Goal: Task Accomplishment & Management: Manage account settings

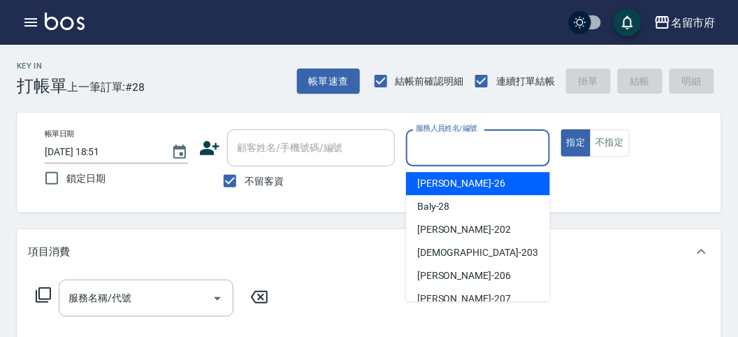
click at [496, 153] on input "服務人員姓名/編號" at bounding box center [477, 148] width 131 height 24
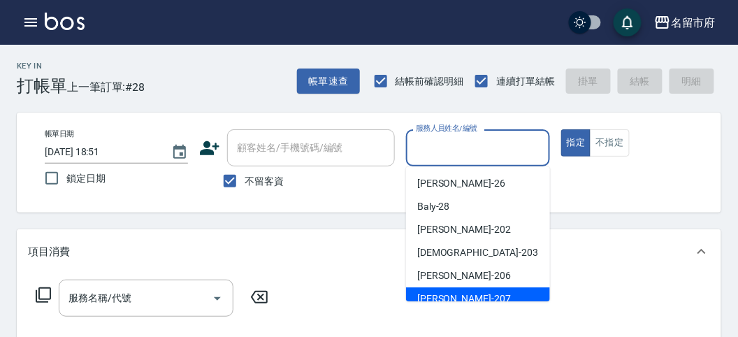
click at [499, 287] on div "[PERSON_NAME] -207" at bounding box center [478, 298] width 144 height 23
type input "[PERSON_NAME]-207"
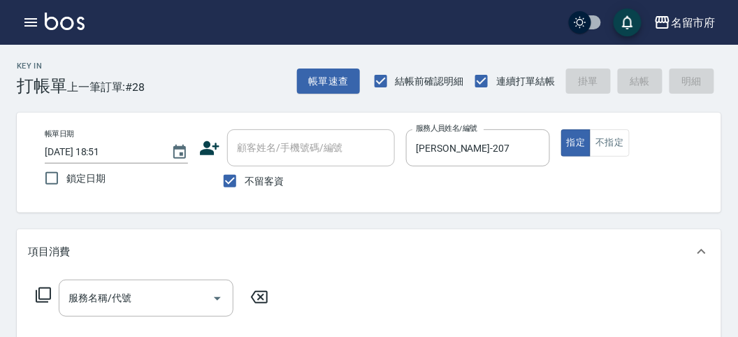
click at [47, 298] on icon at bounding box center [43, 294] width 15 height 15
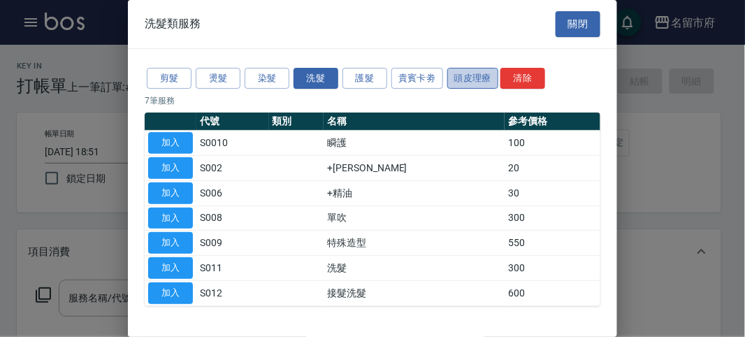
click at [452, 71] on button "頭皮理療" at bounding box center [473, 79] width 52 height 22
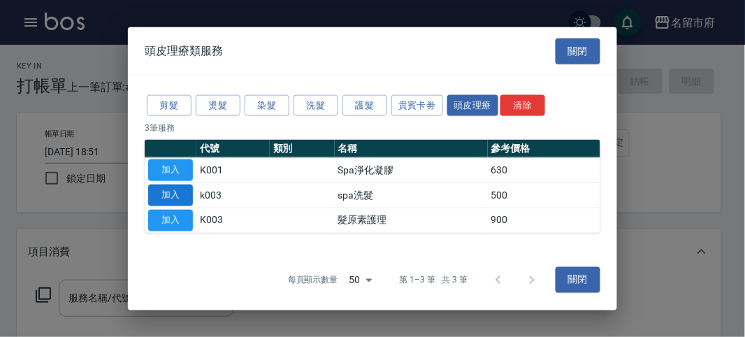
click at [180, 193] on button "加入" at bounding box center [170, 195] width 45 height 22
type input "spa洗髮(k003)"
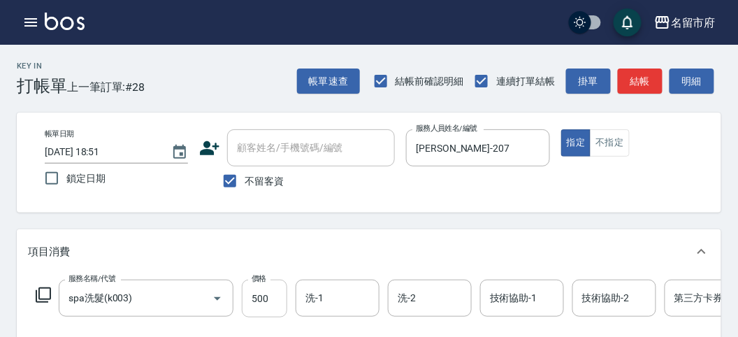
click at [263, 290] on input "500" at bounding box center [264, 298] width 45 height 38
type input "520"
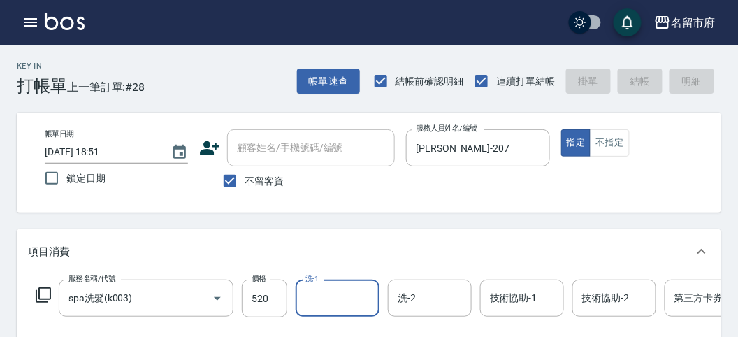
type input "[DATE] 19:42"
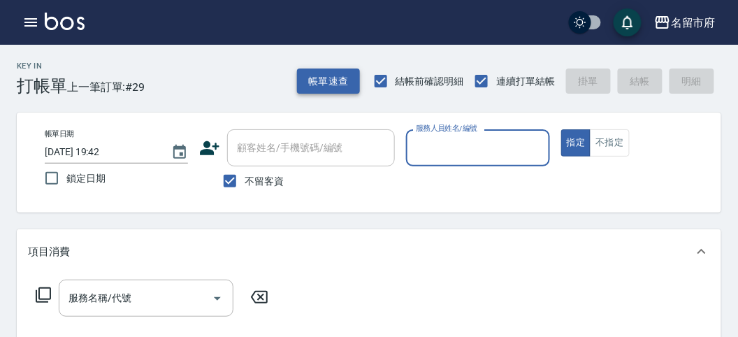
click at [325, 85] on button "帳單速查" at bounding box center [328, 81] width 63 height 26
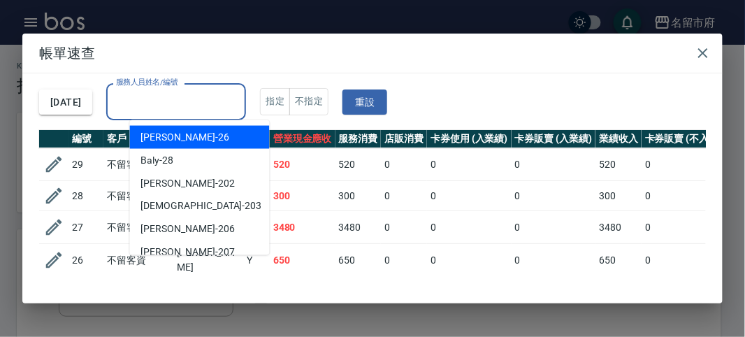
click at [210, 92] on input "服務人員姓名/編號" at bounding box center [175, 101] width 127 height 24
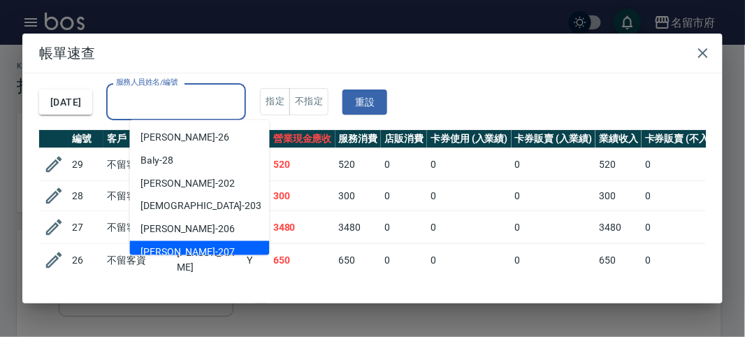
click at [194, 246] on div "[PERSON_NAME] -207" at bounding box center [200, 252] width 140 height 23
type input "[PERSON_NAME]-207"
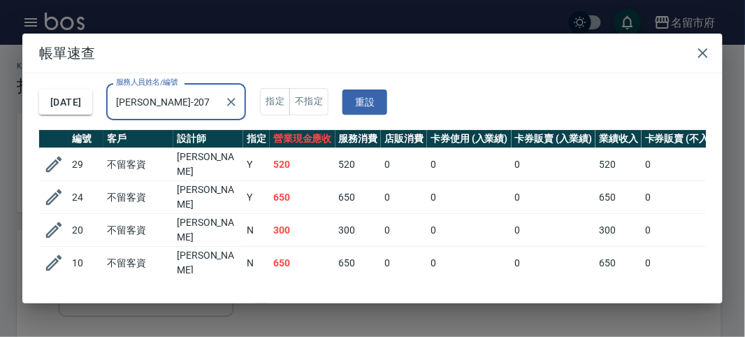
click at [358, 165] on td "520" at bounding box center [358, 164] width 46 height 33
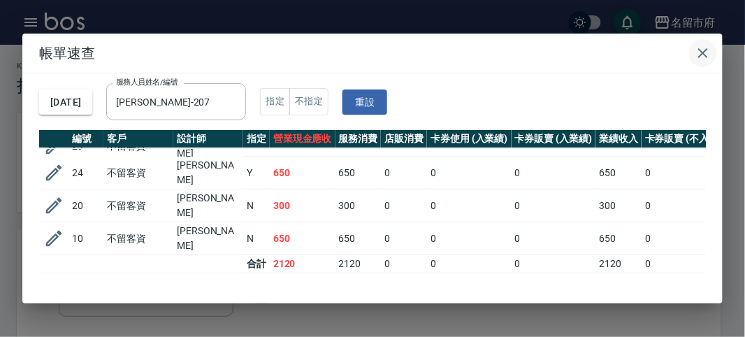
click at [698, 59] on icon "button" at bounding box center [702, 53] width 17 height 17
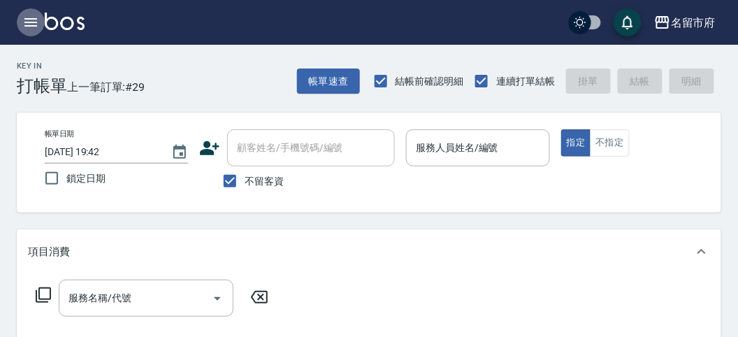
click at [39, 19] on button "button" at bounding box center [31, 22] width 28 height 28
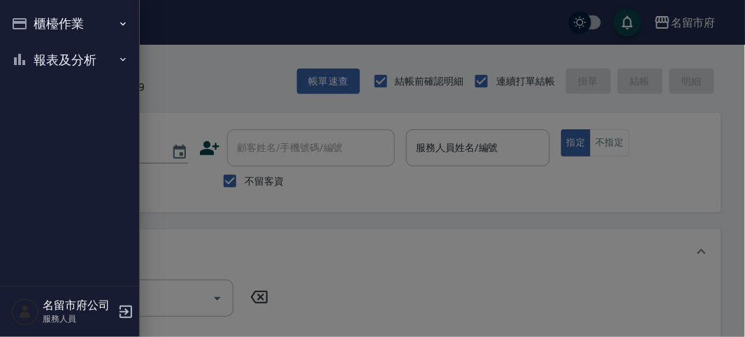
click at [32, 61] on button "報表及分析" at bounding box center [70, 60] width 129 height 36
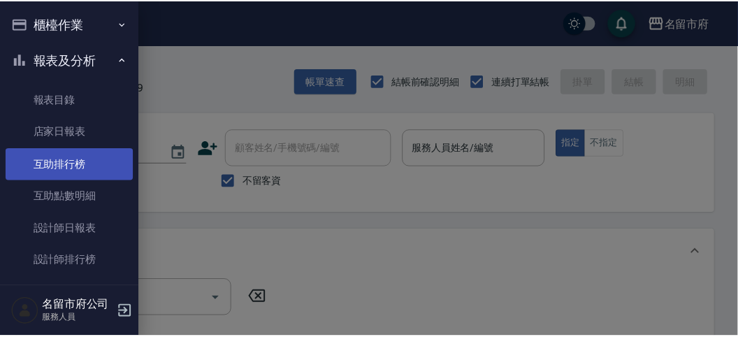
scroll to position [45, 0]
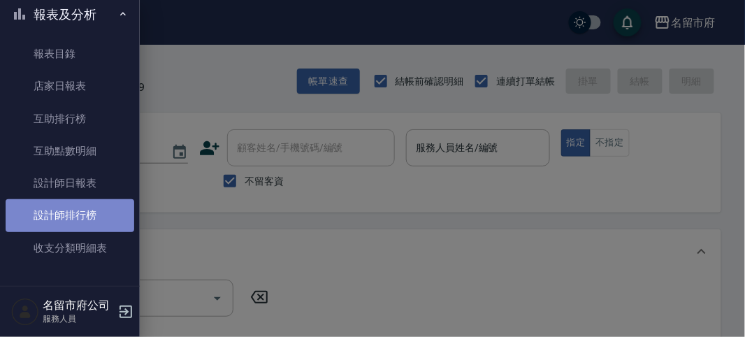
click at [94, 219] on link "設計師排行榜" at bounding box center [70, 215] width 129 height 32
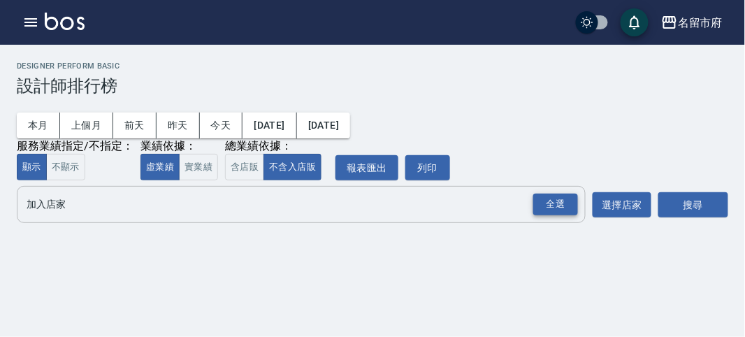
click at [548, 205] on div "全選" at bounding box center [555, 204] width 45 height 22
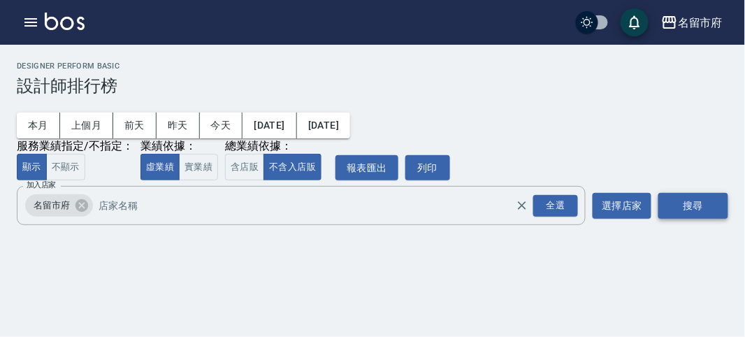
click at [689, 206] on button "搜尋" at bounding box center [693, 206] width 70 height 26
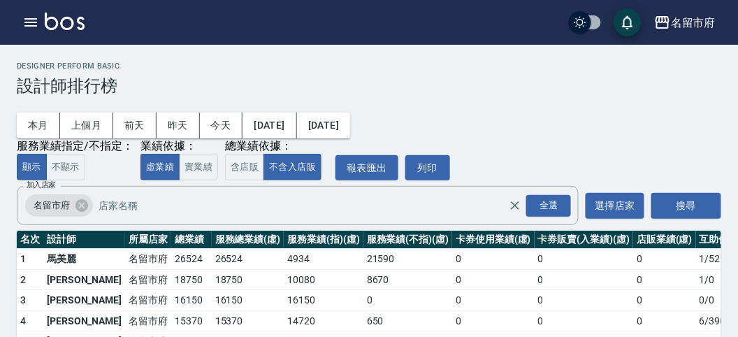
scroll to position [122, 0]
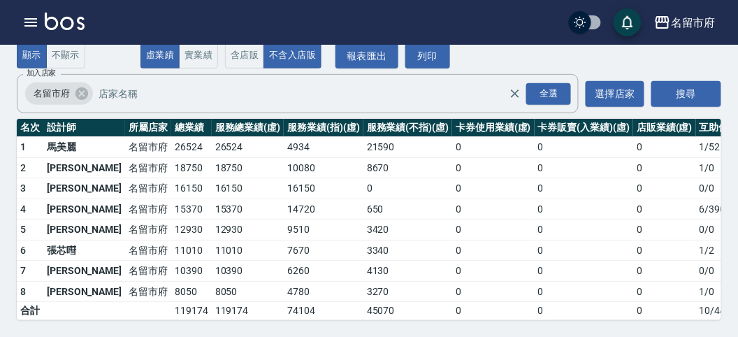
click at [66, 18] on img at bounding box center [65, 21] width 40 height 17
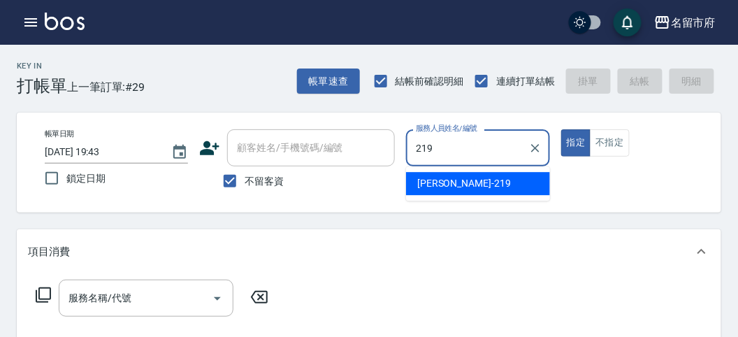
type input "[PERSON_NAME]-219"
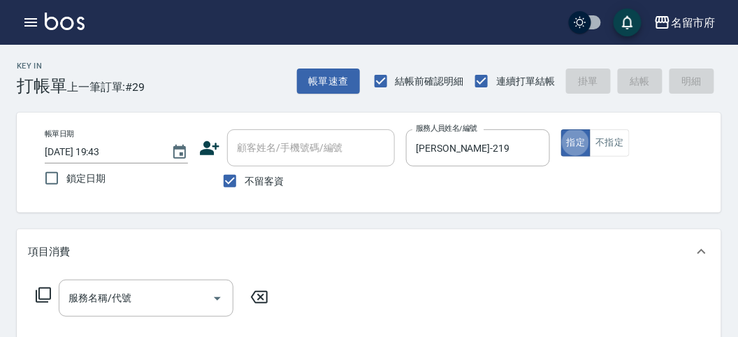
type button "true"
click at [40, 288] on icon at bounding box center [43, 294] width 17 height 17
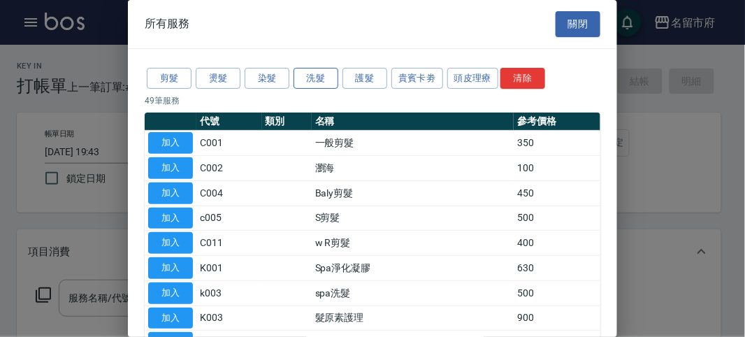
click at [336, 79] on button "洗髮" at bounding box center [315, 79] width 45 height 22
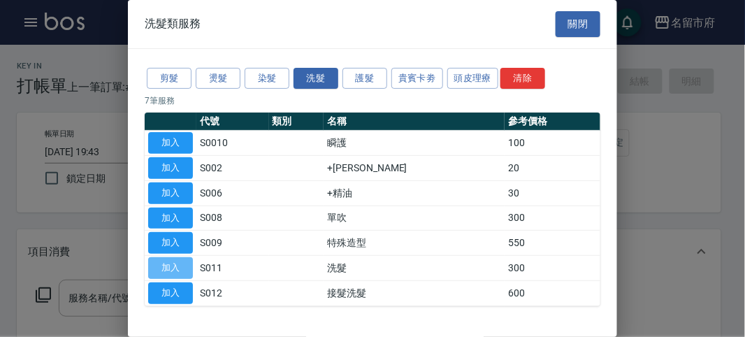
drag, startPoint x: 176, startPoint y: 265, endPoint x: 221, endPoint y: 238, distance: 52.0
click at [176, 264] on button "加入" at bounding box center [170, 268] width 45 height 22
type input "洗髮(S011)"
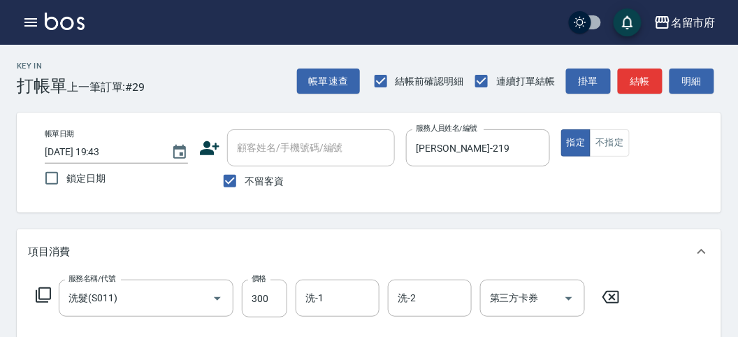
scroll to position [409, 0]
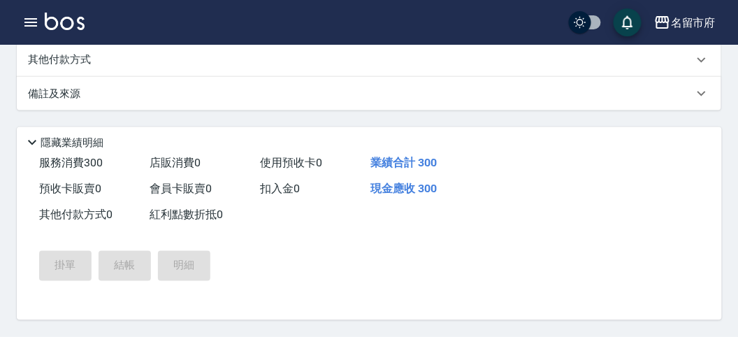
type input "[DATE] 20:06"
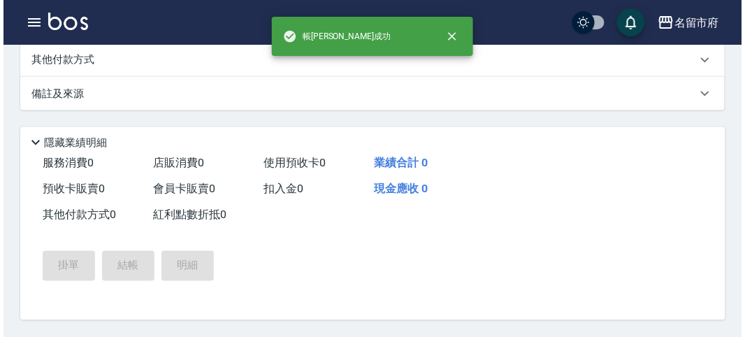
scroll to position [0, 0]
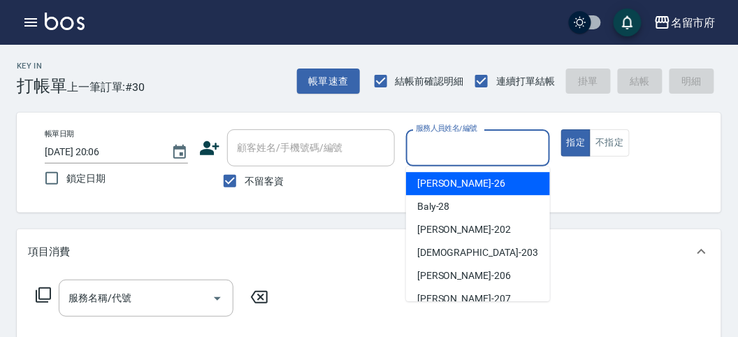
click at [442, 143] on input "服務人員姓名/編號" at bounding box center [477, 148] width 131 height 24
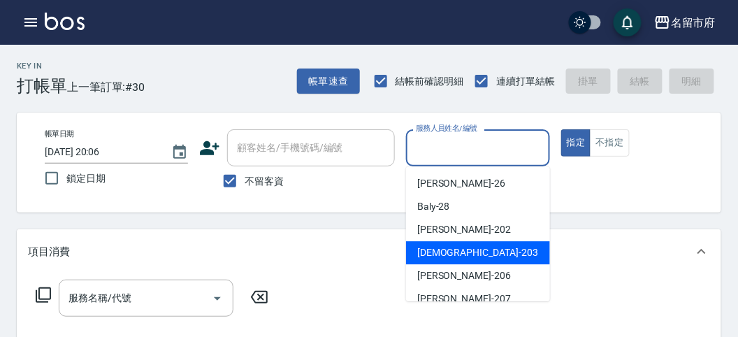
click at [413, 263] on div "聖德 -203" at bounding box center [478, 252] width 144 height 23
type input "聖德-203"
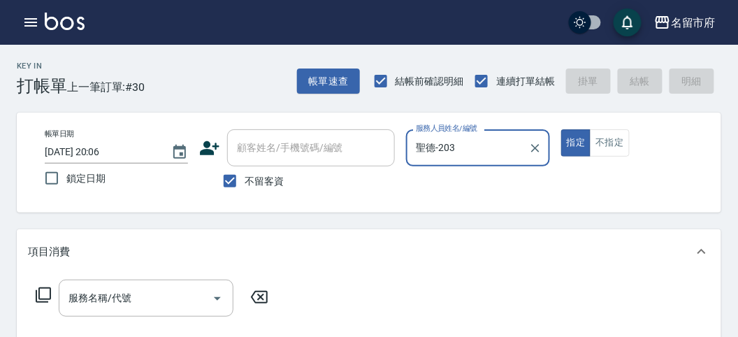
click at [43, 286] on icon at bounding box center [43, 294] width 17 height 17
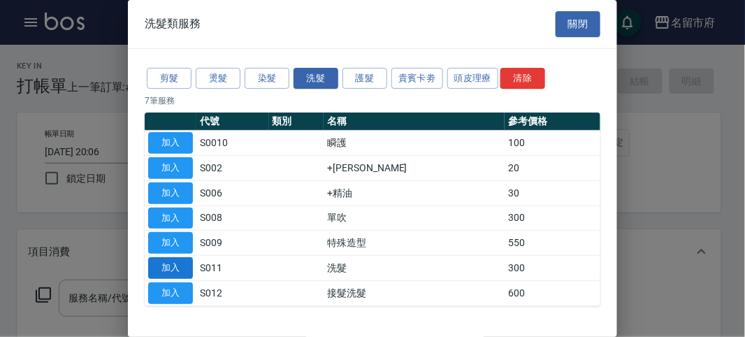
click at [180, 268] on button "加入" at bounding box center [170, 268] width 45 height 22
type input "洗髮(S011)"
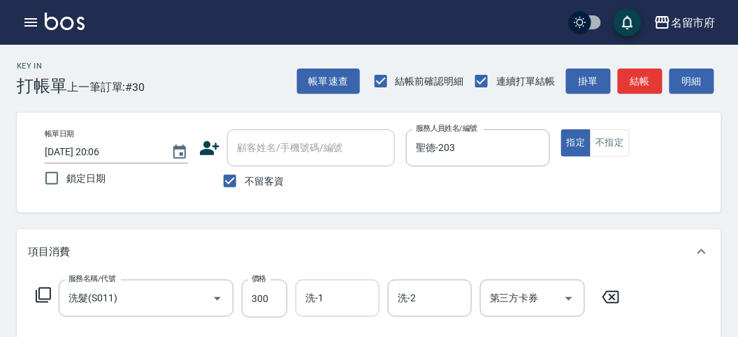
drag, startPoint x: 271, startPoint y: 306, endPoint x: 325, endPoint y: 308, distance: 53.8
click at [270, 306] on input "300" at bounding box center [264, 298] width 45 height 38
type input "300"
click at [47, 288] on icon at bounding box center [43, 294] width 15 height 15
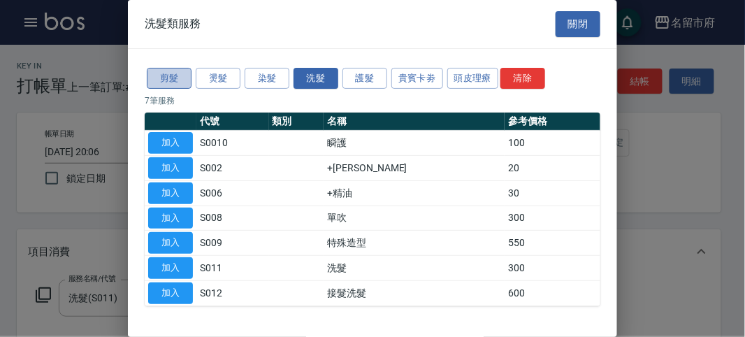
click at [164, 74] on button "剪髮" at bounding box center [169, 79] width 45 height 22
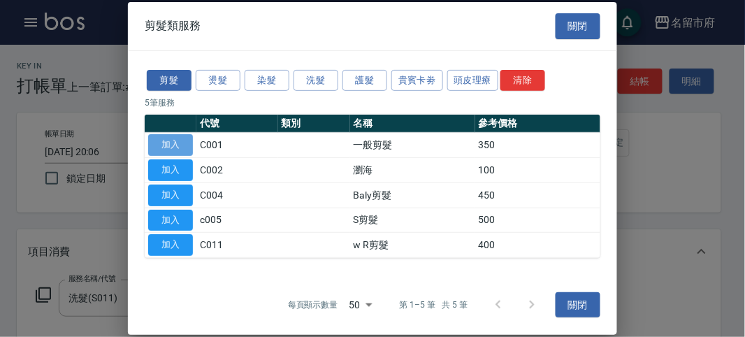
click at [178, 143] on button "加入" at bounding box center [170, 145] width 45 height 22
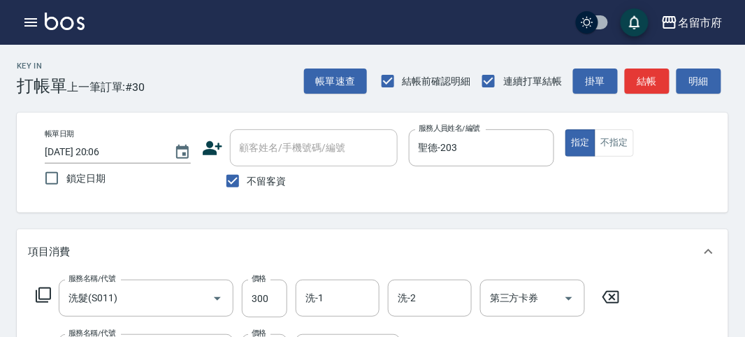
scroll to position [35, 0]
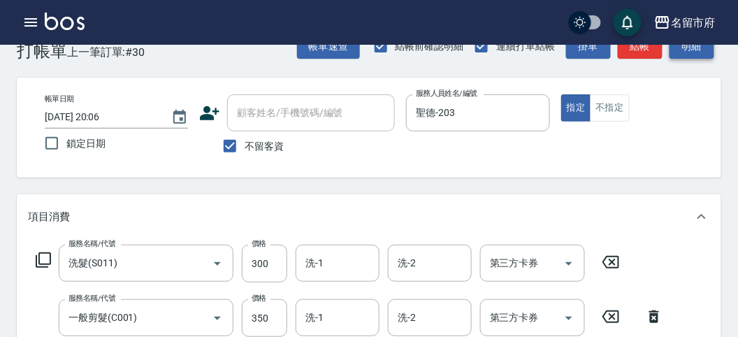
drag, startPoint x: 697, startPoint y: 61, endPoint x: 696, endPoint y: 49, distance: 11.9
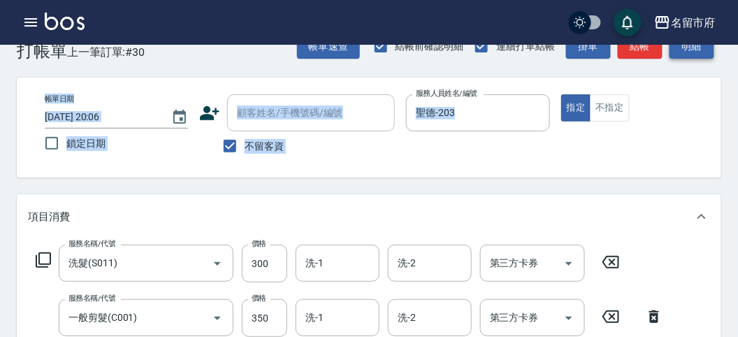
click at [696, 45] on button "明細" at bounding box center [691, 47] width 45 height 26
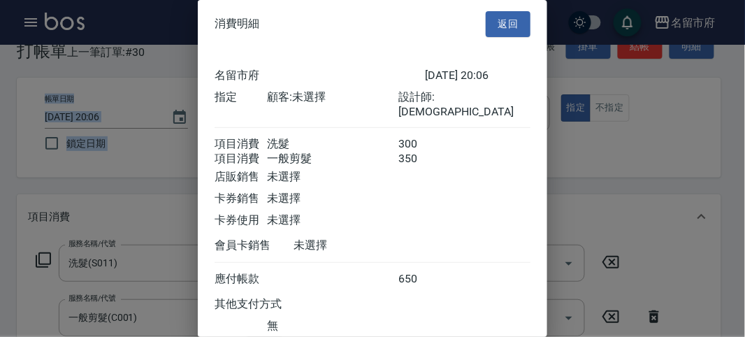
scroll to position [93, 0]
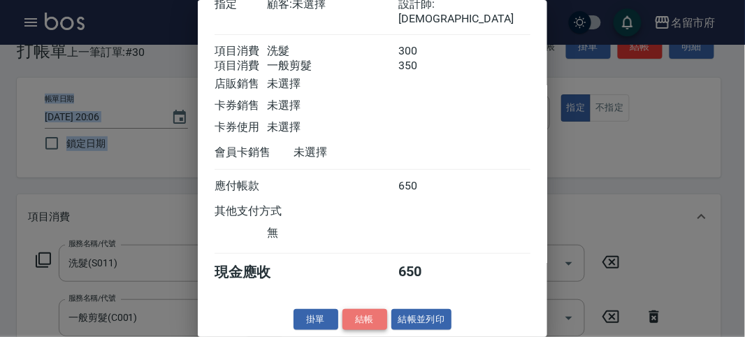
click at [362, 312] on button "結帳" at bounding box center [364, 320] width 45 height 22
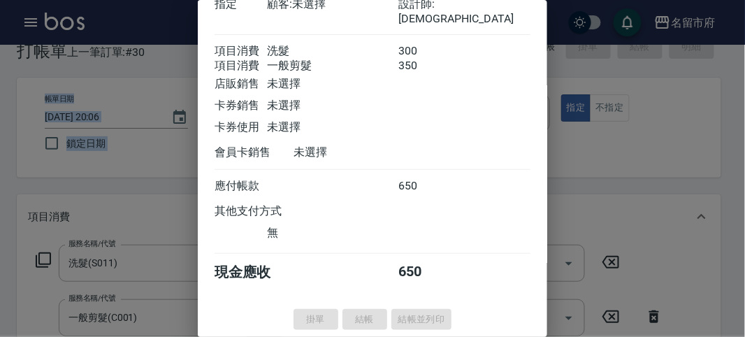
type input "[DATE] 20:14"
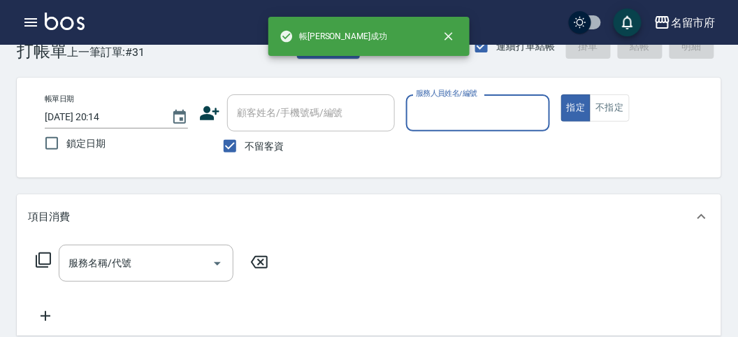
click at [27, 20] on icon "button" at bounding box center [30, 22] width 17 height 17
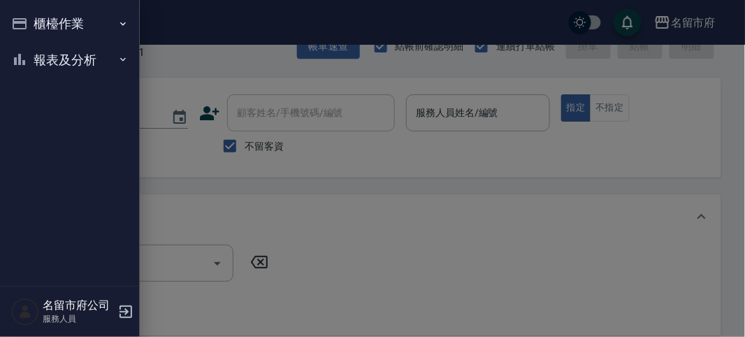
click at [54, 65] on button "報表及分析" at bounding box center [70, 60] width 129 height 36
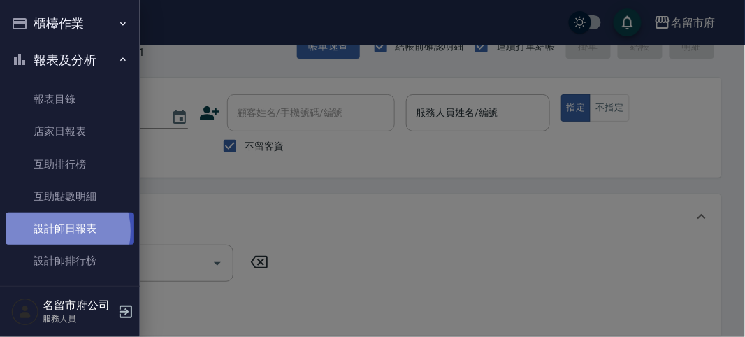
click at [57, 230] on link "設計師日報表" at bounding box center [70, 228] width 129 height 32
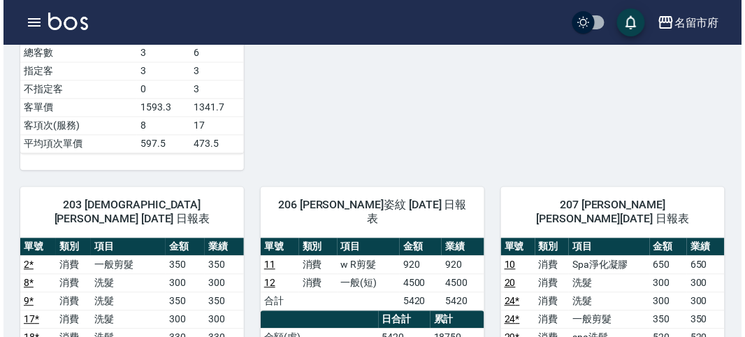
scroll to position [620, 0]
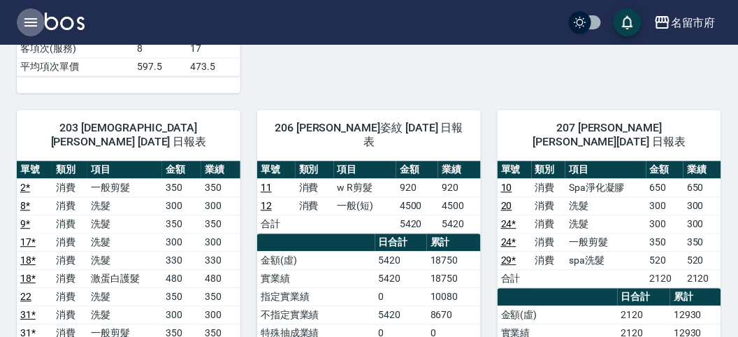
click at [28, 30] on icon "button" at bounding box center [30, 22] width 17 height 17
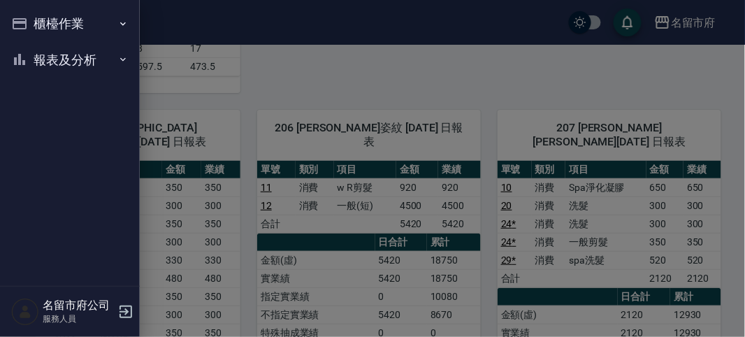
click at [27, 30] on button "櫃檯作業" at bounding box center [70, 24] width 129 height 36
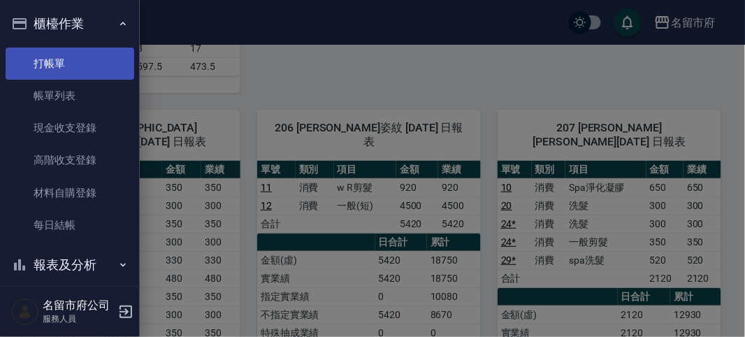
click at [39, 57] on link "打帳單" at bounding box center [70, 63] width 129 height 32
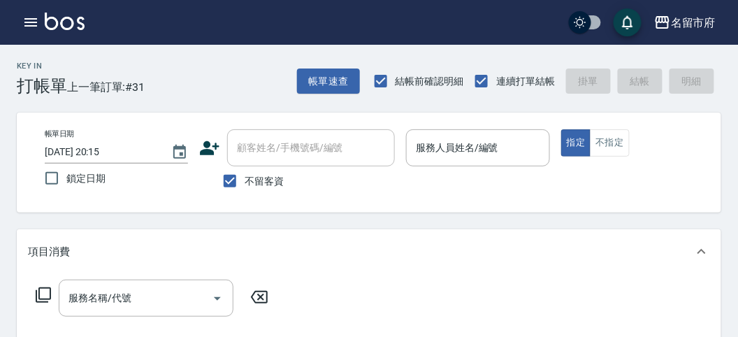
click at [187, 79] on div "Key In 打帳單 上一筆訂單:#31 帳單速查 結帳前確認明細 連續打單結帳 掛單 結帳 明細" at bounding box center [360, 70] width 721 height 51
click at [32, 13] on button "button" at bounding box center [31, 22] width 28 height 28
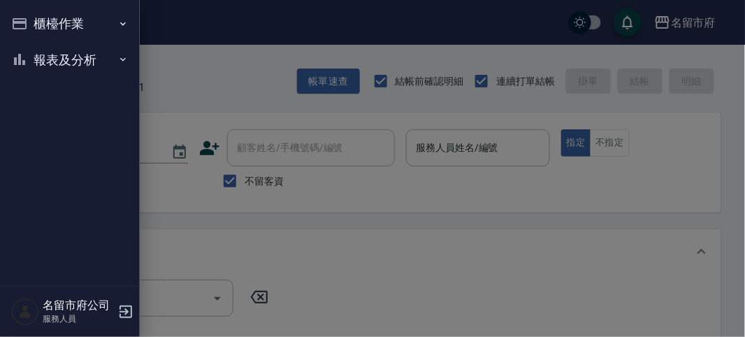
click at [57, 56] on button "報表及分析" at bounding box center [70, 60] width 129 height 36
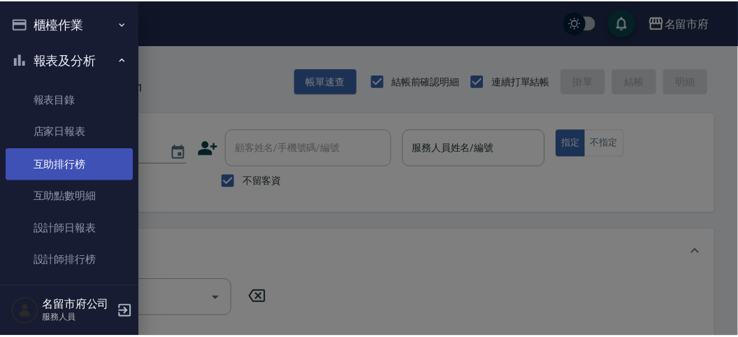
scroll to position [38, 0]
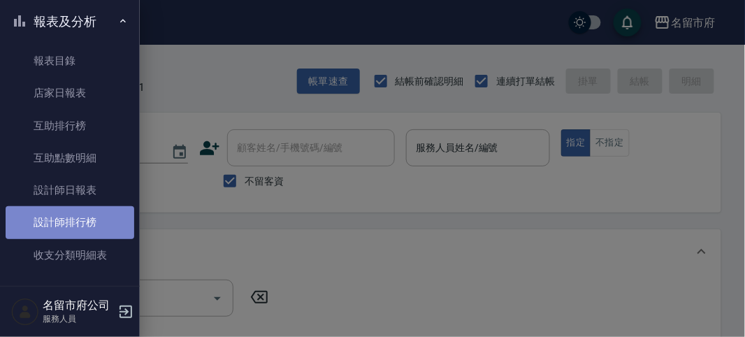
click at [91, 214] on link "設計師排行榜" at bounding box center [70, 222] width 129 height 32
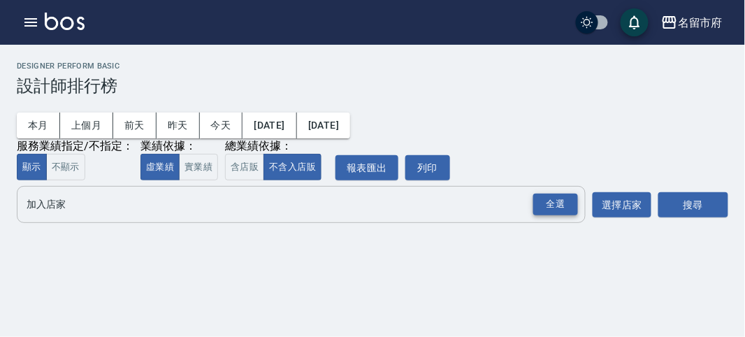
click at [556, 204] on div "全選" at bounding box center [555, 204] width 45 height 22
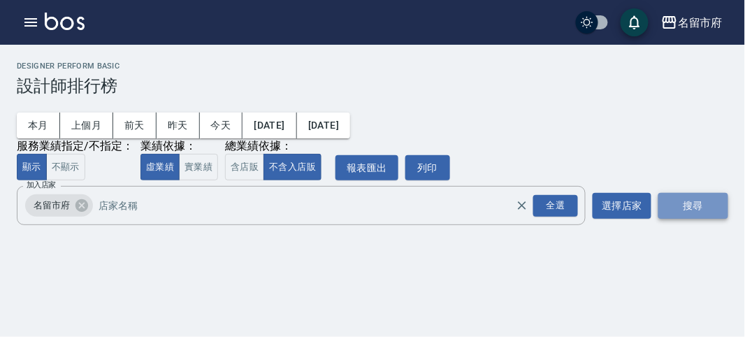
click at [696, 200] on button "搜尋" at bounding box center [693, 206] width 70 height 26
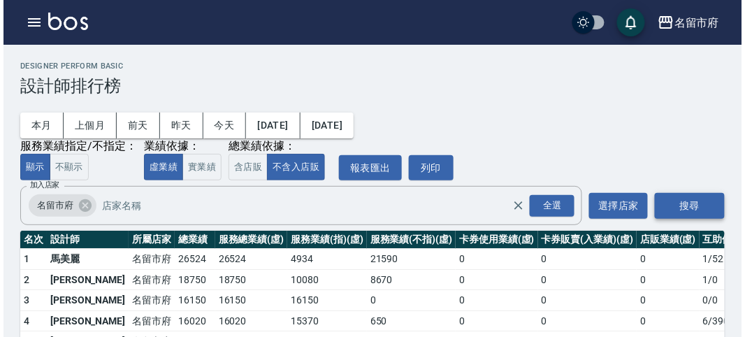
scroll to position [122, 0]
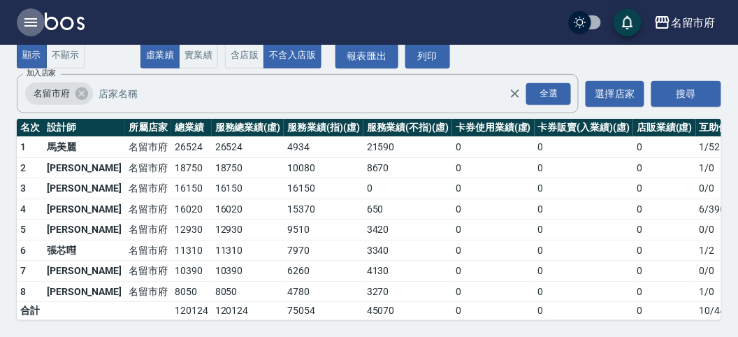
click at [38, 25] on icon "button" at bounding box center [30, 22] width 17 height 17
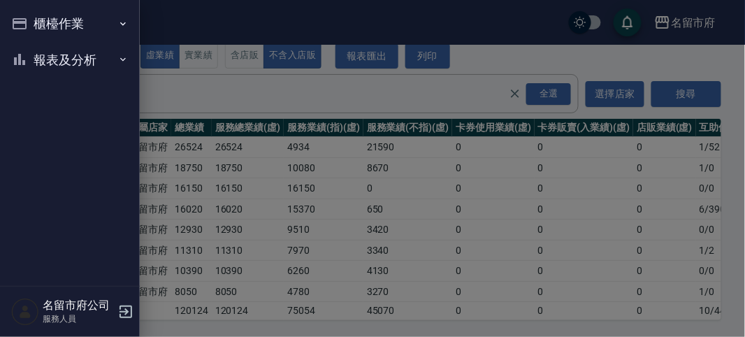
click at [59, 60] on button "報表及分析" at bounding box center [70, 60] width 129 height 36
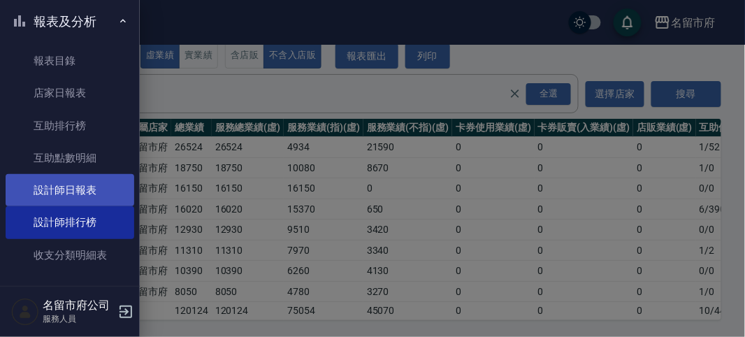
scroll to position [45, 0]
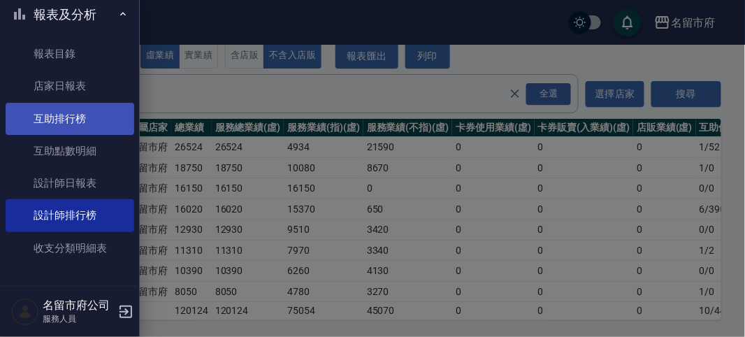
click at [85, 119] on link "互助排行榜" at bounding box center [70, 119] width 129 height 32
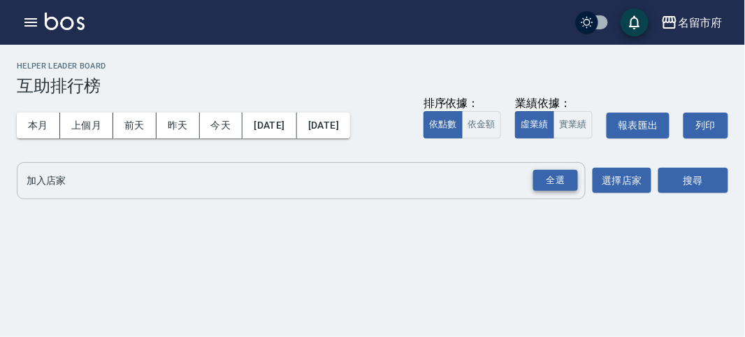
click at [548, 170] on div "全選" at bounding box center [555, 181] width 45 height 22
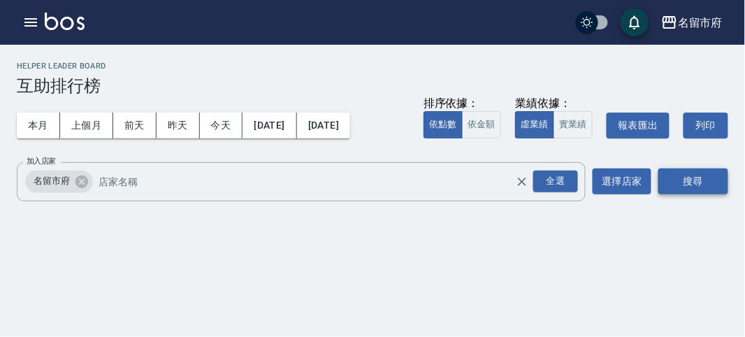
click at [701, 179] on button "搜尋" at bounding box center [693, 181] width 70 height 26
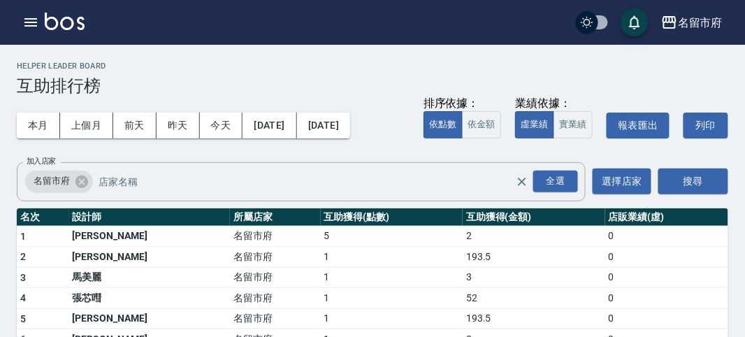
scroll to position [45, 0]
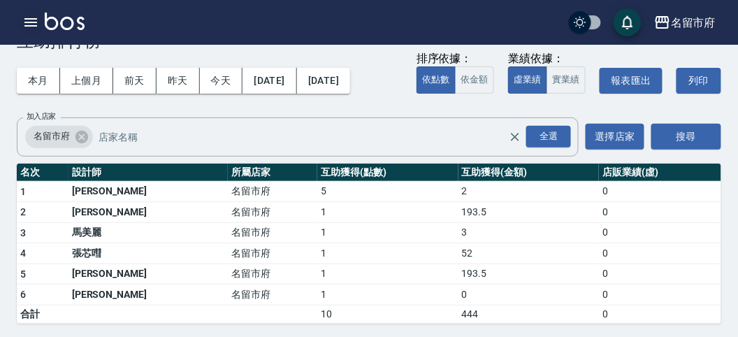
click at [39, 17] on button "button" at bounding box center [31, 22] width 28 height 28
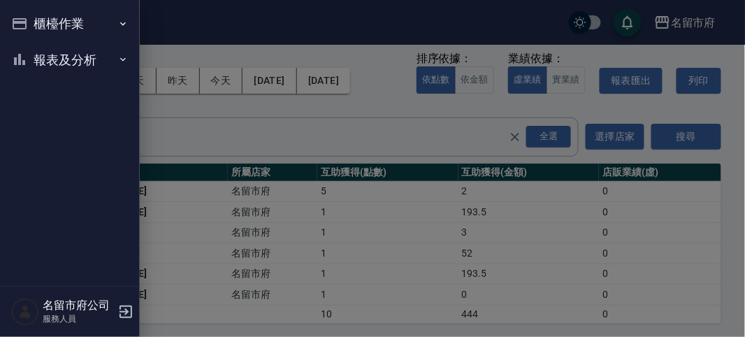
click at [53, 36] on button "櫃檯作業" at bounding box center [70, 24] width 129 height 36
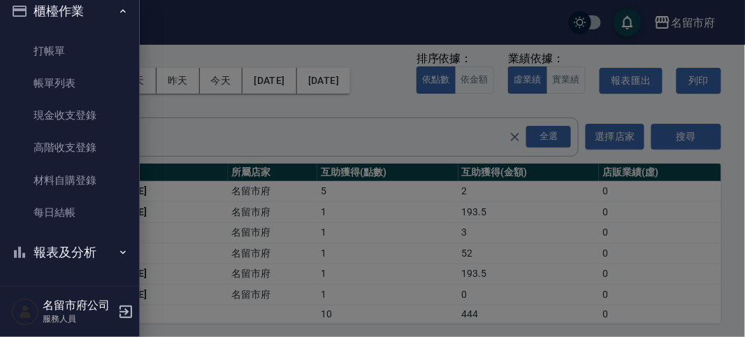
click at [92, 245] on button "報表及分析" at bounding box center [70, 252] width 129 height 36
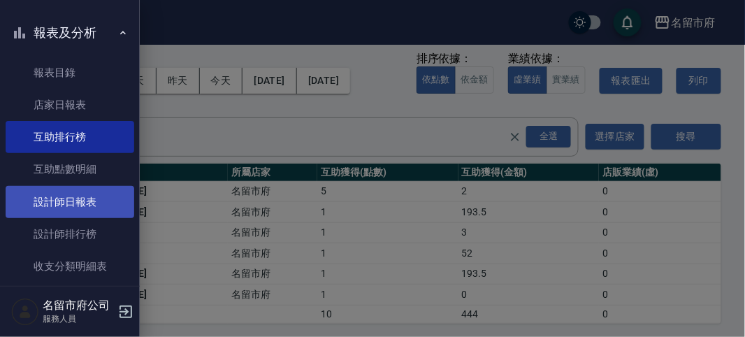
scroll to position [250, 0]
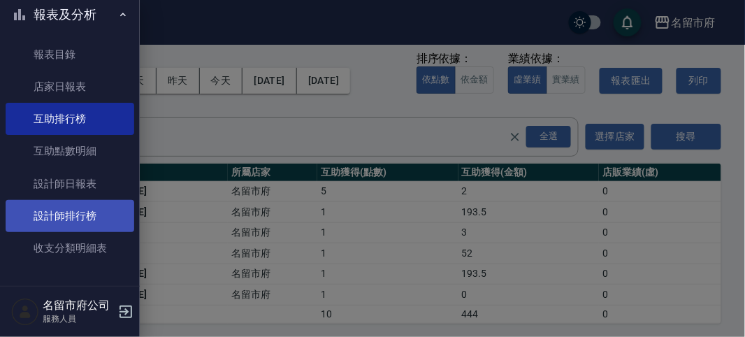
click at [68, 214] on link "設計師排行榜" at bounding box center [70, 216] width 129 height 32
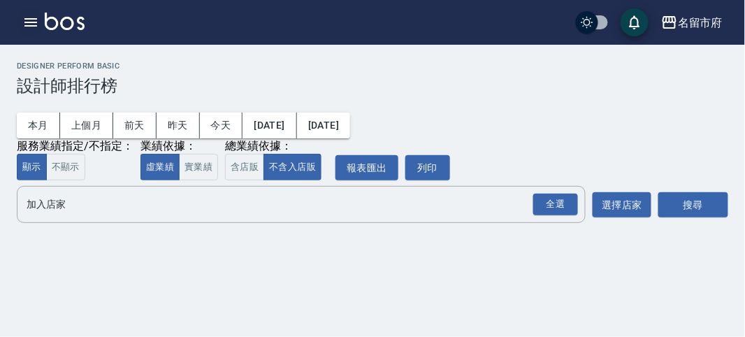
click at [30, 23] on icon "button" at bounding box center [30, 22] width 17 height 17
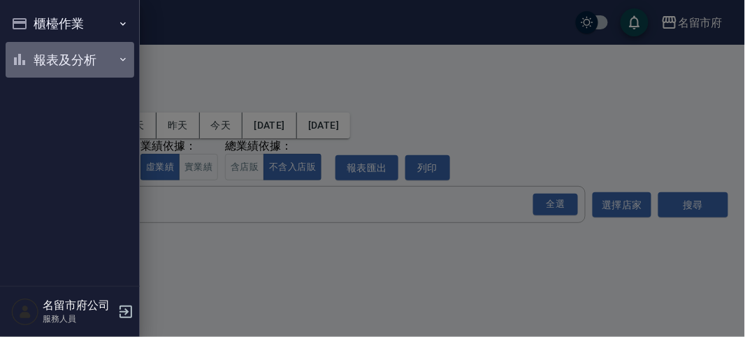
click at [82, 61] on button "報表及分析" at bounding box center [70, 60] width 129 height 36
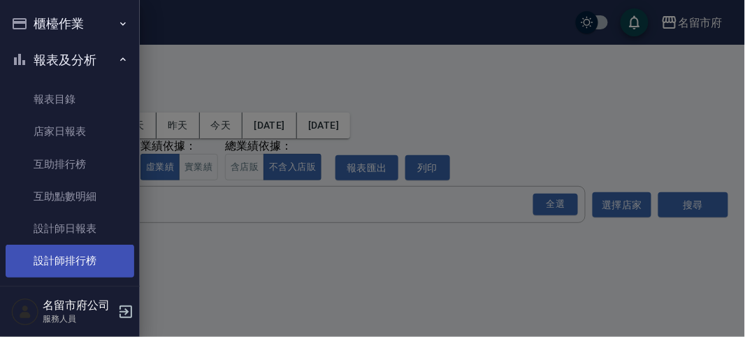
scroll to position [45, 0]
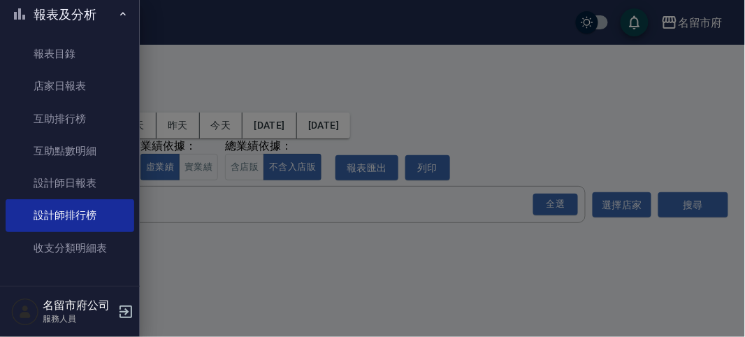
drag, startPoint x: 132, startPoint y: 22, endPoint x: 131, endPoint y: 93, distance: 71.3
click at [131, 93] on nav "櫃檯作業 打帳單 帳單列表 現金收支登錄 高階收支登錄 材料自購登錄 每日結帳 報表及分析 報表目錄 店家日報表 互助排行榜 互助點數明細 設計師日報表 設計…" at bounding box center [70, 143] width 140 height 286
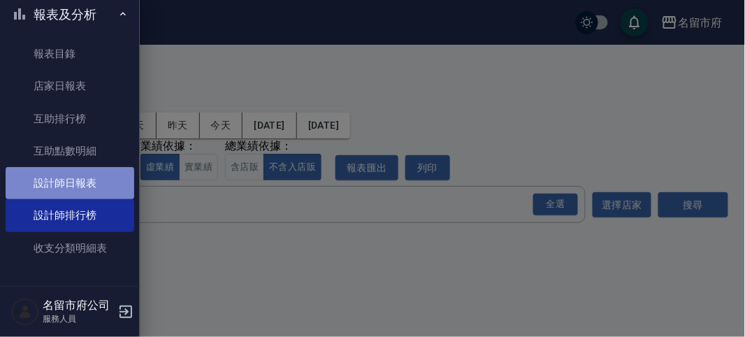
click at [103, 180] on link "設計師日報表" at bounding box center [70, 183] width 129 height 32
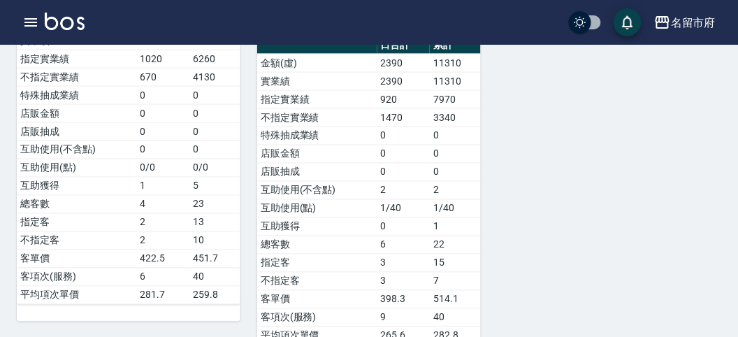
scroll to position [1290, 0]
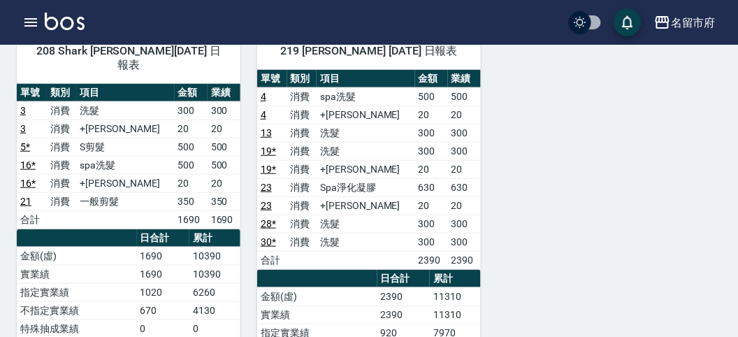
click at [68, 34] on div "名留市府 登出" at bounding box center [369, 22] width 738 height 45
click at [64, 29] on img at bounding box center [65, 21] width 40 height 17
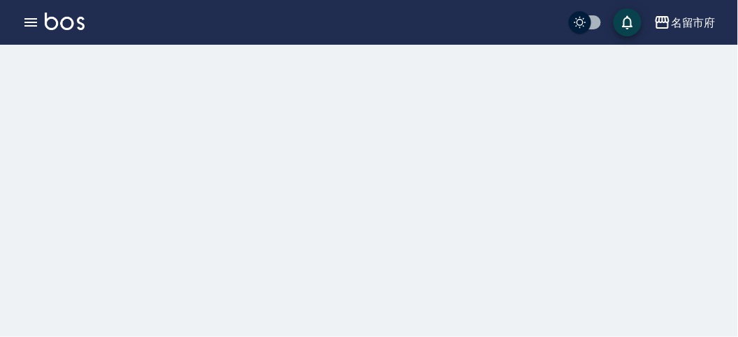
click at [64, 29] on img at bounding box center [65, 21] width 40 height 17
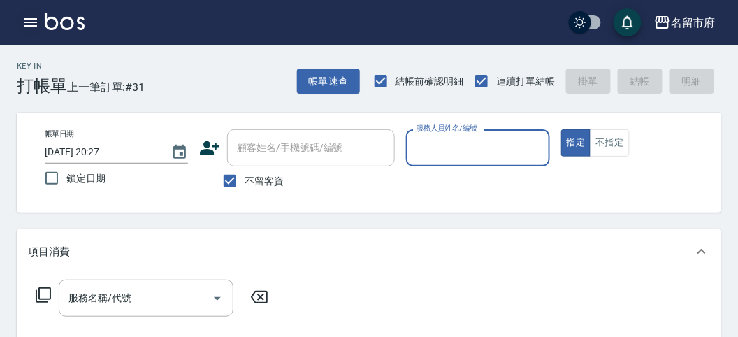
click at [27, 24] on icon "button" at bounding box center [30, 22] width 17 height 17
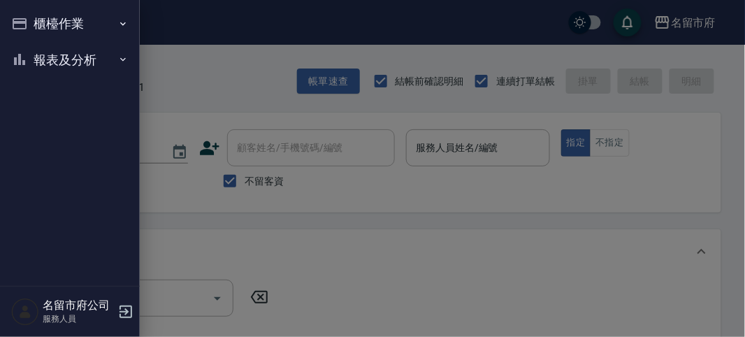
click at [27, 23] on icon "button" at bounding box center [19, 23] width 17 height 17
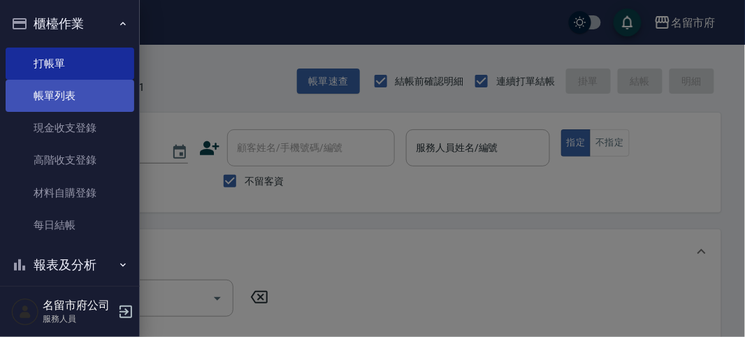
click at [57, 93] on link "帳單列表" at bounding box center [70, 96] width 129 height 32
click at [59, 96] on link "帳單列表" at bounding box center [70, 96] width 129 height 32
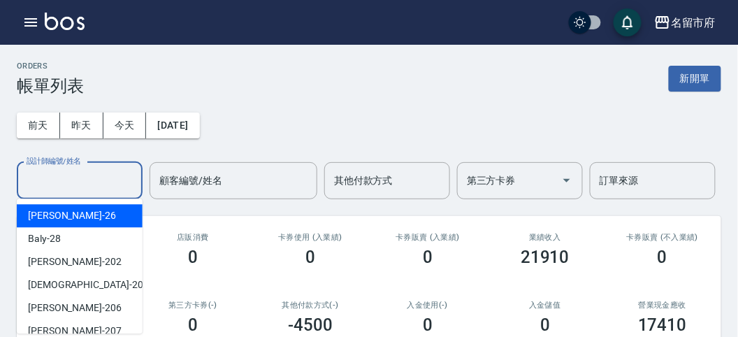
click at [101, 189] on input "設計師編號/姓名" at bounding box center [79, 180] width 113 height 24
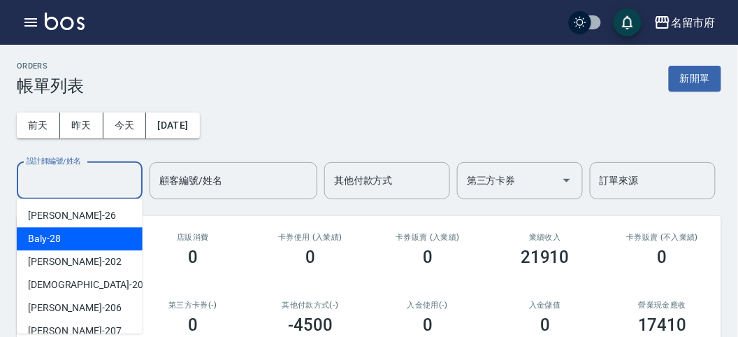
click at [91, 239] on div "Baly -28" at bounding box center [80, 238] width 126 height 23
type input "Baly-28"
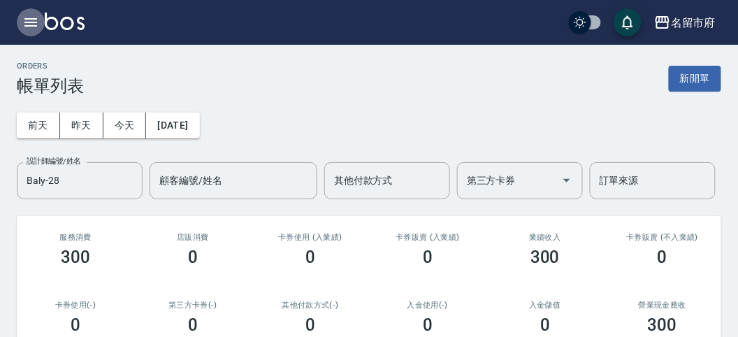
click at [28, 19] on icon "button" at bounding box center [30, 22] width 13 height 8
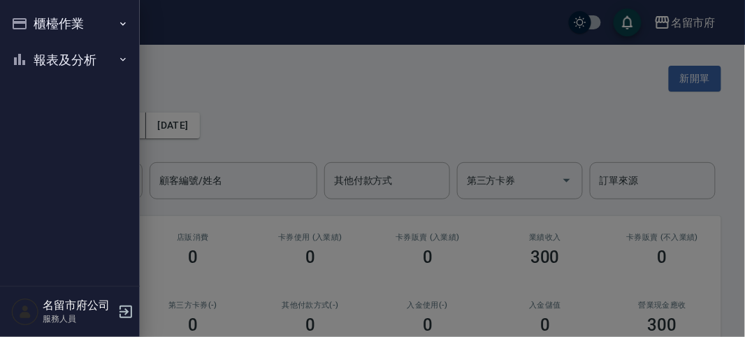
click at [28, 19] on button "櫃檯作業" at bounding box center [70, 24] width 129 height 36
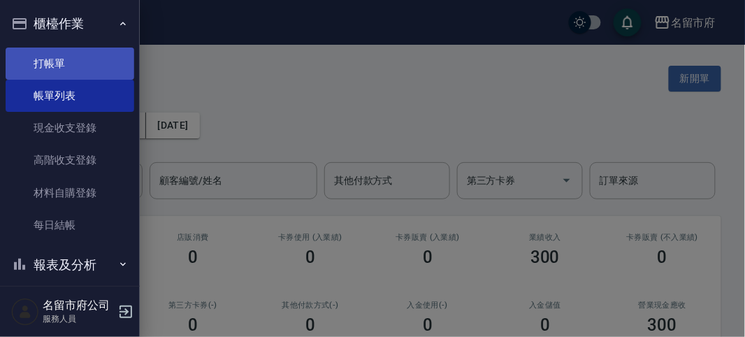
click at [52, 70] on link "打帳單" at bounding box center [70, 63] width 129 height 32
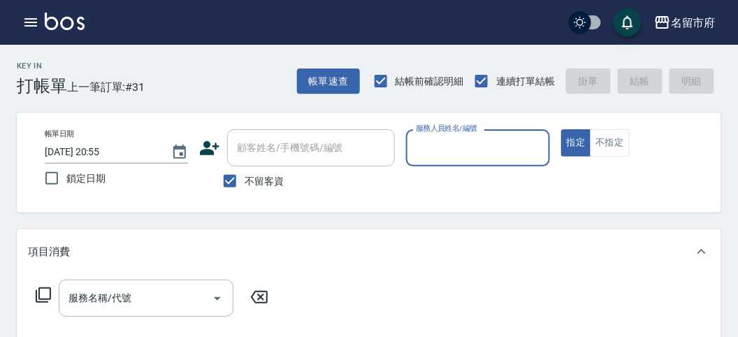
click at [425, 149] on input "服務人員姓名/編號" at bounding box center [477, 148] width 131 height 24
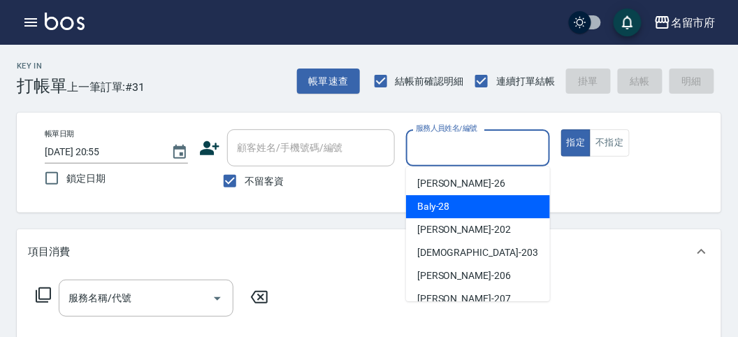
click at [441, 197] on div "Baly -28" at bounding box center [478, 206] width 144 height 23
type input "Baly-28"
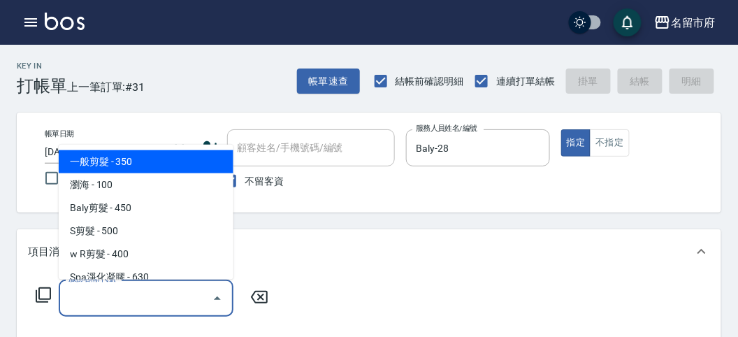
click at [143, 298] on input "服務名稱/代號" at bounding box center [135, 298] width 141 height 24
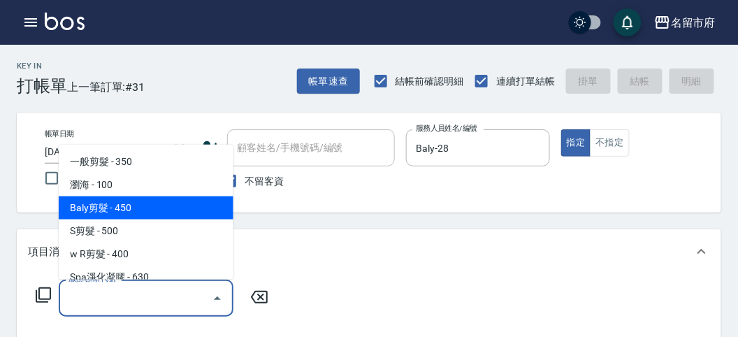
click at [133, 214] on span "Baly剪髮 - 450" at bounding box center [146, 207] width 175 height 23
type input "Baly剪髮(C004)"
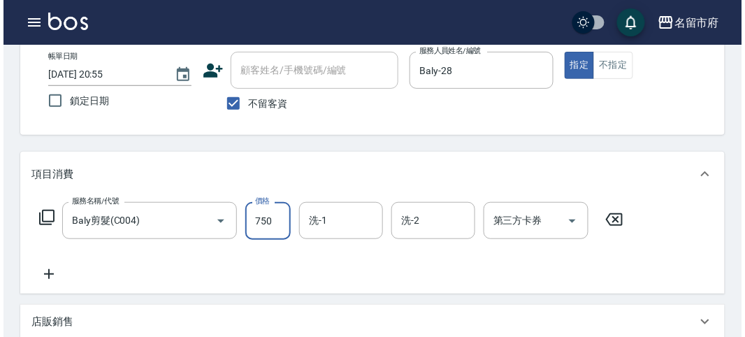
scroll to position [409, 0]
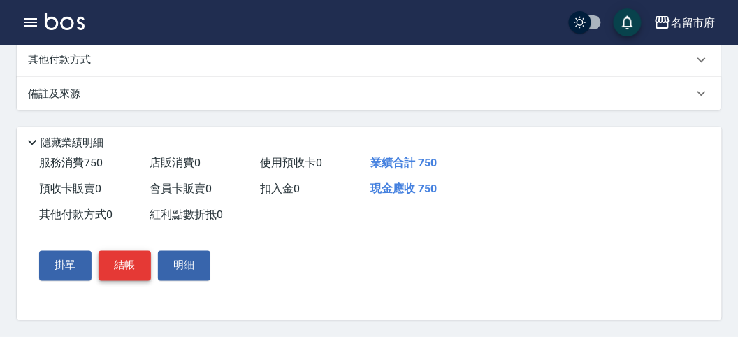
type input "750"
click at [138, 270] on button "結帳" at bounding box center [124, 265] width 52 height 29
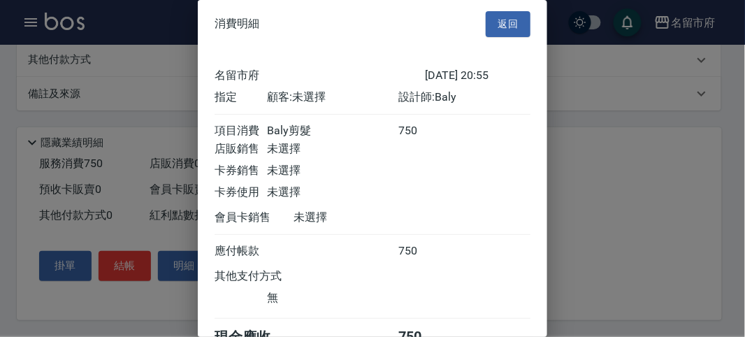
scroll to position [78, 0]
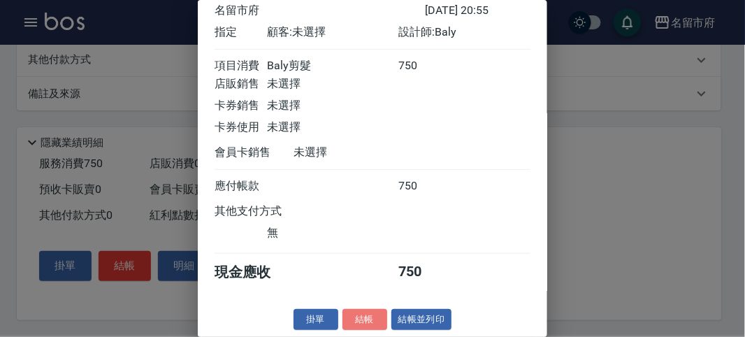
click at [363, 326] on button "結帳" at bounding box center [364, 320] width 45 height 22
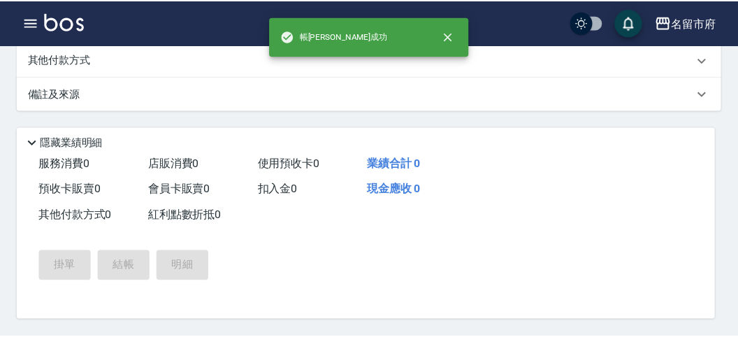
scroll to position [0, 0]
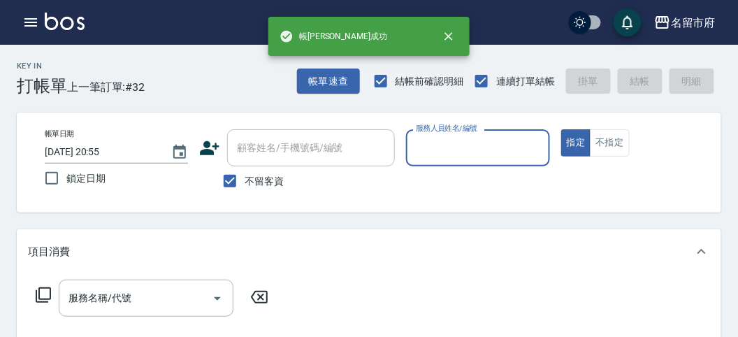
click at [462, 153] on input "服務人員姓名/編號" at bounding box center [477, 148] width 131 height 24
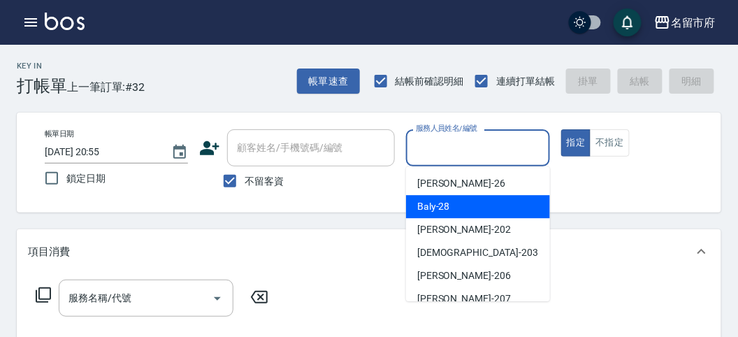
click at [457, 206] on div "Baly -28" at bounding box center [478, 206] width 144 height 23
type input "Baly-28"
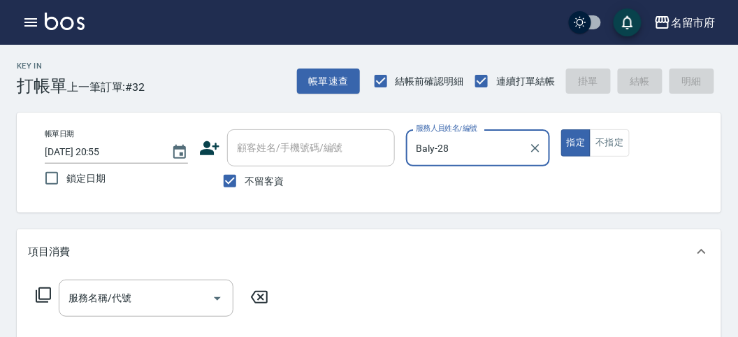
click at [43, 298] on icon at bounding box center [43, 294] width 17 height 17
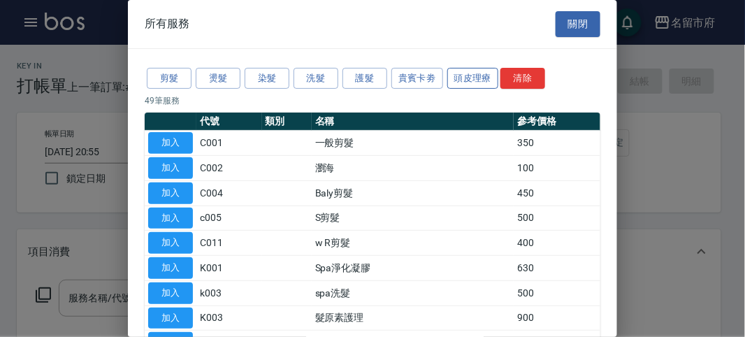
click at [471, 74] on button "頭皮理療" at bounding box center [473, 79] width 52 height 22
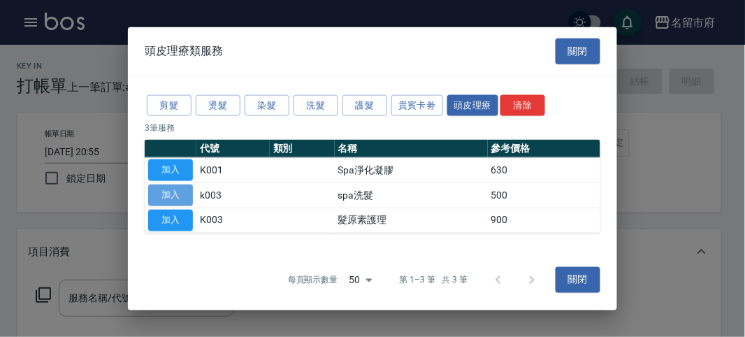
click at [173, 192] on button "加入" at bounding box center [170, 195] width 45 height 22
type input "spa洗髮(k003)"
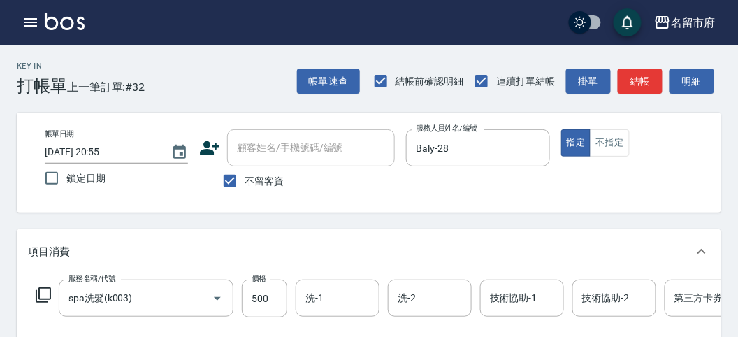
click at [49, 288] on icon at bounding box center [43, 294] width 15 height 15
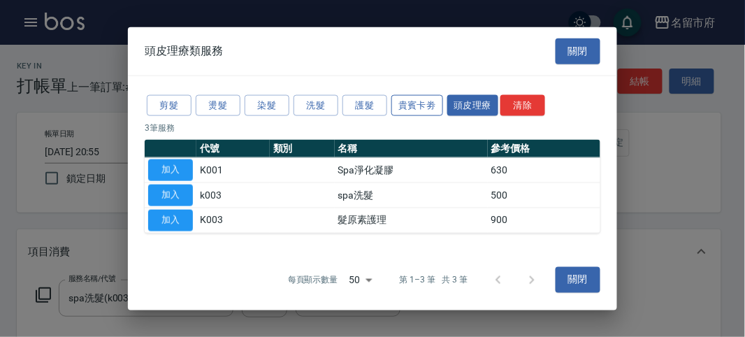
click at [410, 105] on button "貴賓卡劵" at bounding box center [417, 105] width 52 height 22
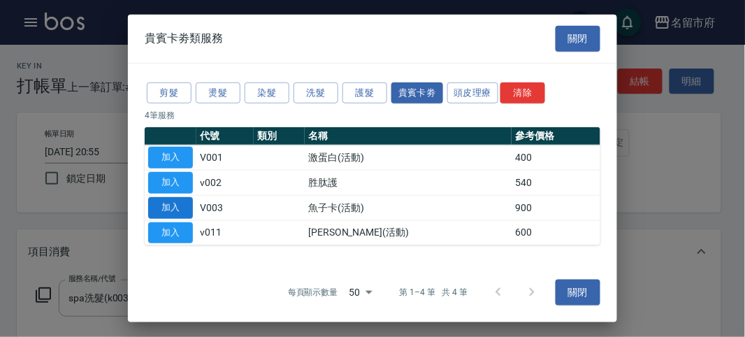
click at [185, 210] on button "加入" at bounding box center [170, 208] width 45 height 22
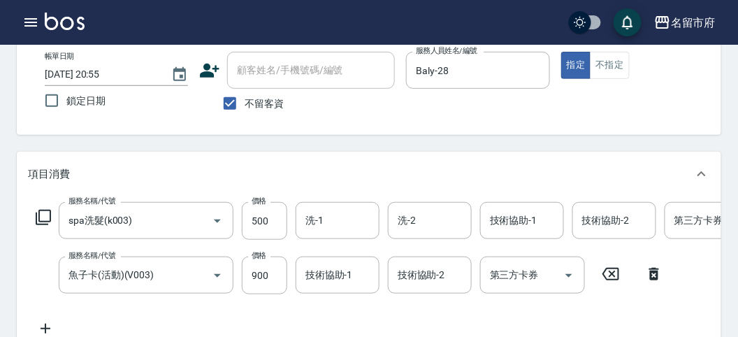
scroll to position [155, 0]
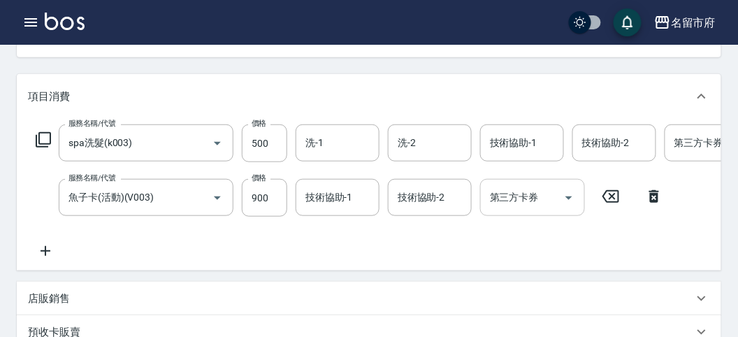
click at [507, 203] on input "第三方卡券" at bounding box center [521, 197] width 71 height 24
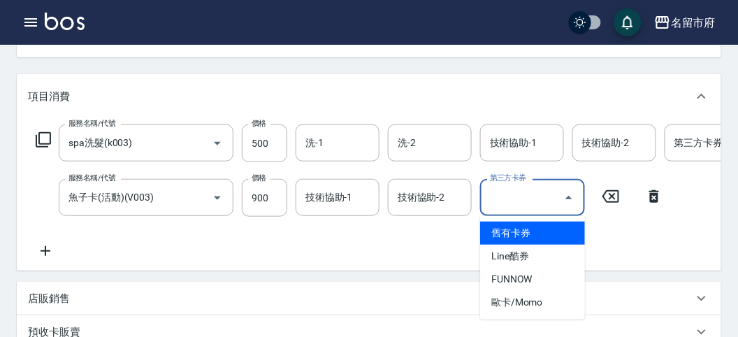
click at [504, 235] on span "舊有卡券" at bounding box center [532, 232] width 105 height 23
type input "舊有卡券"
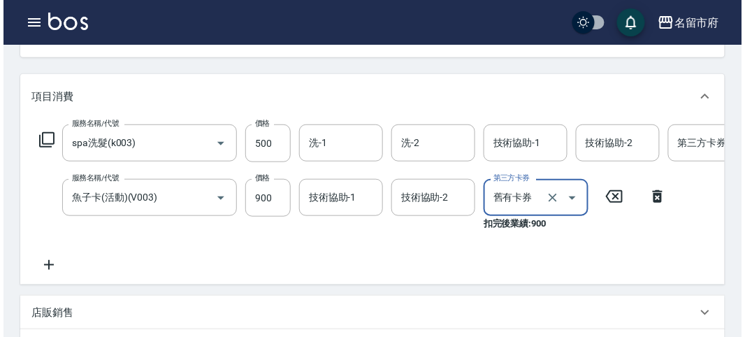
scroll to position [490, 0]
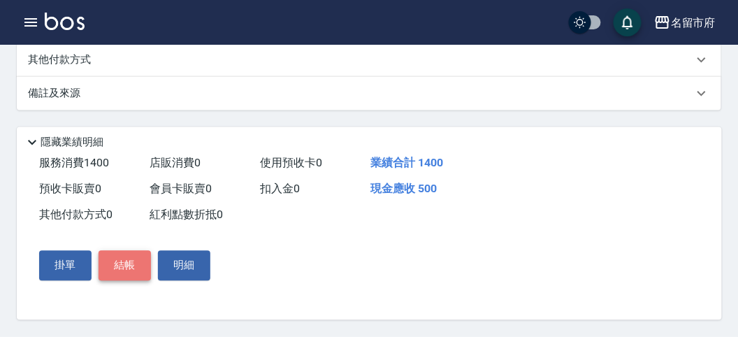
click at [134, 262] on button "結帳" at bounding box center [124, 265] width 52 height 29
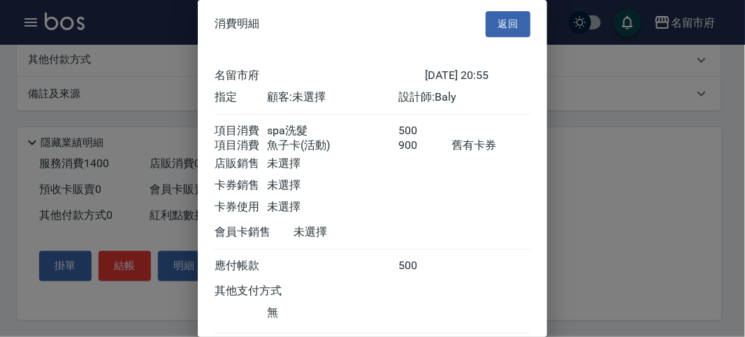
scroll to position [93, 0]
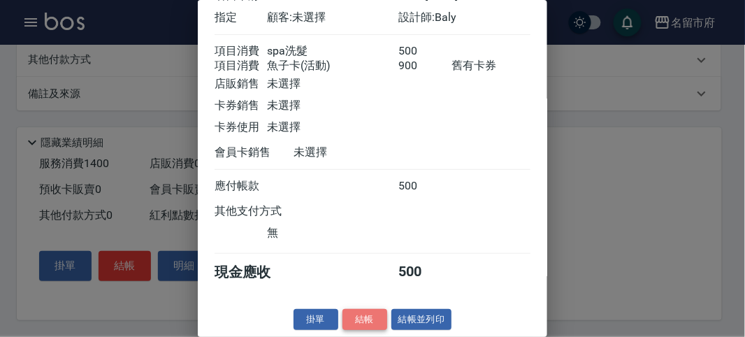
click at [365, 315] on button "結帳" at bounding box center [364, 320] width 45 height 22
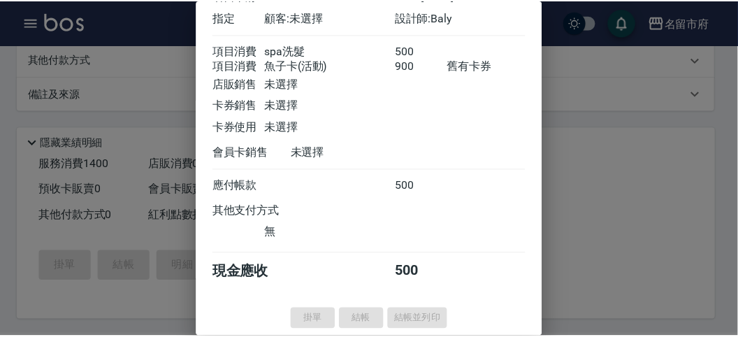
scroll to position [0, 0]
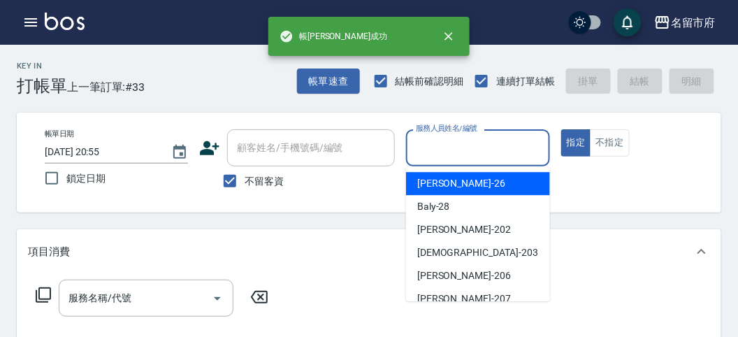
drag, startPoint x: 433, startPoint y: 151, endPoint x: 436, endPoint y: 196, distance: 44.8
click at [433, 152] on input "服務人員姓名/編號" at bounding box center [477, 148] width 131 height 24
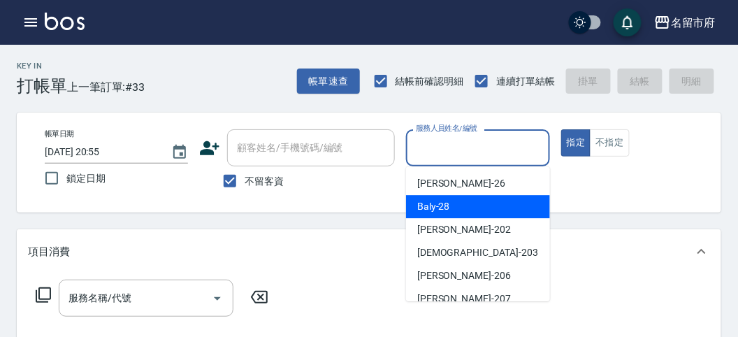
drag, startPoint x: 444, startPoint y: 213, endPoint x: 407, endPoint y: 226, distance: 39.1
click at [441, 214] on span "Baly -28" at bounding box center [433, 206] width 33 height 15
type input "Baly-28"
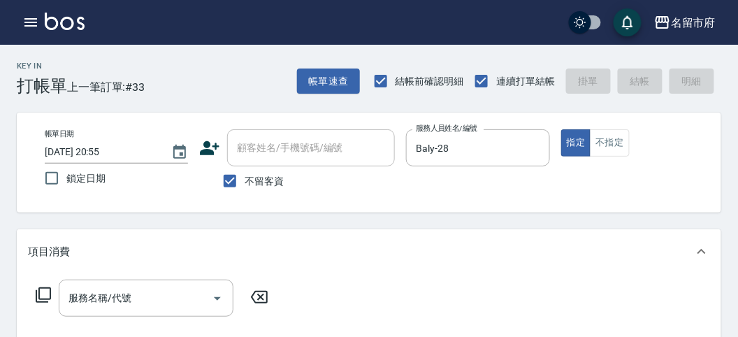
click at [43, 293] on icon at bounding box center [43, 294] width 17 height 17
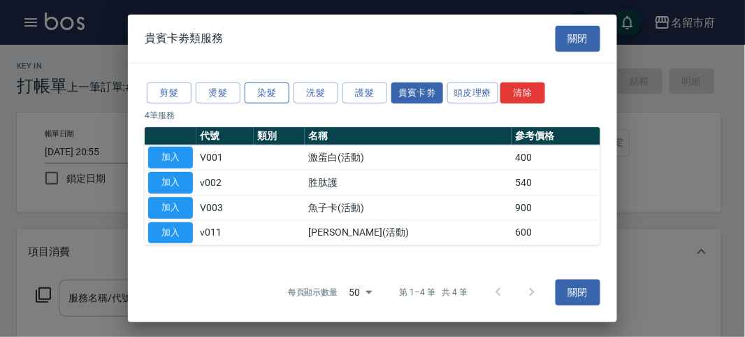
click at [264, 94] on button "染髮" at bounding box center [266, 93] width 45 height 22
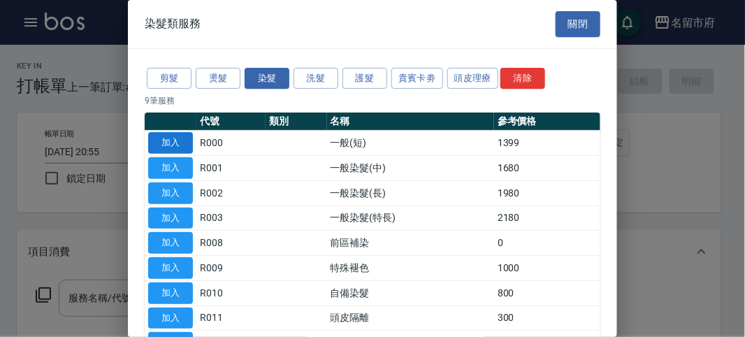
click at [177, 140] on button "加入" at bounding box center [170, 143] width 45 height 22
type input "一般(短)(R000)"
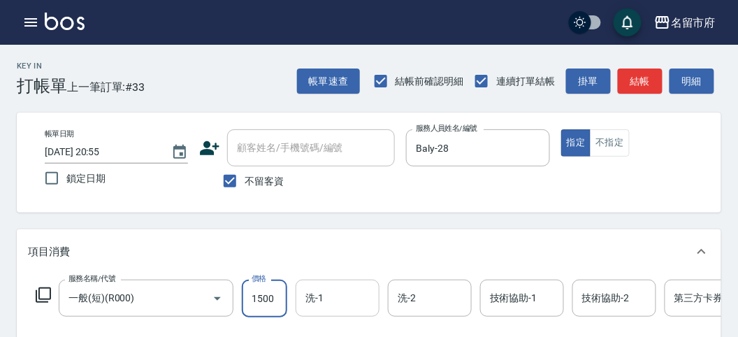
type input "1500"
click at [334, 305] on input "洗-1" at bounding box center [337, 298] width 71 height 24
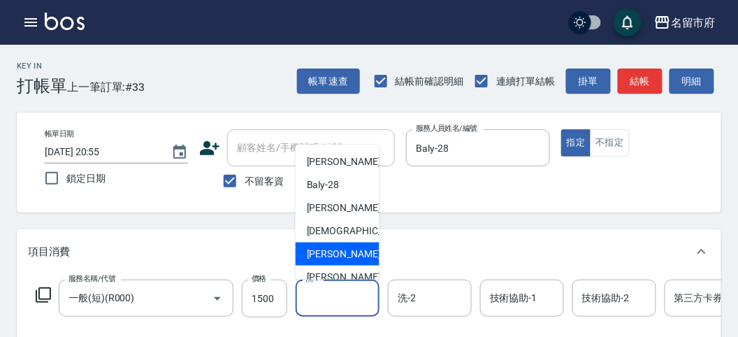
scroll to position [130, 0]
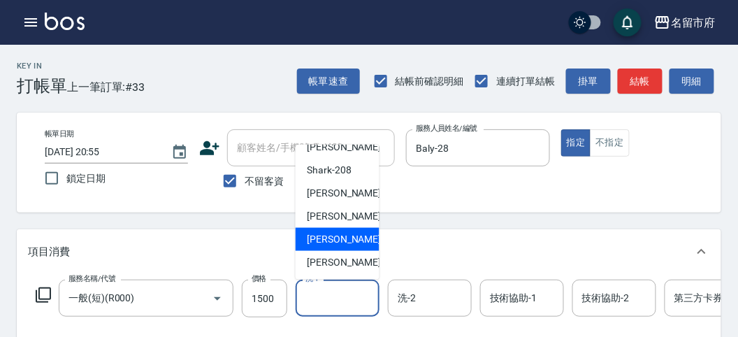
click at [336, 236] on span "[PERSON_NAME] -219" at bounding box center [354, 239] width 94 height 15
type input "[PERSON_NAME]-219"
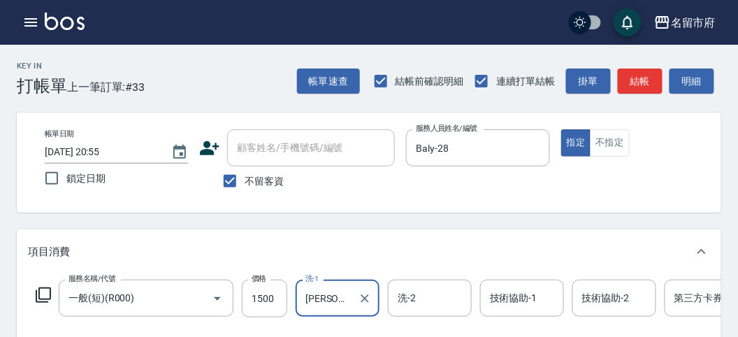
click at [41, 290] on icon at bounding box center [43, 294] width 17 height 17
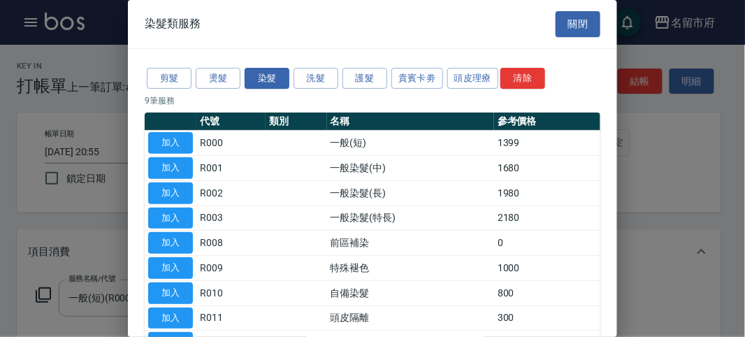
click at [488, 64] on div "剪髮 燙髮 染髮 洗髮 護髮 貴賓卡劵 頭皮理療 清除 9 筆服務 代號 類別 名稱 參考價格 加入 R000 一般(短) 1399 加入 R001 一般染髮…" at bounding box center [372, 211] width 489 height 324
click at [474, 80] on button "頭皮理療" at bounding box center [473, 79] width 52 height 22
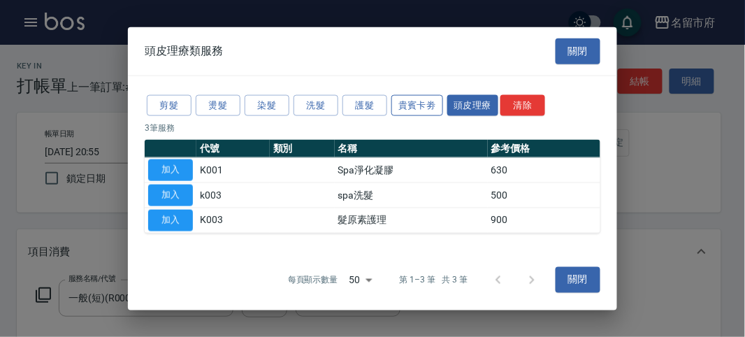
click at [403, 108] on button "貴賓卡劵" at bounding box center [417, 105] width 52 height 22
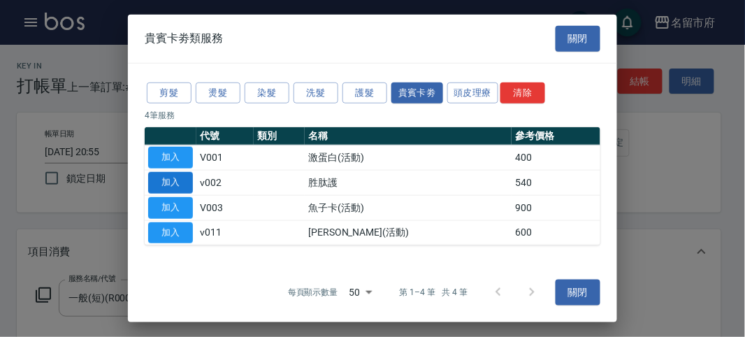
click at [168, 184] on button "加入" at bounding box center [170, 183] width 45 height 22
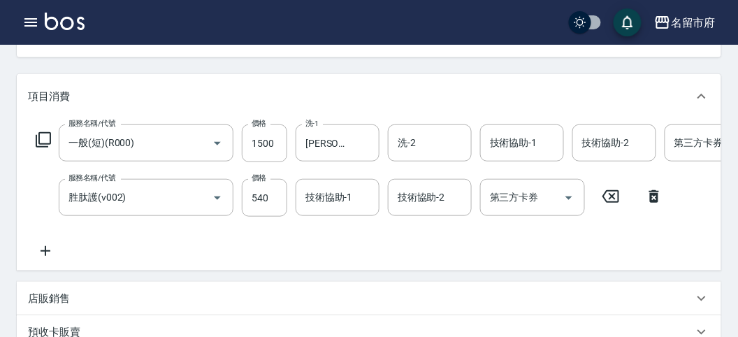
scroll to position [233, 0]
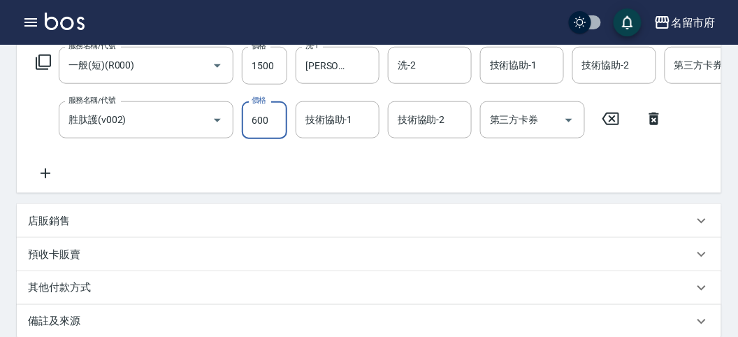
type input "600"
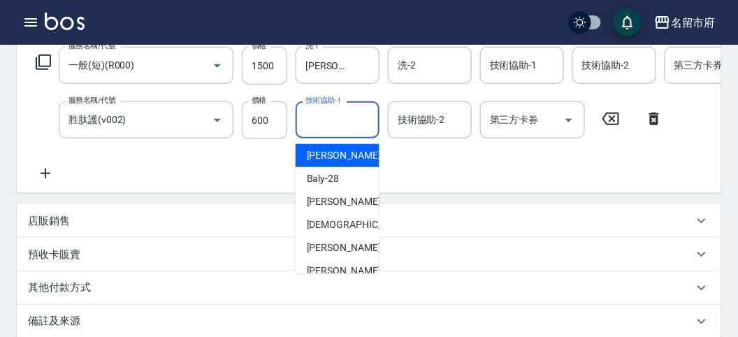
click at [337, 119] on input "技術協助-1" at bounding box center [337, 120] width 71 height 24
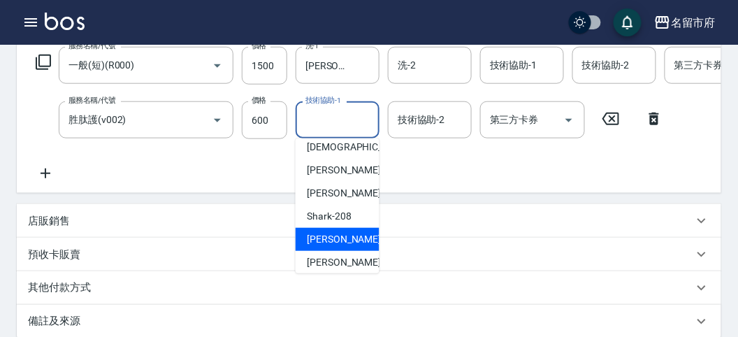
scroll to position [130, 0]
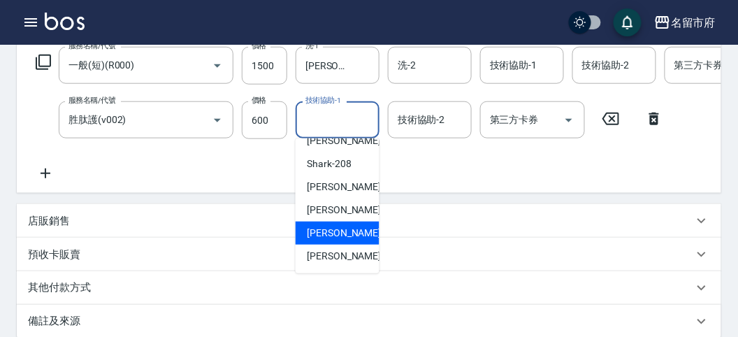
click at [322, 237] on span "[PERSON_NAME] -219" at bounding box center [354, 233] width 94 height 15
type input "[PERSON_NAME]-219"
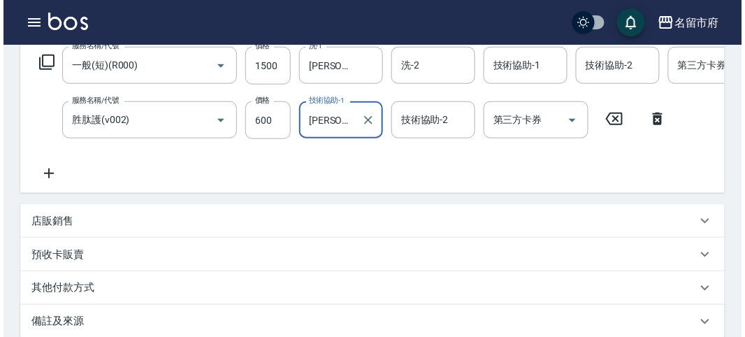
scroll to position [476, 0]
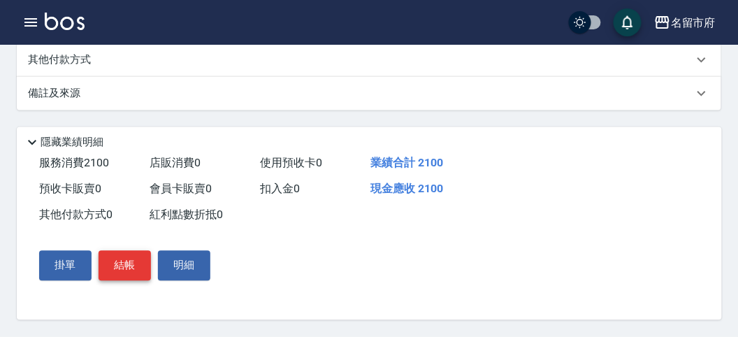
click at [110, 272] on button "結帳" at bounding box center [124, 265] width 52 height 29
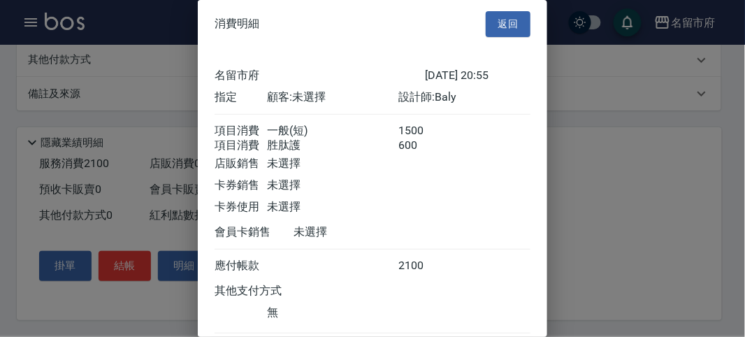
scroll to position [93, 0]
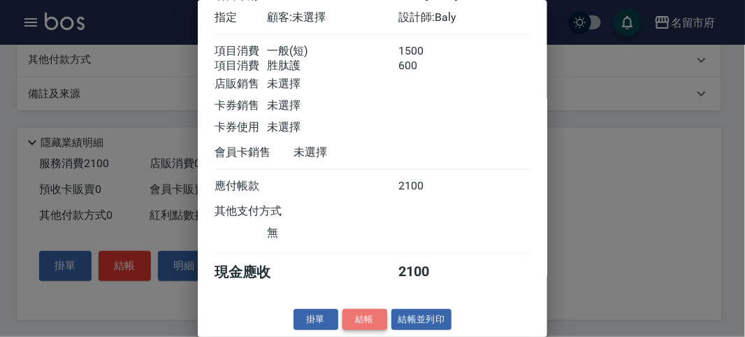
click at [356, 312] on button "結帳" at bounding box center [364, 320] width 45 height 22
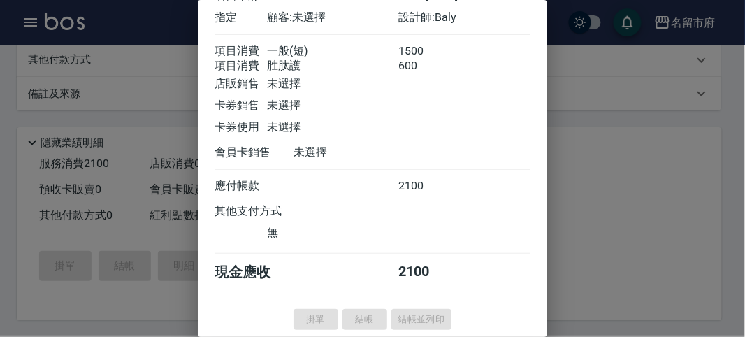
type input "[DATE] 20:56"
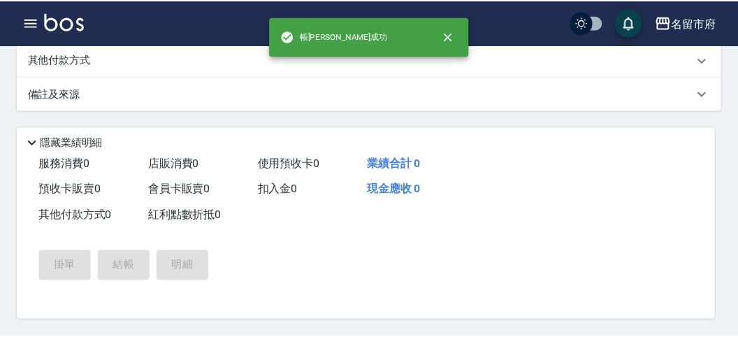
scroll to position [0, 0]
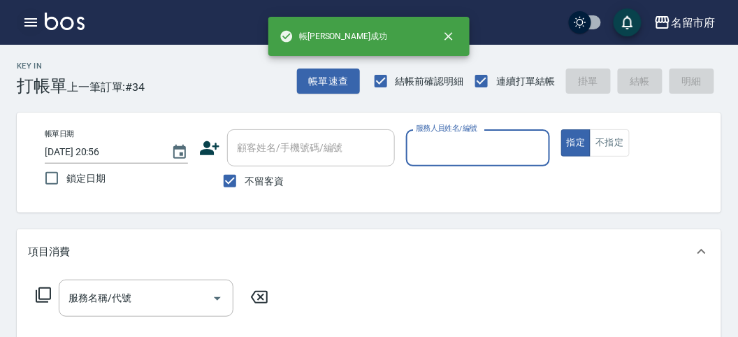
click at [29, 17] on icon "button" at bounding box center [30, 22] width 17 height 17
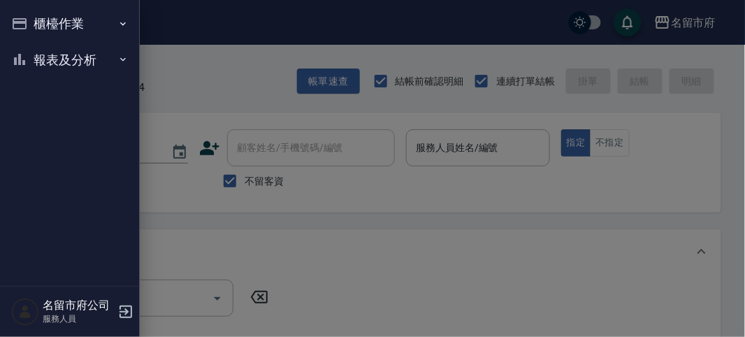
click at [29, 17] on button "櫃檯作業" at bounding box center [70, 24] width 129 height 36
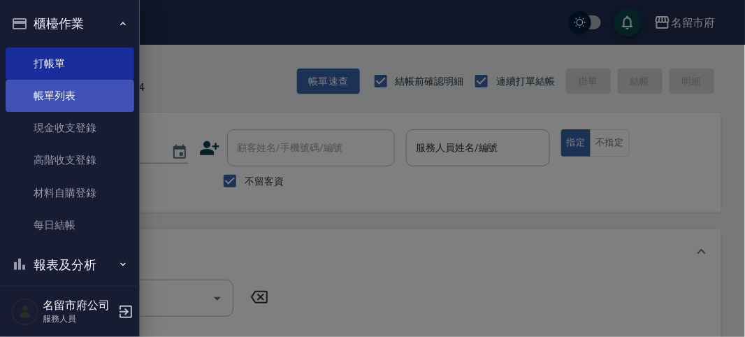
click at [46, 96] on link "帳單列表" at bounding box center [70, 96] width 129 height 32
click at [46, 98] on link "帳單列表" at bounding box center [70, 96] width 129 height 32
click at [45, 98] on link "帳單列表" at bounding box center [70, 96] width 129 height 32
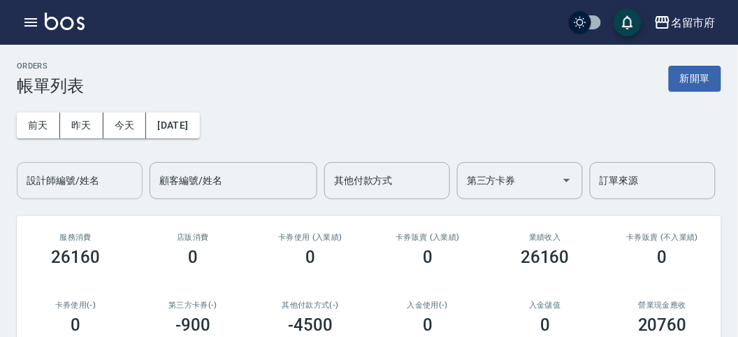
scroll to position [78, 0]
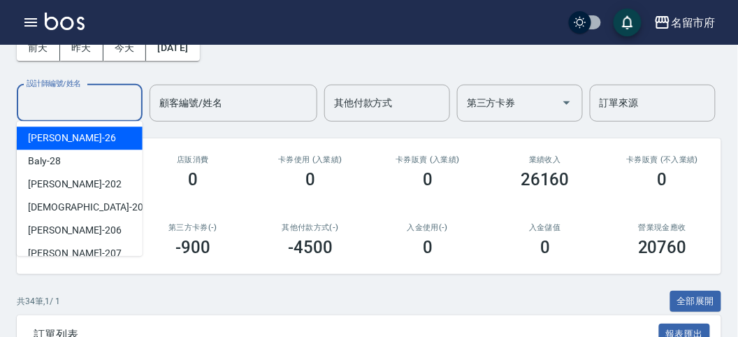
click at [111, 107] on input "設計師編號/姓名" at bounding box center [79, 103] width 113 height 24
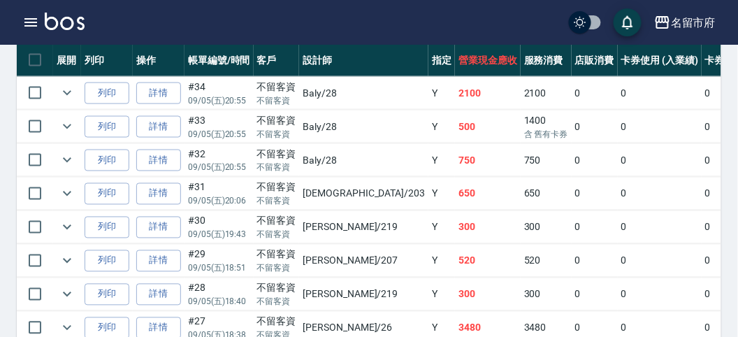
scroll to position [0, 0]
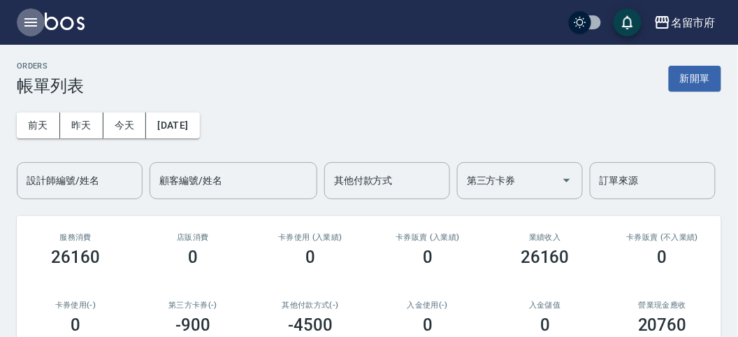
click at [27, 22] on icon "button" at bounding box center [30, 22] width 13 height 8
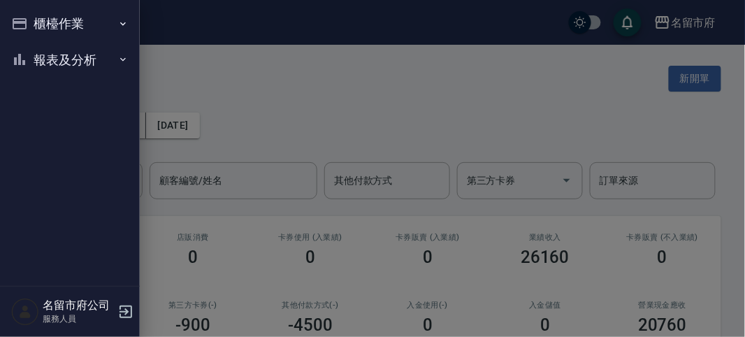
click at [56, 64] on button "報表及分析" at bounding box center [70, 60] width 129 height 36
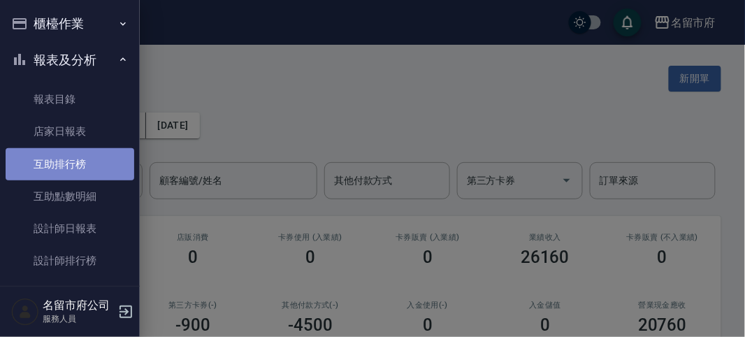
click at [100, 172] on link "互助排行榜" at bounding box center [70, 164] width 129 height 32
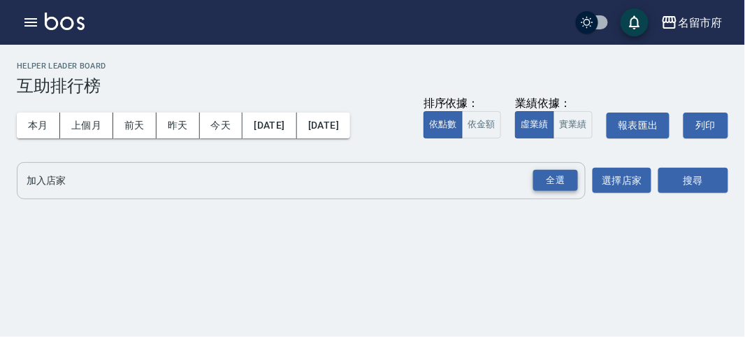
click at [555, 180] on div "全選" at bounding box center [555, 181] width 45 height 22
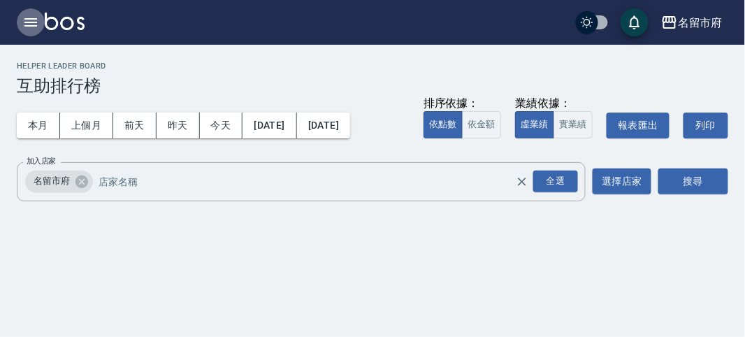
click at [34, 22] on icon "button" at bounding box center [30, 22] width 13 height 8
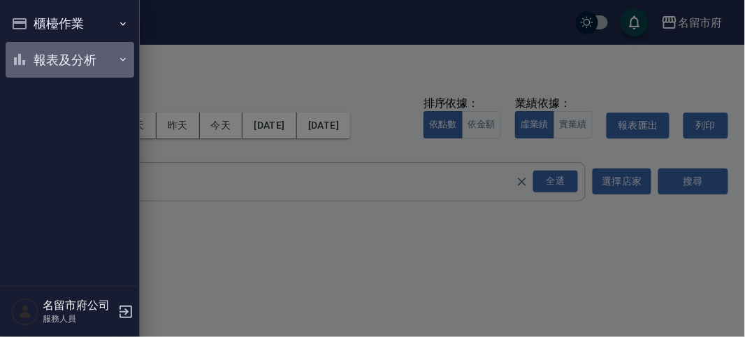
click at [58, 62] on button "報表及分析" at bounding box center [70, 60] width 129 height 36
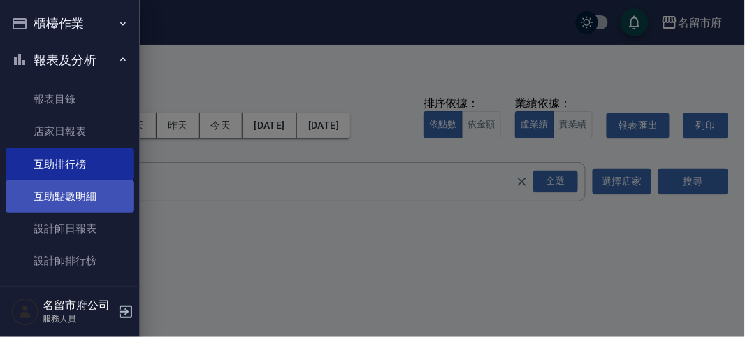
click at [85, 196] on link "互助點數明細" at bounding box center [70, 196] width 129 height 32
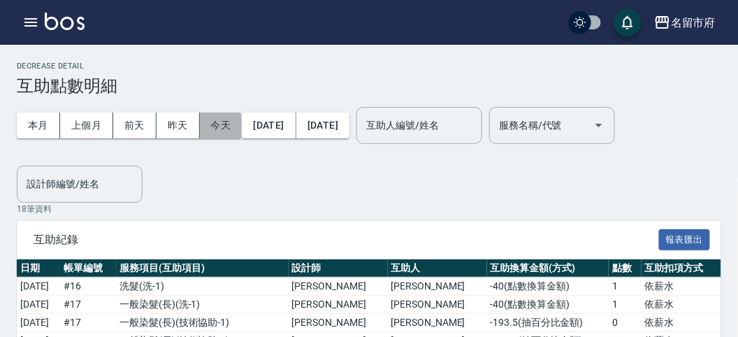
click at [213, 129] on button "今天" at bounding box center [221, 125] width 43 height 26
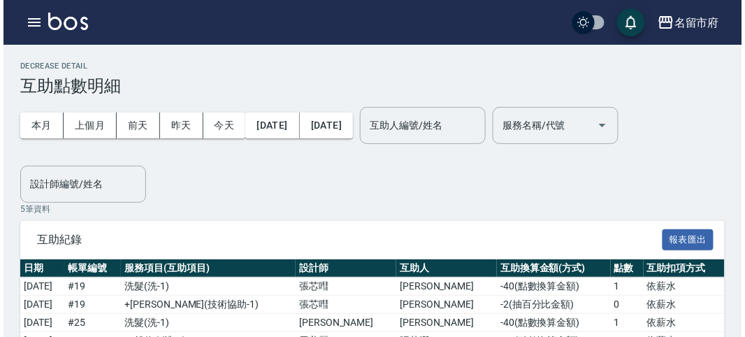
scroll to position [78, 0]
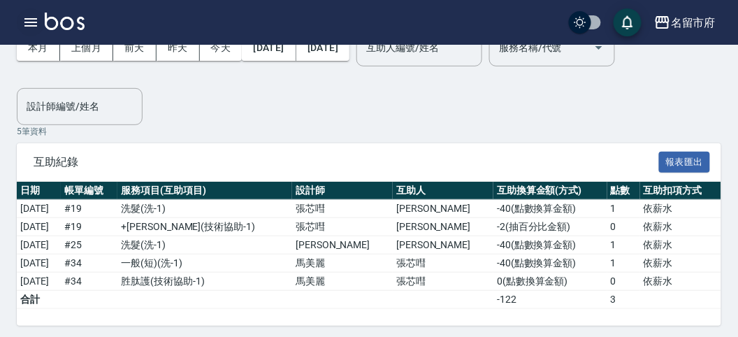
click at [36, 17] on icon "button" at bounding box center [30, 22] width 17 height 17
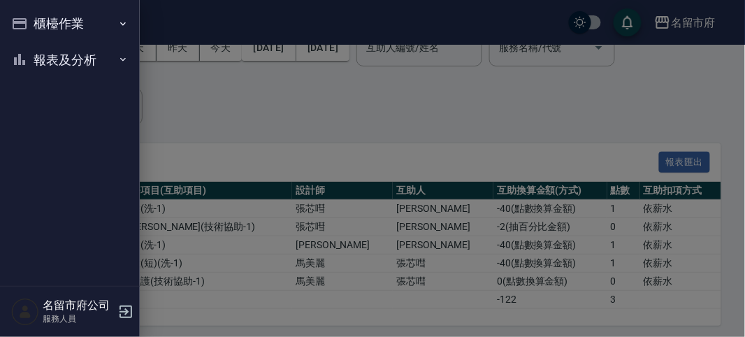
click at [37, 22] on button "櫃檯作業" at bounding box center [70, 24] width 129 height 36
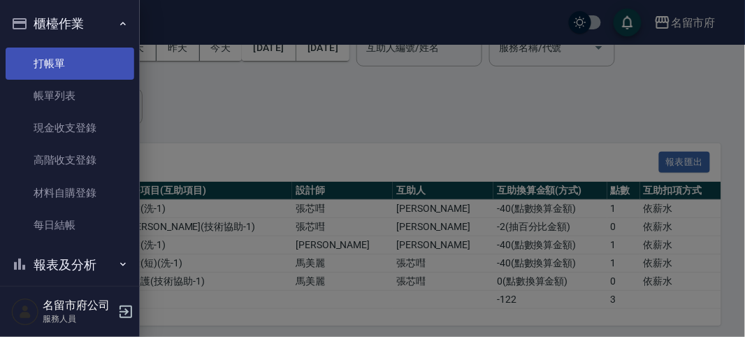
click at [45, 54] on link "打帳單" at bounding box center [70, 63] width 129 height 32
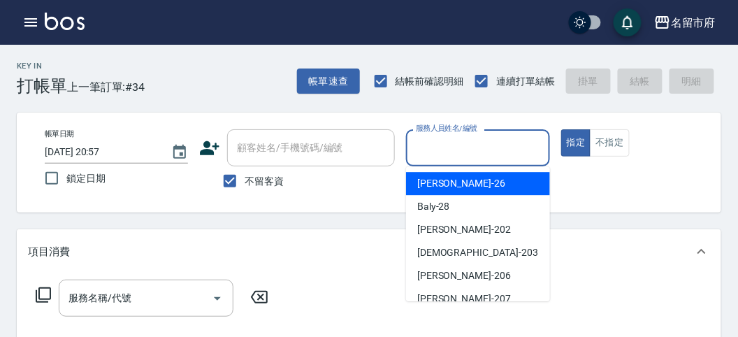
click at [461, 144] on input "服務人員姓名/編號" at bounding box center [477, 148] width 131 height 24
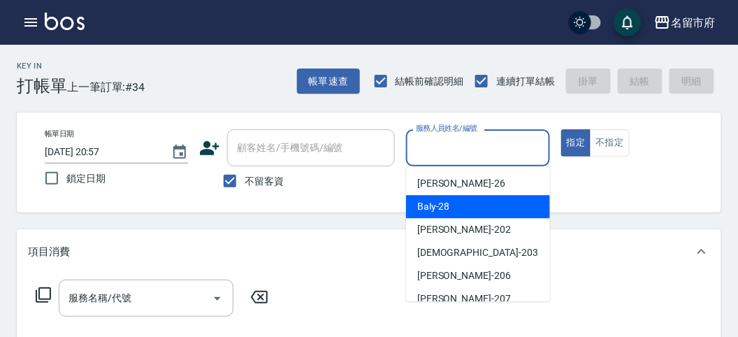
click at [460, 211] on div "Baly -28" at bounding box center [478, 206] width 144 height 23
type input "Baly-28"
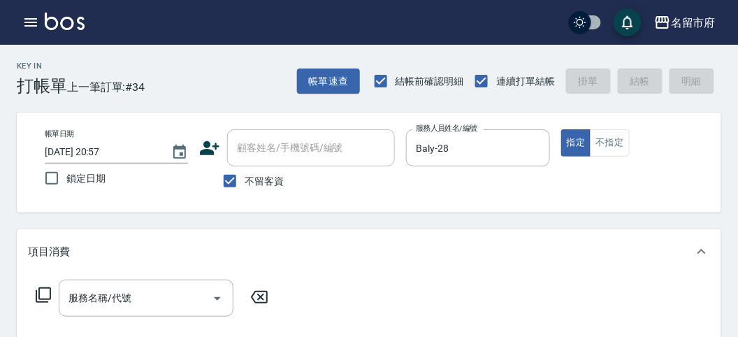
click at [43, 291] on icon at bounding box center [43, 294] width 17 height 17
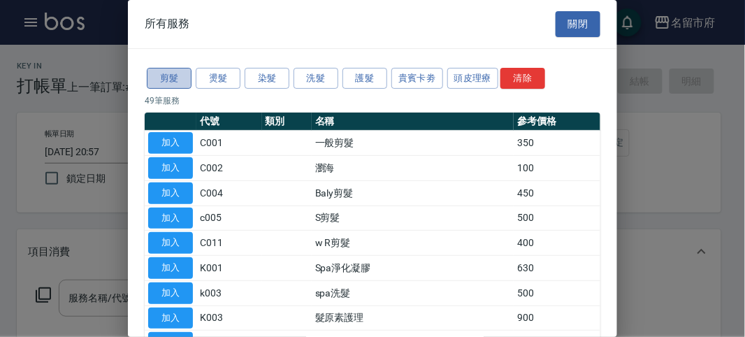
click at [173, 77] on button "剪髮" at bounding box center [169, 79] width 45 height 22
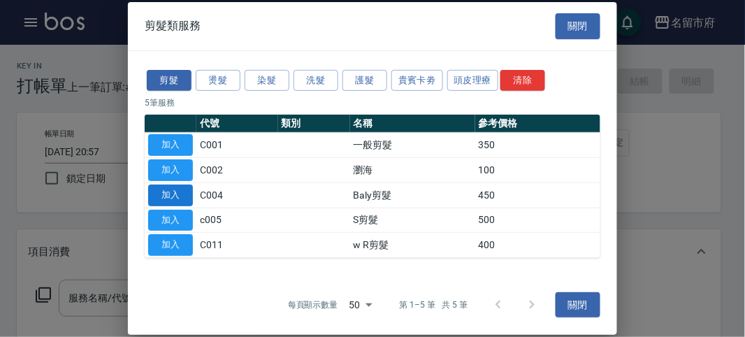
click at [182, 198] on button "加入" at bounding box center [170, 195] width 45 height 22
type input "Baly剪髮(C004)"
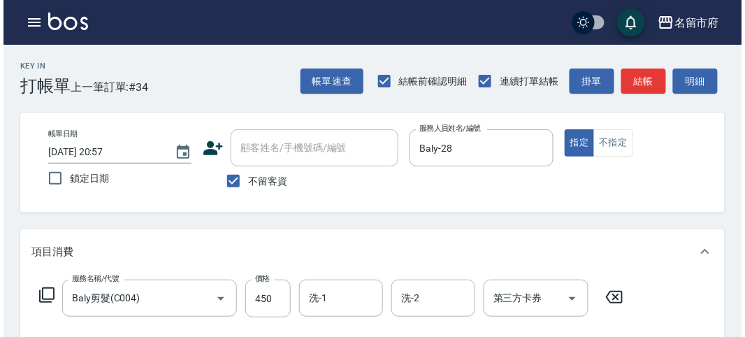
scroll to position [409, 0]
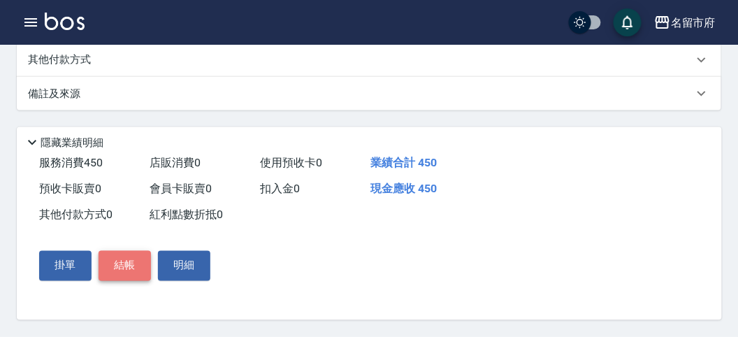
click at [133, 272] on button "結帳" at bounding box center [124, 265] width 52 height 29
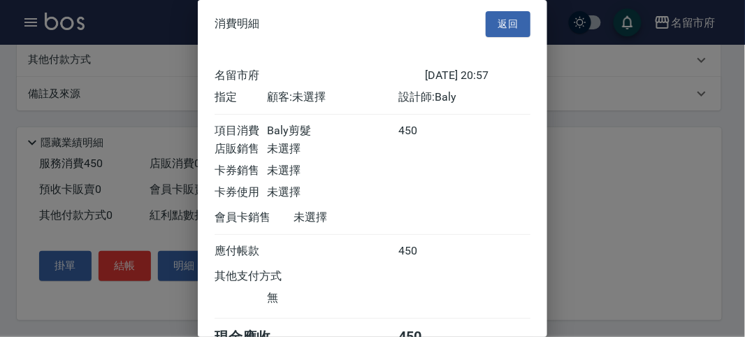
scroll to position [78, 0]
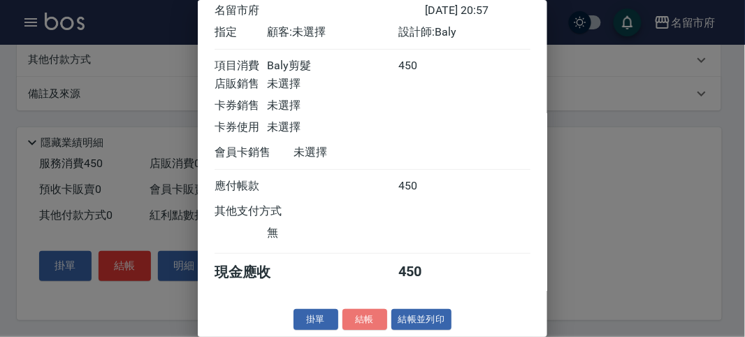
drag, startPoint x: 356, startPoint y: 322, endPoint x: 388, endPoint y: 286, distance: 47.5
click at [358, 320] on button "結帳" at bounding box center [364, 320] width 45 height 22
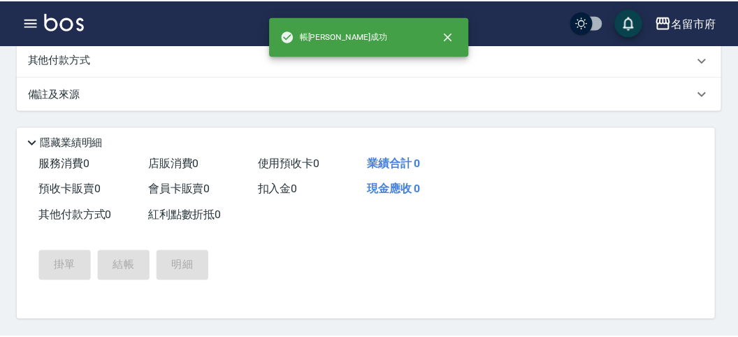
scroll to position [0, 0]
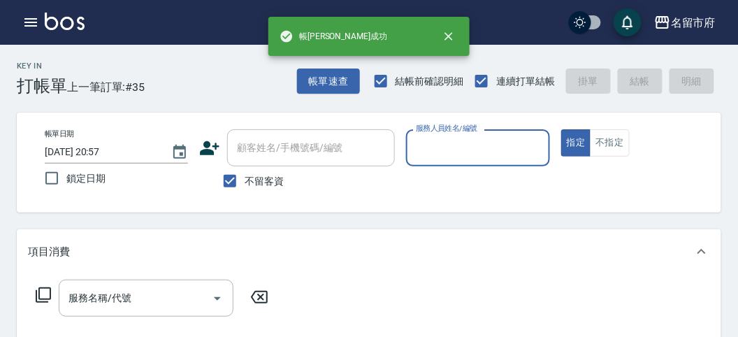
click at [463, 152] on input "服務人員姓名/編號" at bounding box center [477, 148] width 131 height 24
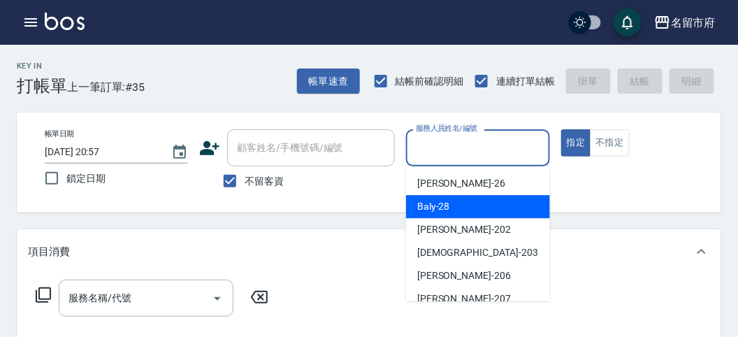
click at [461, 204] on div "Baly -28" at bounding box center [478, 206] width 144 height 23
type input "Baly-28"
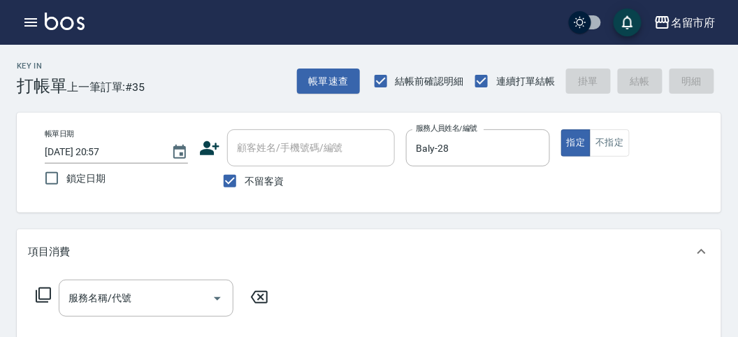
click at [43, 292] on icon at bounding box center [43, 294] width 17 height 17
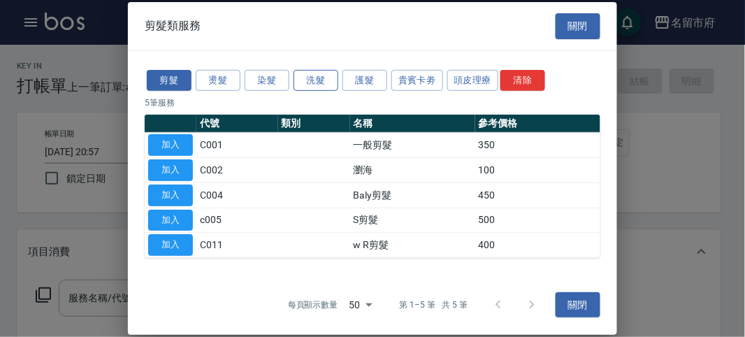
click at [318, 79] on button "洗髮" at bounding box center [315, 80] width 45 height 22
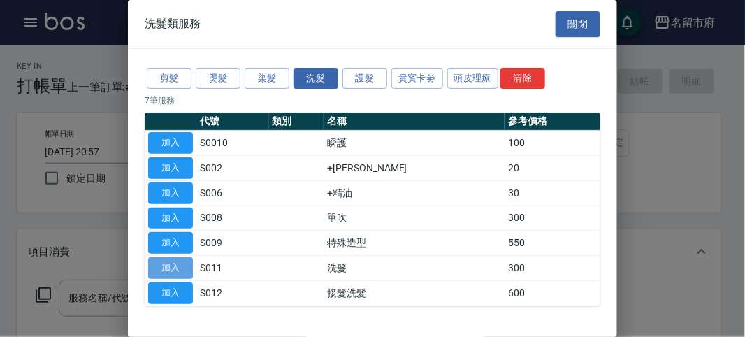
click at [165, 268] on button "加入" at bounding box center [170, 268] width 45 height 22
type input "洗髮(S011)"
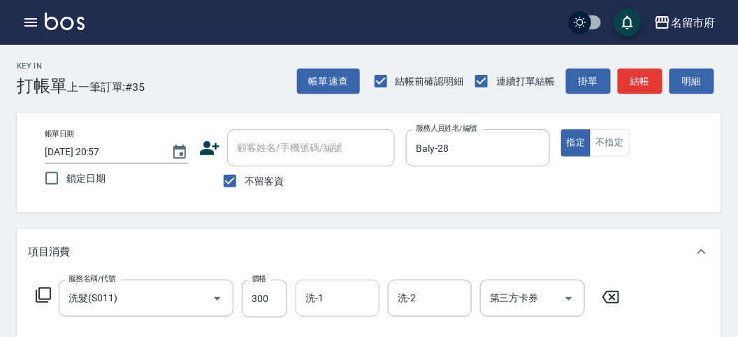
drag, startPoint x: 337, startPoint y: 305, endPoint x: 330, endPoint y: 295, distance: 12.2
click at [330, 301] on input "洗-1" at bounding box center [337, 298] width 71 height 24
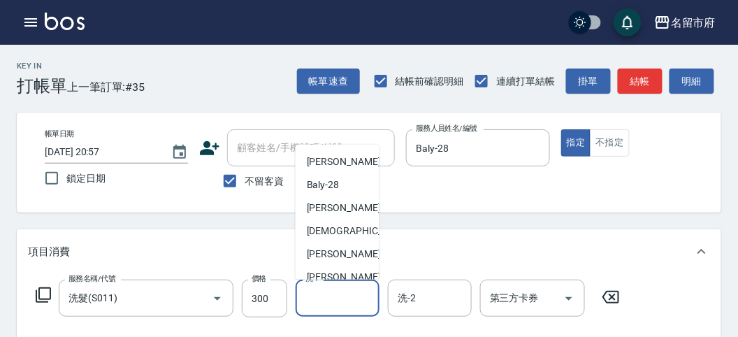
scroll to position [130, 0]
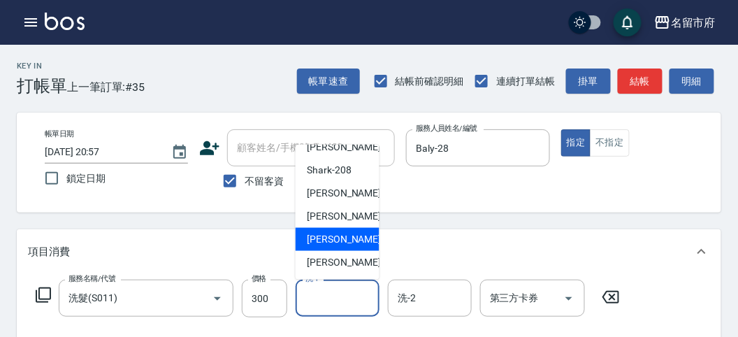
click at [330, 240] on span "[PERSON_NAME] -219" at bounding box center [354, 239] width 94 height 15
type input "[PERSON_NAME]-219"
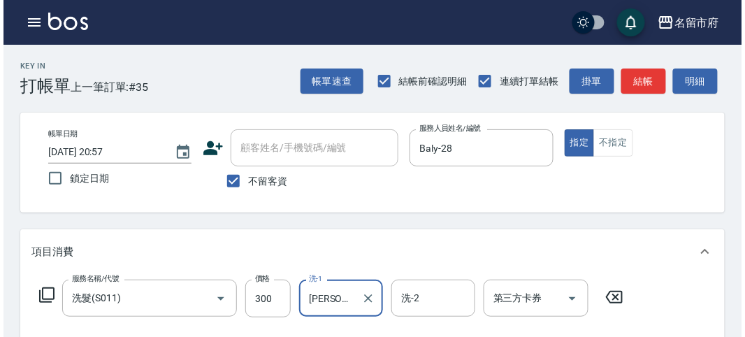
scroll to position [409, 0]
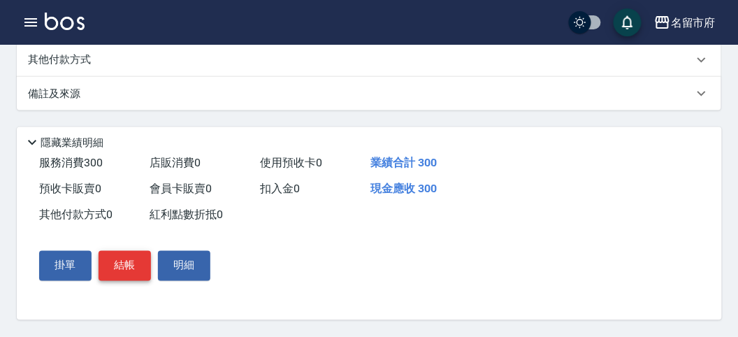
click at [116, 266] on button "結帳" at bounding box center [124, 265] width 52 height 29
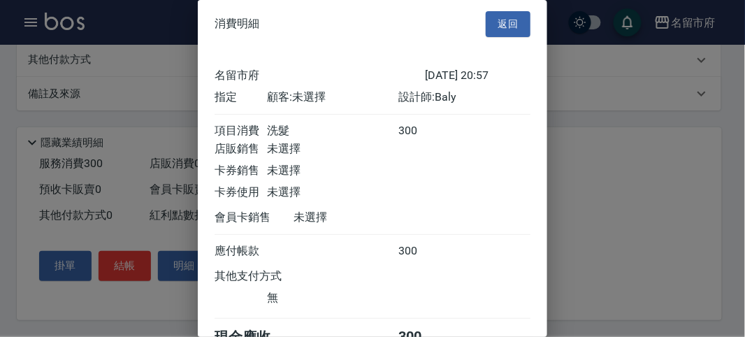
scroll to position [78, 0]
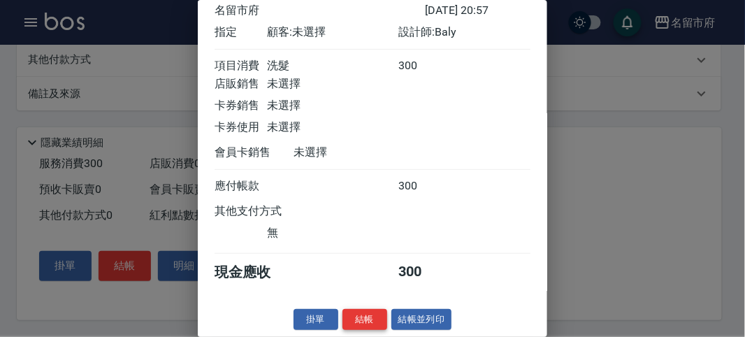
click at [358, 316] on button "結帳" at bounding box center [364, 320] width 45 height 22
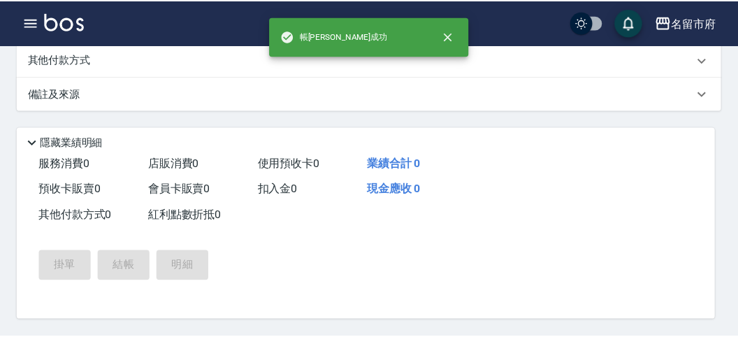
scroll to position [0, 0]
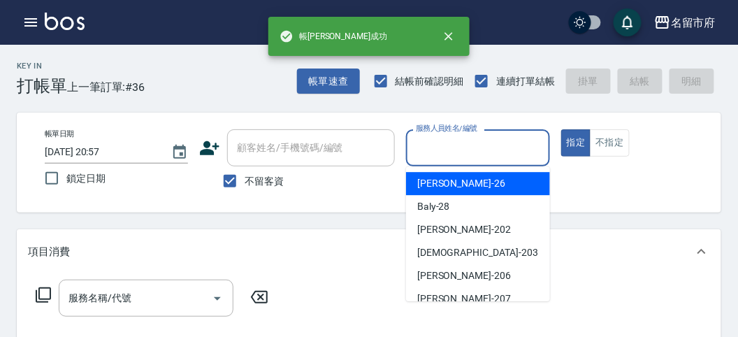
click at [437, 136] on input "服務人員姓名/編號" at bounding box center [477, 148] width 131 height 24
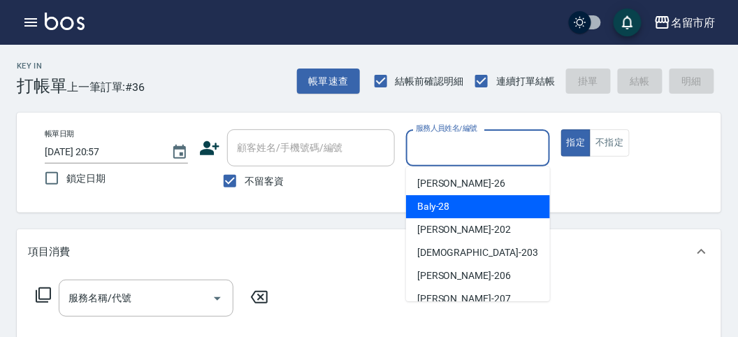
click at [444, 203] on span "Baly -28" at bounding box center [433, 206] width 33 height 15
type input "Baly-28"
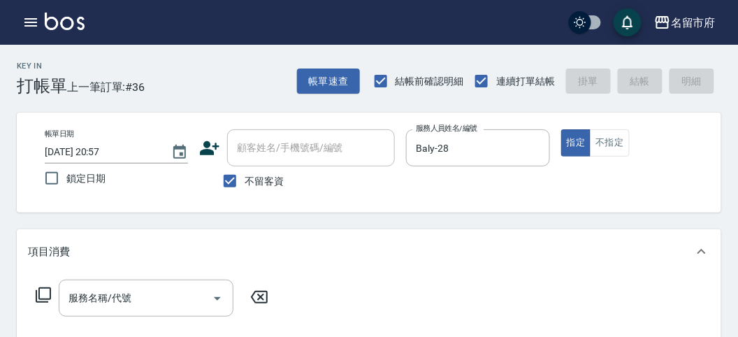
click at [39, 293] on icon at bounding box center [43, 294] width 15 height 15
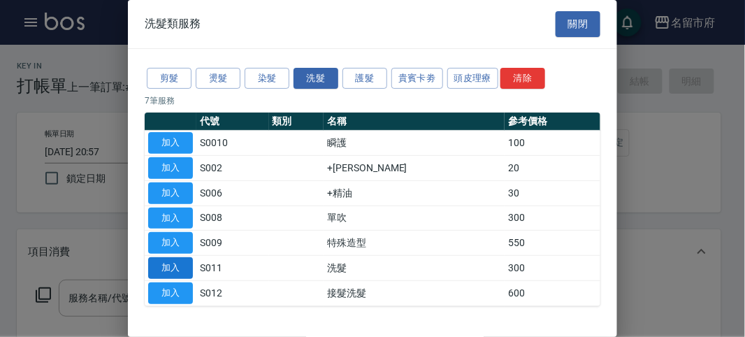
click at [169, 268] on button "加入" at bounding box center [170, 268] width 45 height 22
type input "洗髮(S011)"
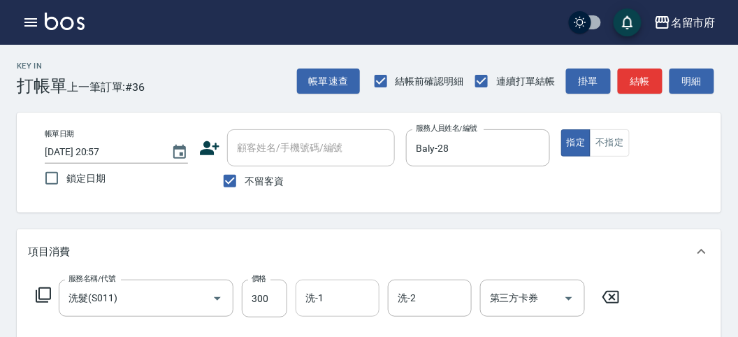
click at [334, 298] on input "洗-1" at bounding box center [337, 298] width 71 height 24
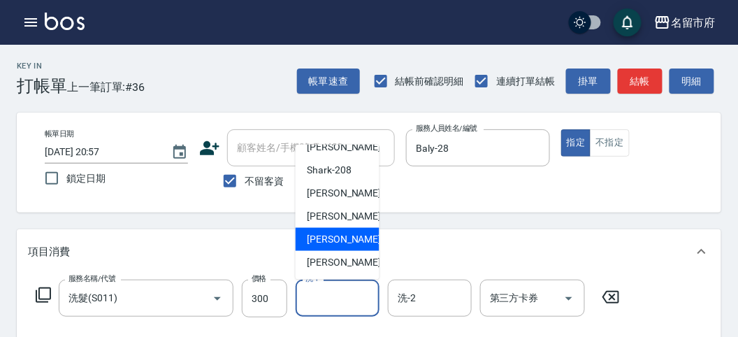
scroll to position [155, 0]
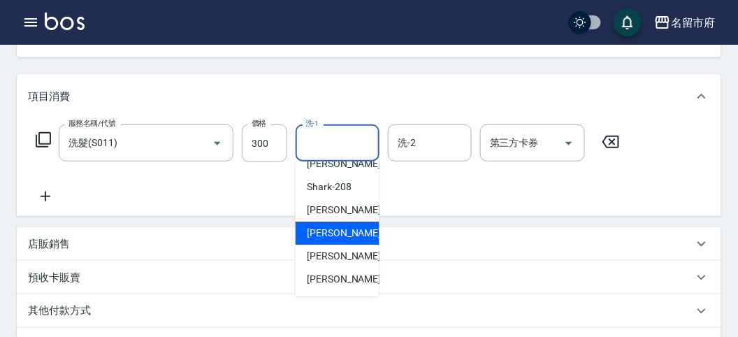
click at [360, 239] on div "Min Min -218" at bounding box center [337, 232] width 84 height 23
type input "Min Min-218"
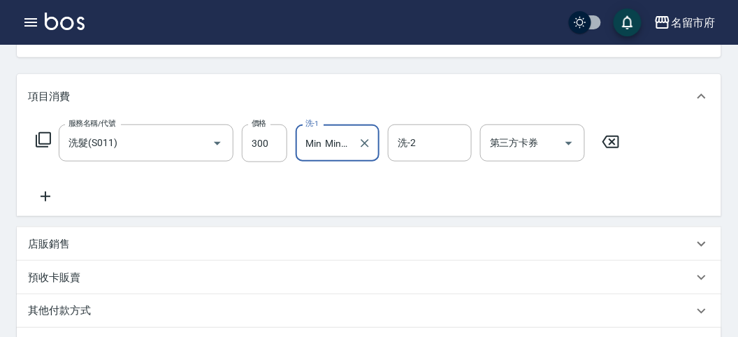
click at [343, 138] on input "Min Min-218" at bounding box center [327, 143] width 50 height 24
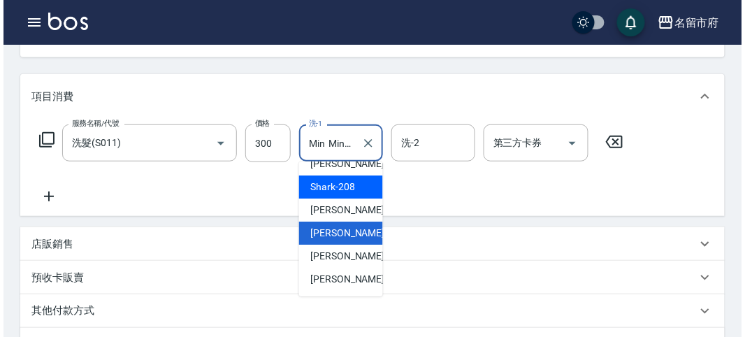
scroll to position [409, 0]
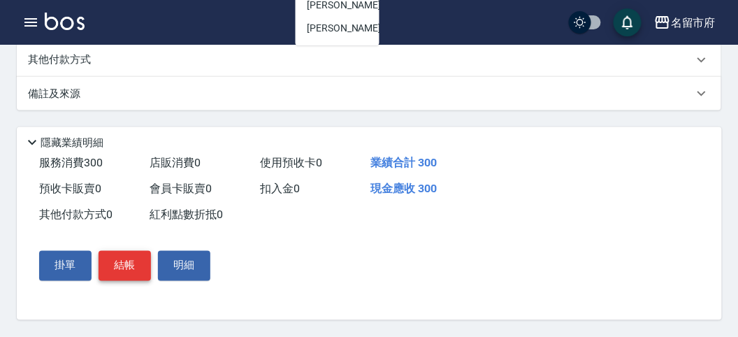
click at [144, 263] on button "結帳" at bounding box center [124, 265] width 52 height 29
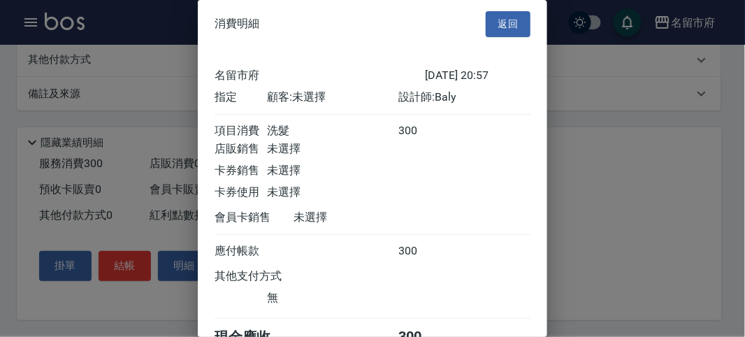
scroll to position [78, 0]
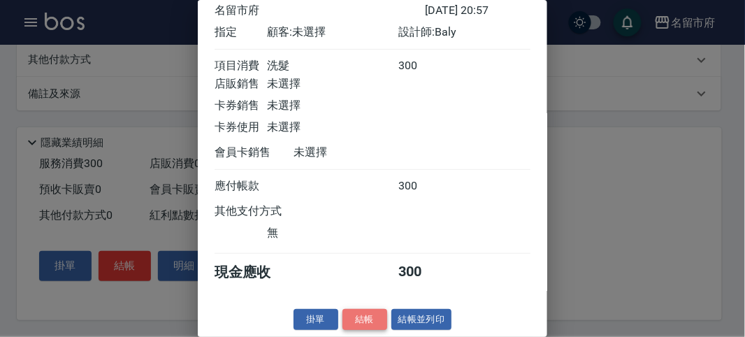
click at [361, 314] on button "結帳" at bounding box center [364, 320] width 45 height 22
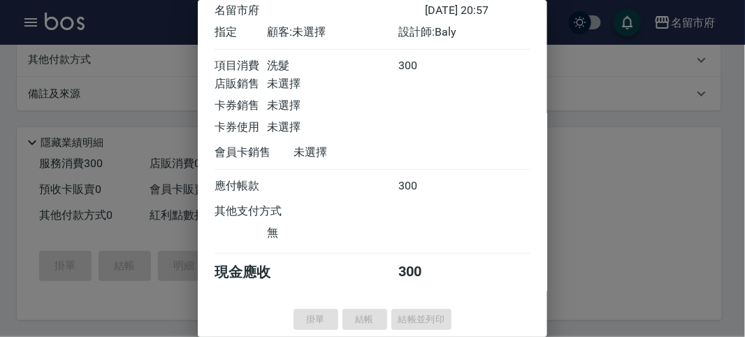
type input "[DATE] 20:58"
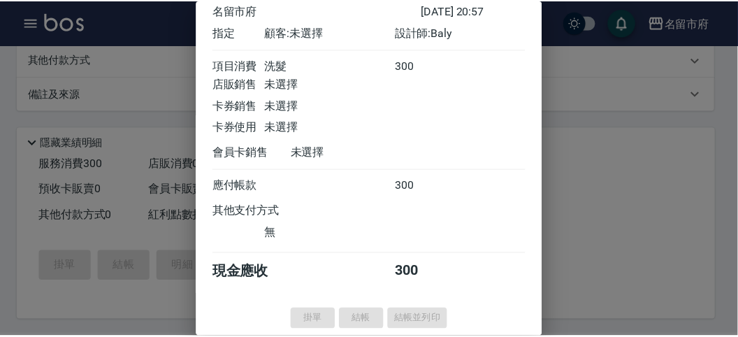
scroll to position [0, 0]
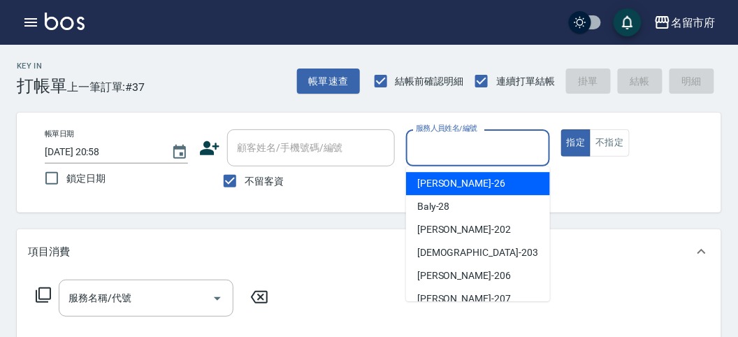
click at [442, 151] on input "服務人員姓名/編號" at bounding box center [477, 148] width 131 height 24
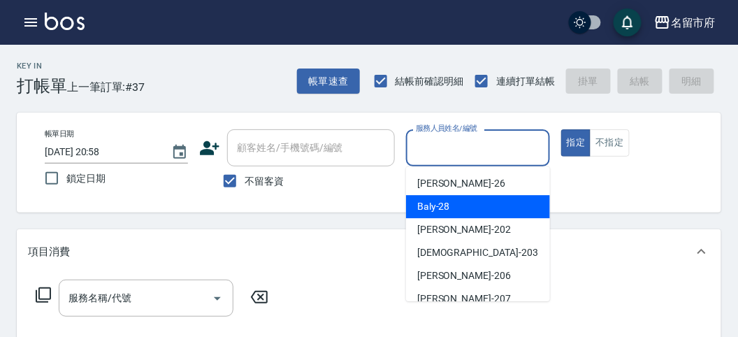
click at [448, 206] on span "Baly -28" at bounding box center [433, 206] width 33 height 15
type input "Baly-28"
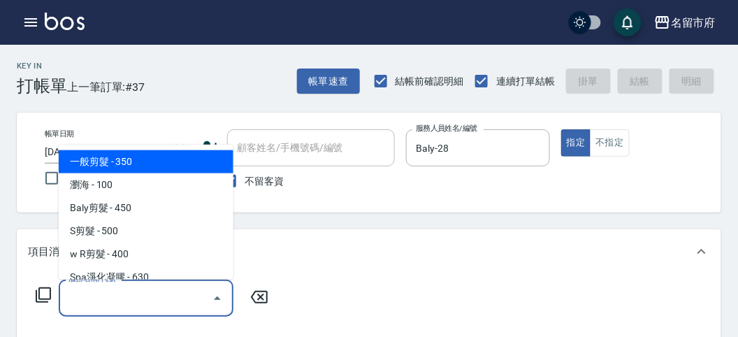
click at [124, 295] on input "服務名稱/代號" at bounding box center [135, 298] width 141 height 24
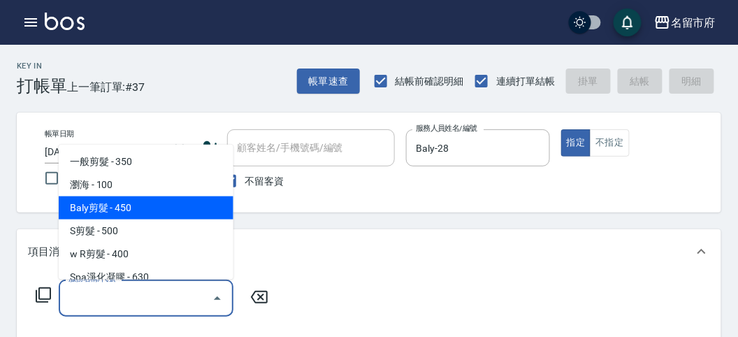
click at [127, 207] on span "Baly剪髮 - 450" at bounding box center [146, 207] width 175 height 23
type input "Baly剪髮(C004)"
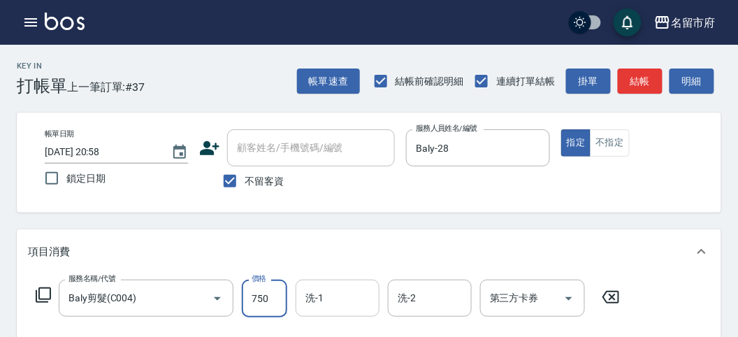
type input "750"
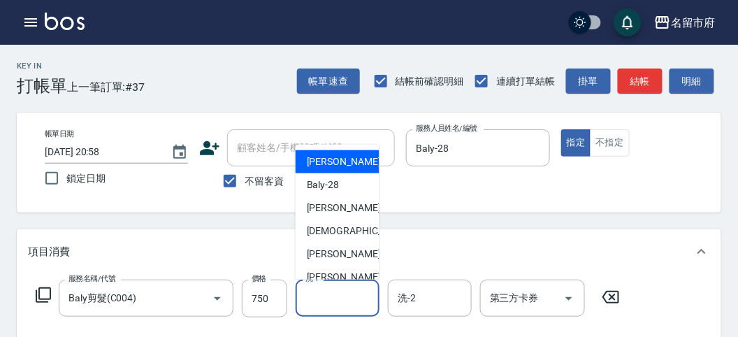
click at [349, 298] on input "洗-1" at bounding box center [337, 298] width 71 height 24
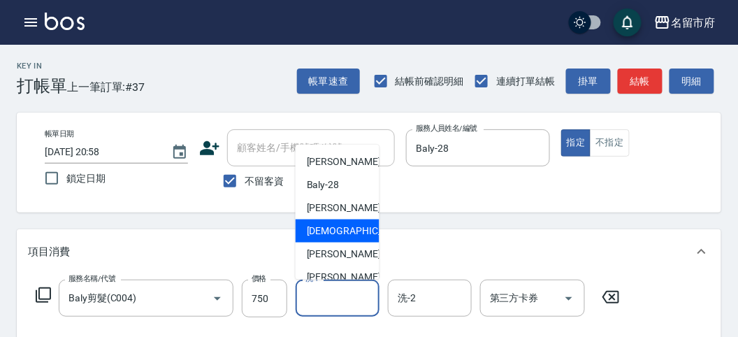
scroll to position [130, 0]
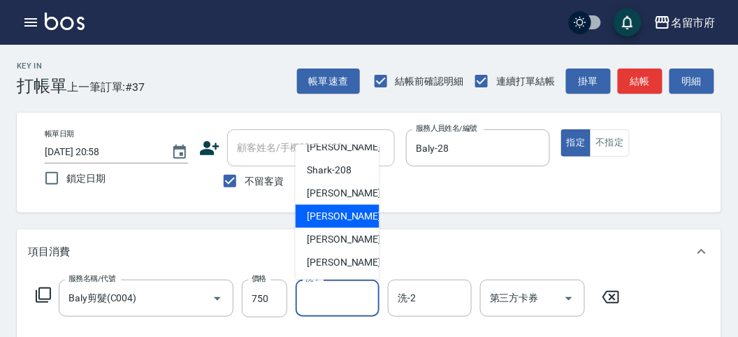
click at [339, 225] on div "Min Min -218" at bounding box center [337, 216] width 84 height 23
type input "Min Min-218"
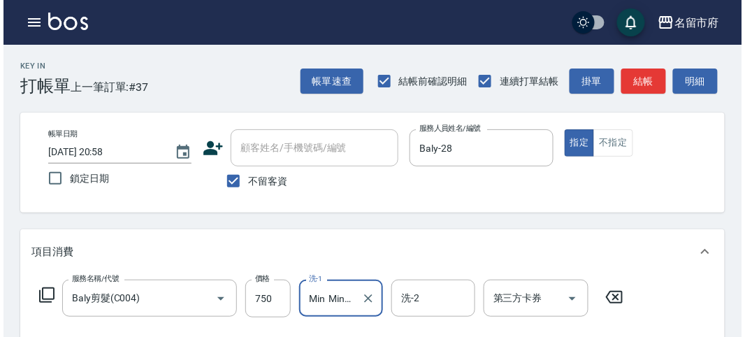
scroll to position [409, 0]
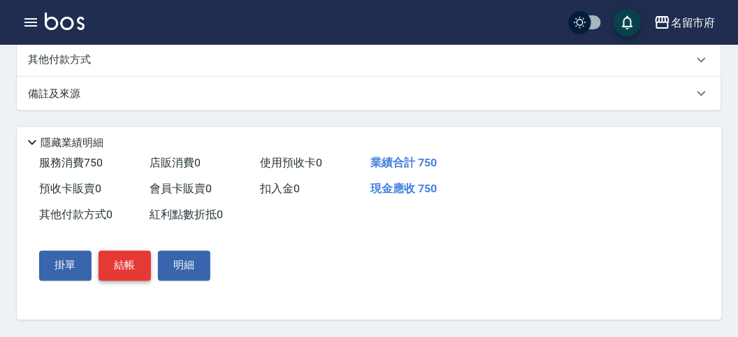
click at [131, 260] on button "結帳" at bounding box center [124, 265] width 52 height 29
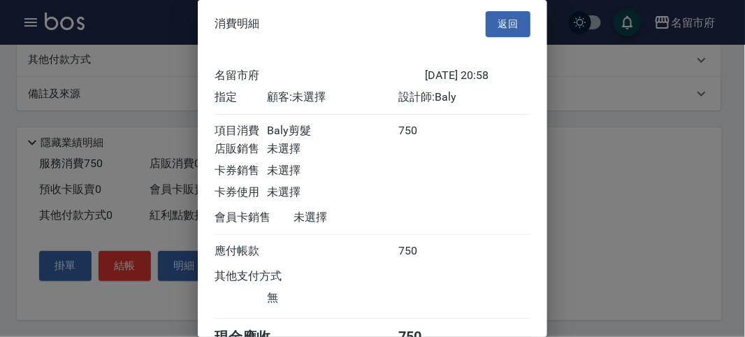
scroll to position [78, 0]
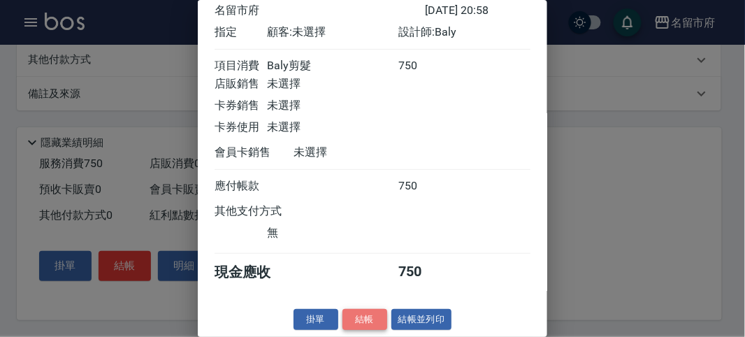
drag, startPoint x: 358, startPoint y: 316, endPoint x: 353, endPoint y: 305, distance: 12.2
click at [358, 315] on button "結帳" at bounding box center [364, 320] width 45 height 22
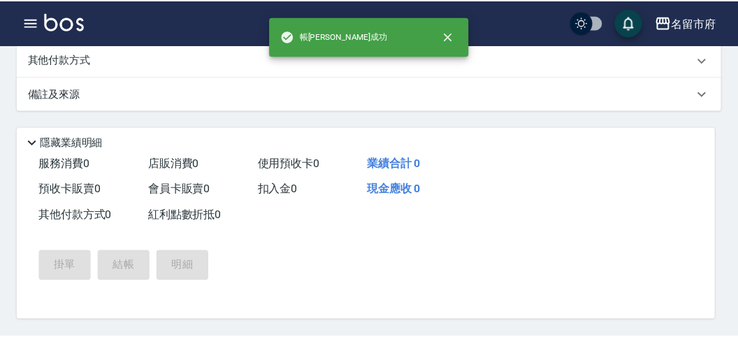
scroll to position [0, 0]
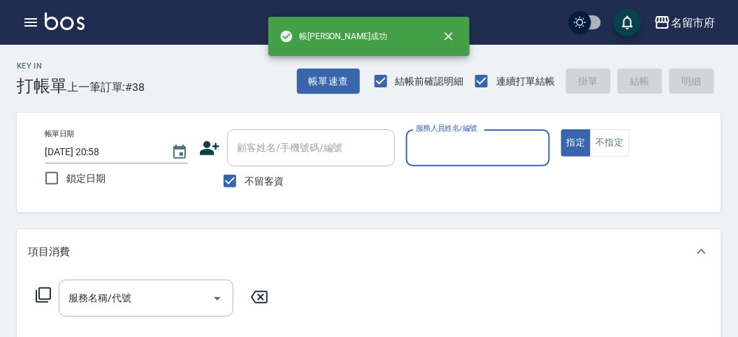
click at [439, 148] on input "服務人員姓名/編號" at bounding box center [477, 148] width 131 height 24
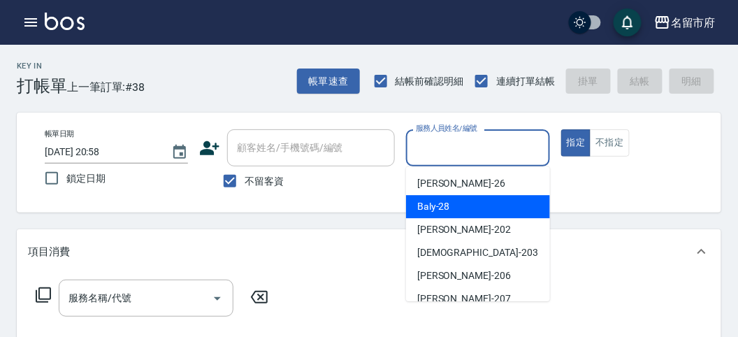
click at [441, 208] on span "Baly -28" at bounding box center [433, 206] width 33 height 15
type input "Baly-28"
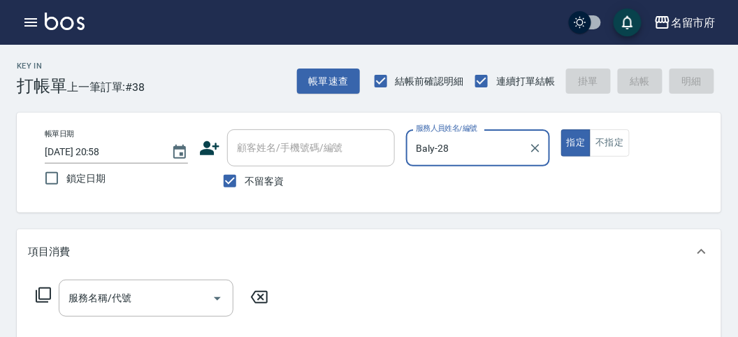
click at [45, 296] on icon at bounding box center [43, 294] width 17 height 17
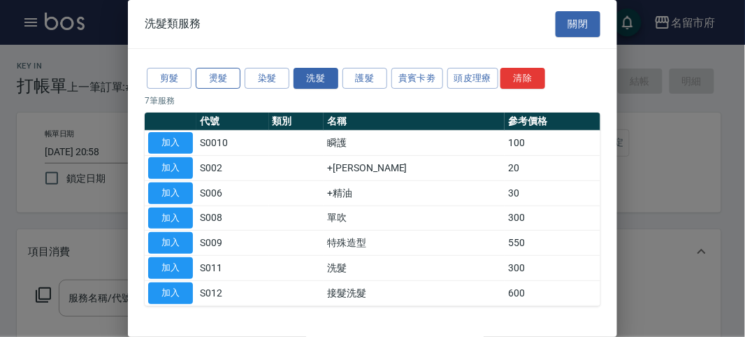
click at [212, 78] on button "燙髮" at bounding box center [218, 79] width 45 height 22
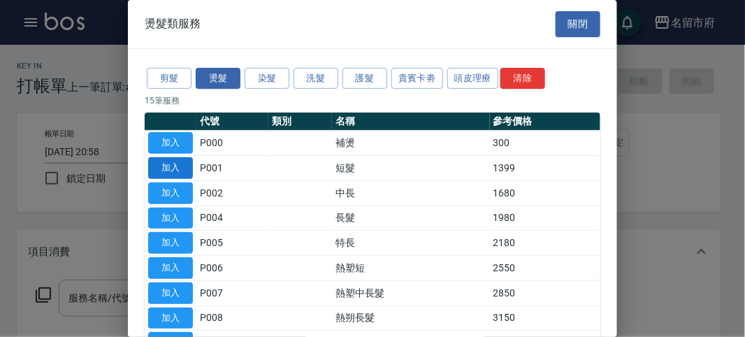
click at [170, 169] on button "加入" at bounding box center [170, 168] width 45 height 22
type input "短髮(P001)"
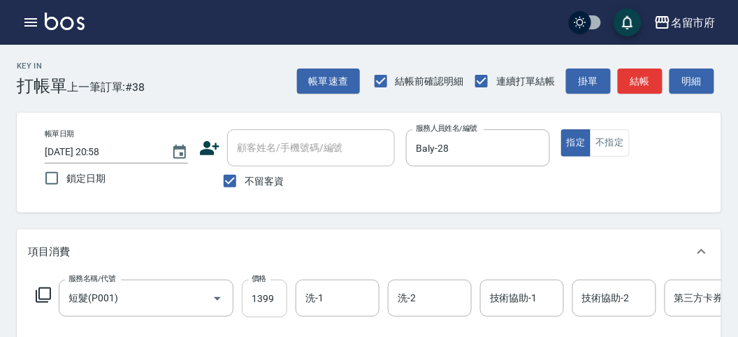
drag, startPoint x: 284, startPoint y: 301, endPoint x: 271, endPoint y: 281, distance: 23.2
click at [282, 301] on input "1399" at bounding box center [264, 298] width 45 height 38
type input "4000"
click at [332, 292] on input "洗-1" at bounding box center [337, 298] width 71 height 24
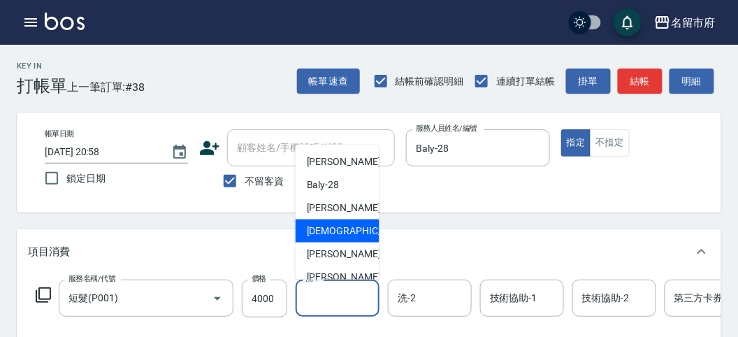
scroll to position [130, 0]
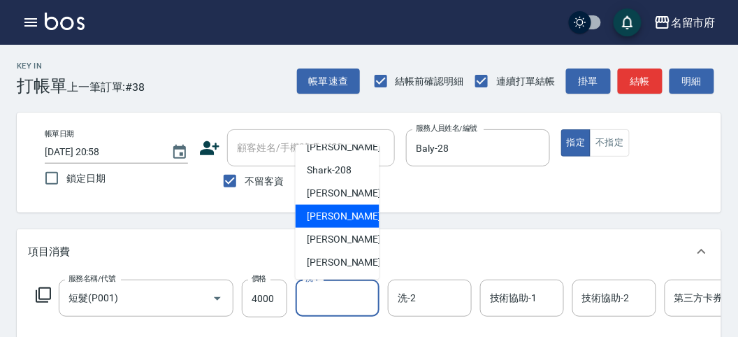
click at [336, 221] on span "Min Min -218" at bounding box center [354, 216] width 94 height 15
type input "Min Min-218"
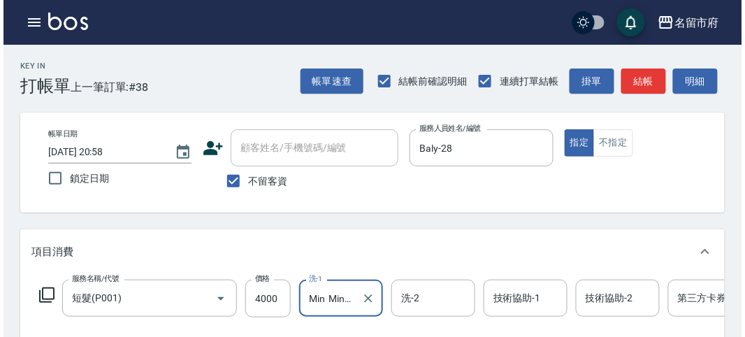
scroll to position [422, 0]
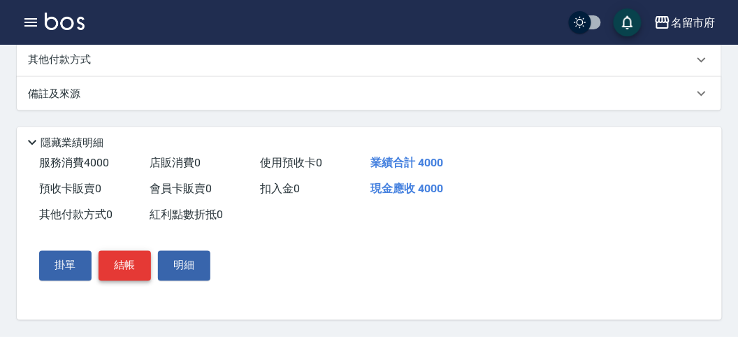
click at [121, 265] on button "結帳" at bounding box center [124, 265] width 52 height 29
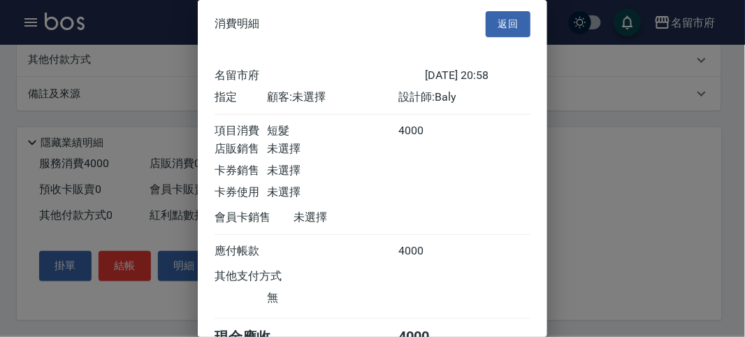
scroll to position [78, 0]
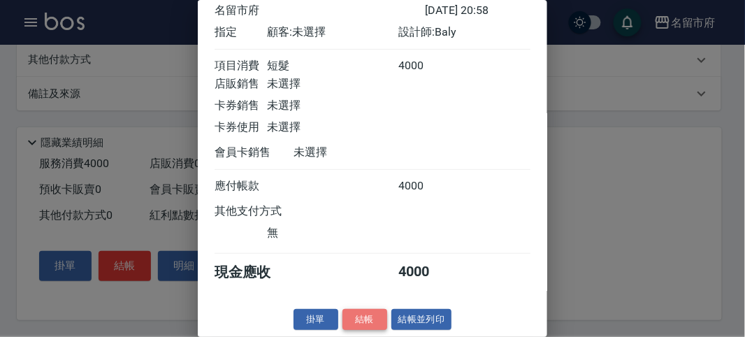
click at [357, 313] on button "結帳" at bounding box center [364, 320] width 45 height 22
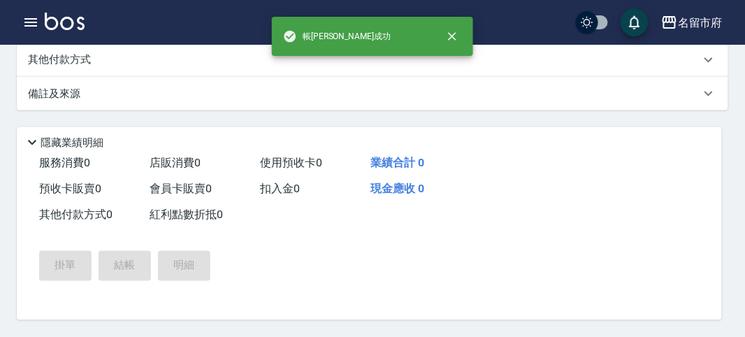
scroll to position [0, 0]
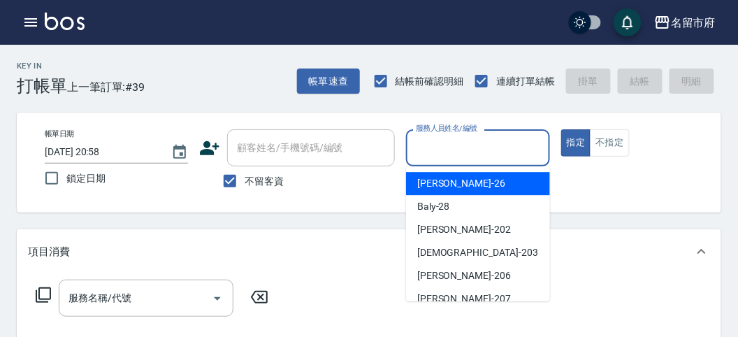
click at [456, 145] on input "服務人員姓名/編號" at bounding box center [477, 148] width 131 height 24
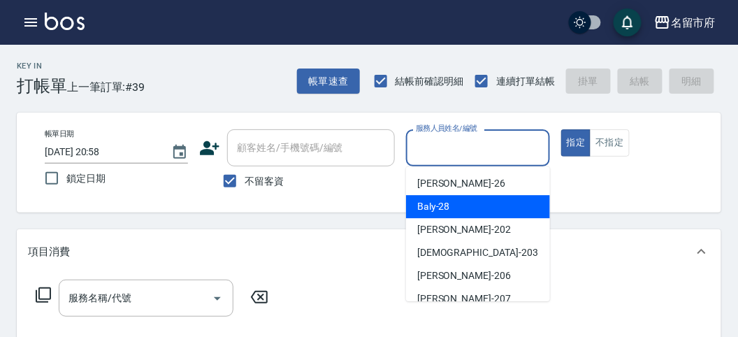
click at [447, 207] on span "Baly -28" at bounding box center [433, 206] width 33 height 15
type input "Baly-28"
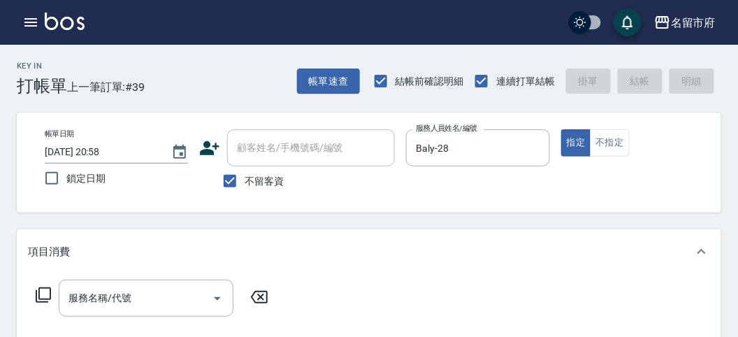
click at [45, 292] on icon at bounding box center [43, 294] width 17 height 17
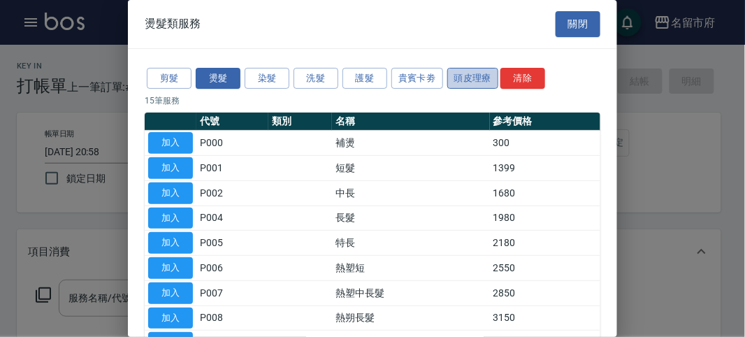
click at [467, 79] on button "頭皮理療" at bounding box center [473, 79] width 52 height 22
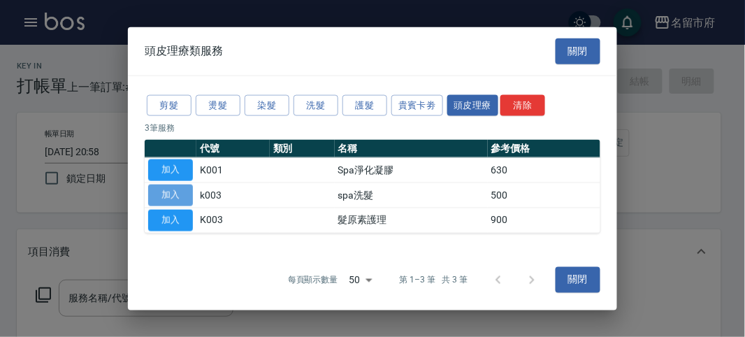
click at [165, 188] on button "加入" at bounding box center [170, 195] width 45 height 22
type input "spa洗髮(k003)"
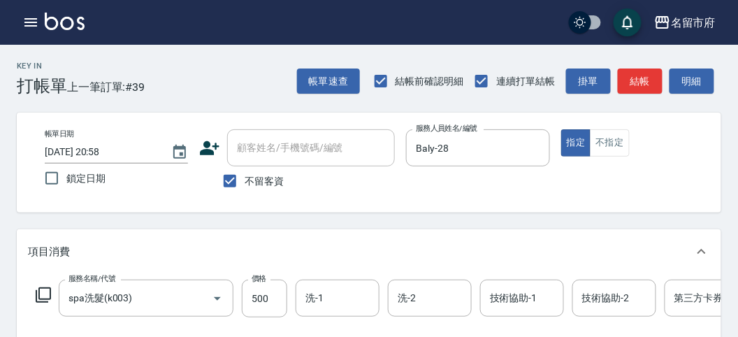
click at [38, 292] on icon at bounding box center [43, 294] width 17 height 17
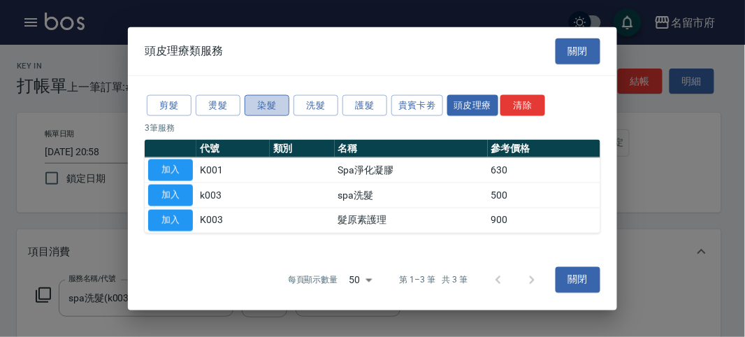
click at [269, 103] on button "染髮" at bounding box center [266, 105] width 45 height 22
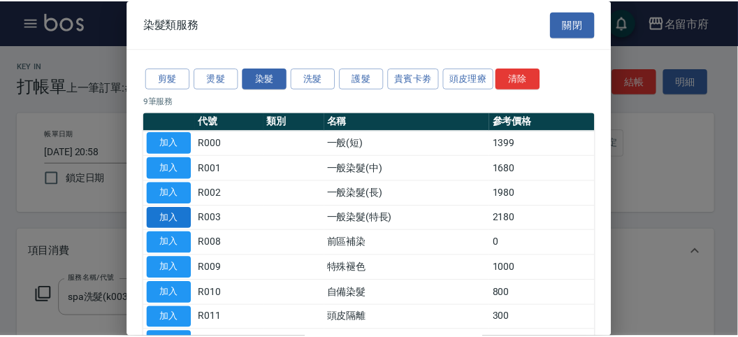
scroll to position [78, 0]
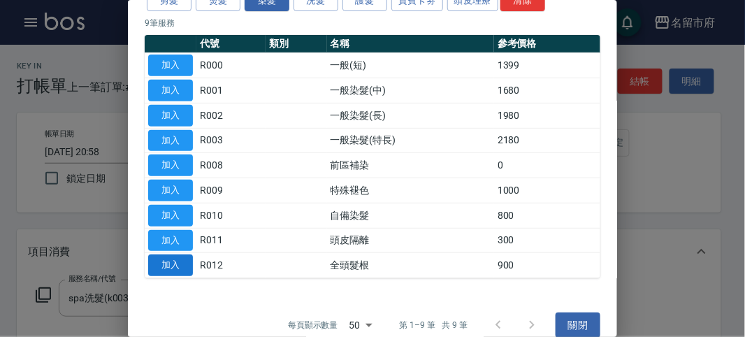
click at [168, 267] on button "加入" at bounding box center [170, 265] width 45 height 22
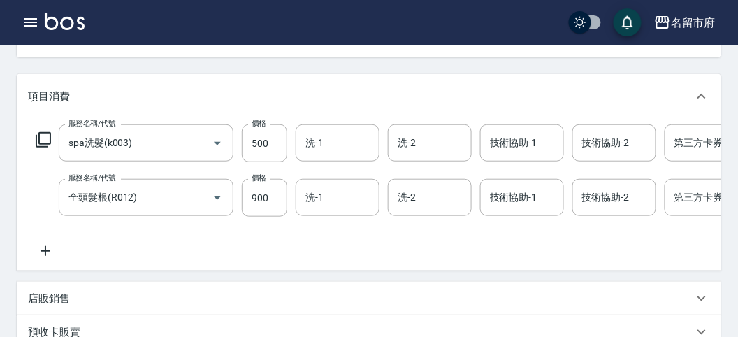
scroll to position [233, 0]
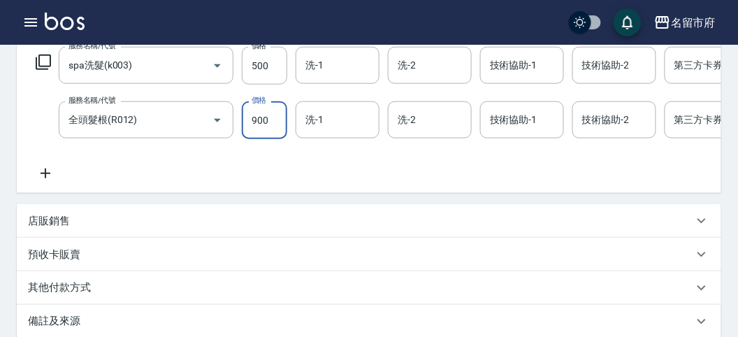
click at [277, 120] on input "900" at bounding box center [264, 120] width 45 height 38
type input "300"
click at [44, 61] on icon at bounding box center [43, 62] width 17 height 17
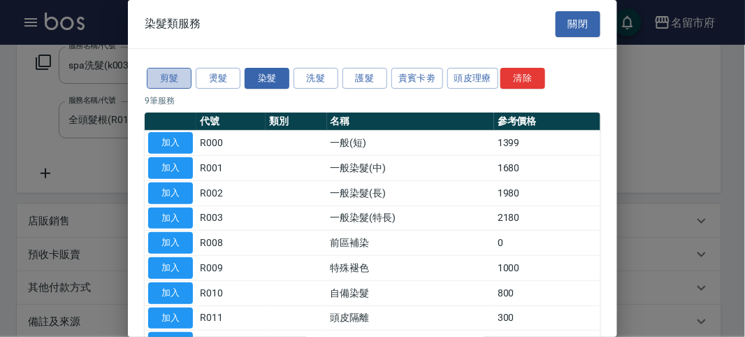
click at [183, 79] on button "剪髮" at bounding box center [169, 79] width 45 height 22
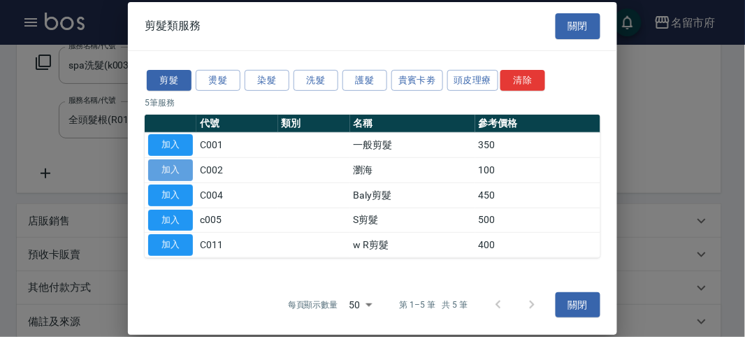
click at [179, 168] on button "加入" at bounding box center [170, 170] width 45 height 22
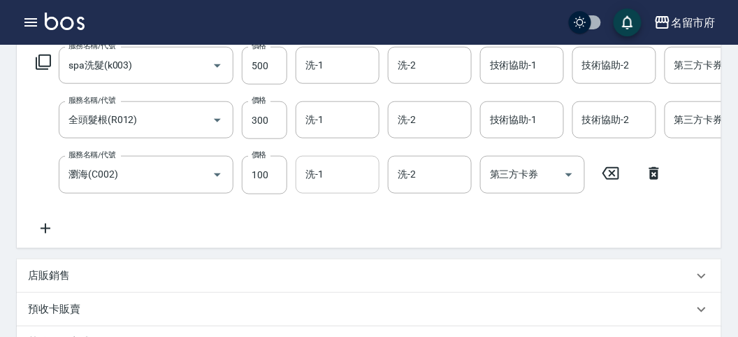
click at [339, 180] on input "洗-1" at bounding box center [337, 174] width 71 height 24
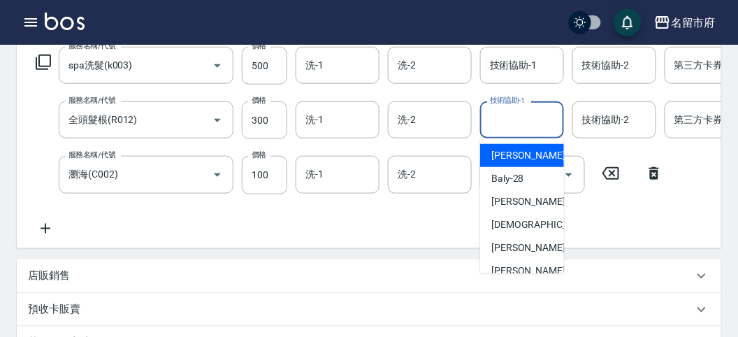
click at [528, 115] on div "技術協助-1 技術協助-1" at bounding box center [522, 119] width 84 height 37
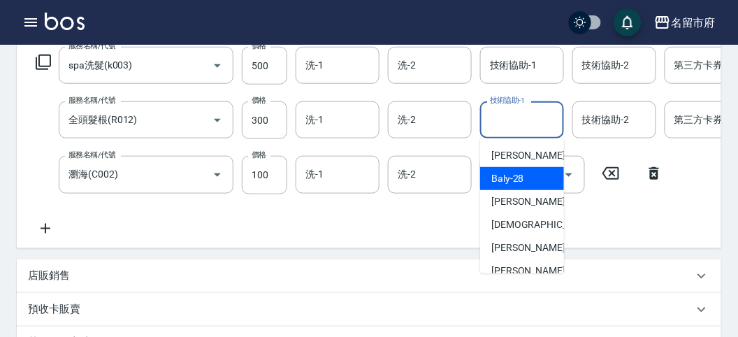
scroll to position [130, 0]
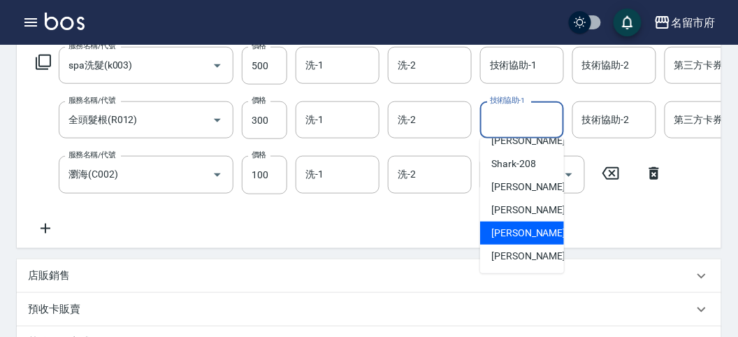
click at [515, 221] on div "[PERSON_NAME] -219" at bounding box center [522, 232] width 84 height 23
type input "[PERSON_NAME]-219"
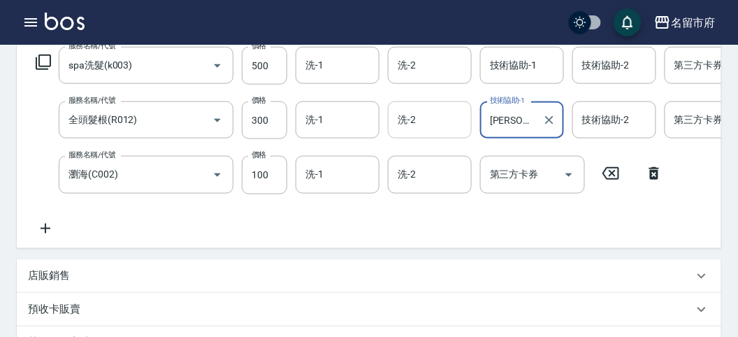
scroll to position [78, 0]
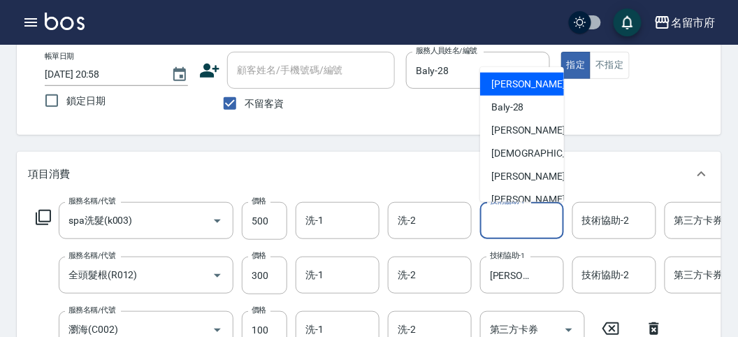
click at [506, 217] on input "技術協助-1" at bounding box center [521, 220] width 71 height 24
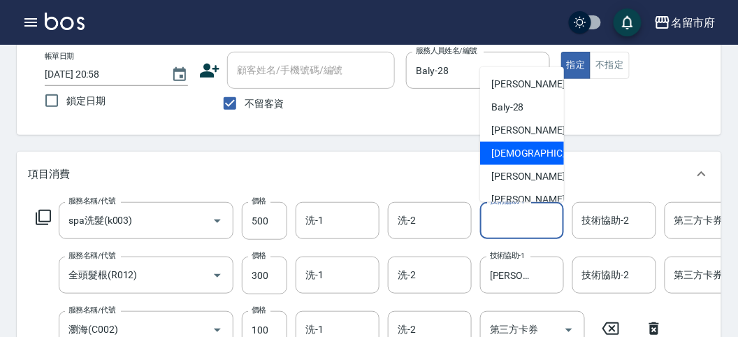
scroll to position [130, 0]
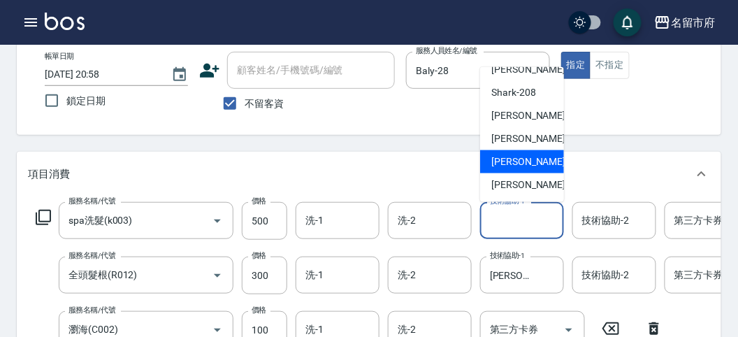
click at [513, 161] on span "[PERSON_NAME] -219" at bounding box center [538, 161] width 94 height 15
type input "[PERSON_NAME]-219"
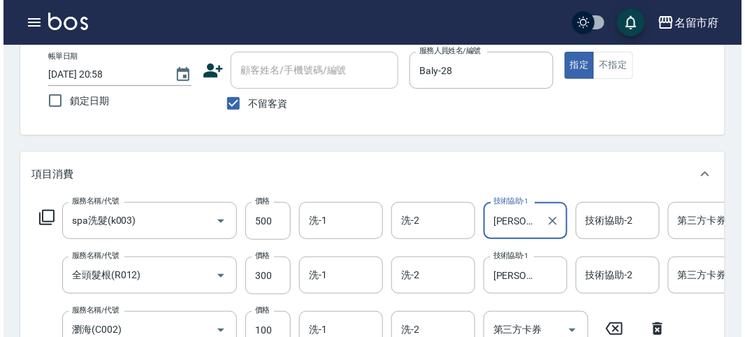
scroll to position [531, 0]
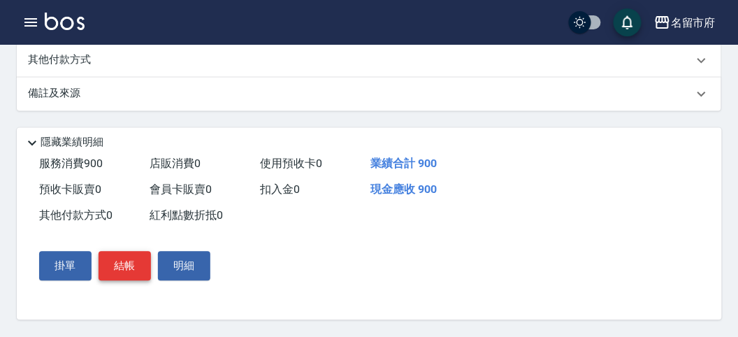
click at [124, 261] on button "結帳" at bounding box center [124, 265] width 52 height 29
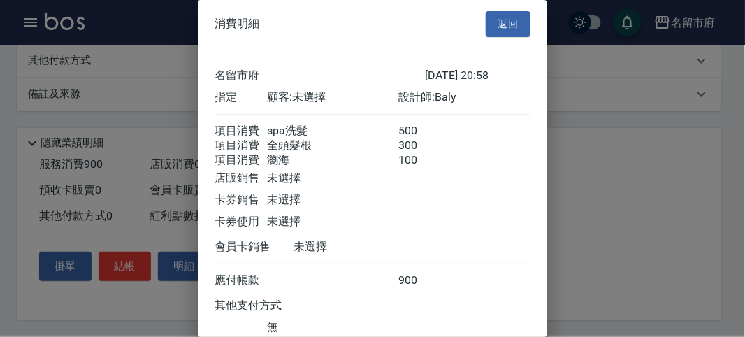
scroll to position [109, 0]
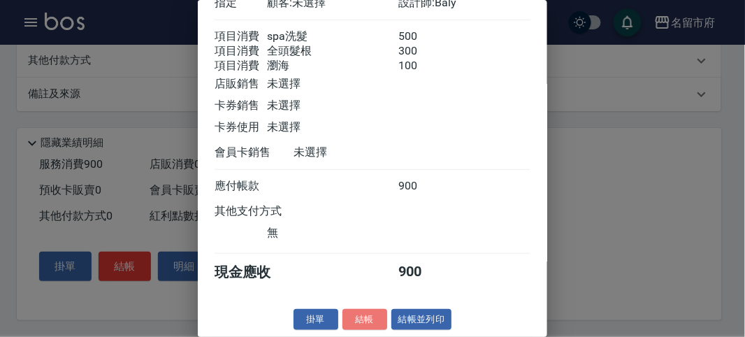
drag, startPoint x: 367, startPoint y: 312, endPoint x: 400, endPoint y: 299, distance: 34.5
click at [367, 312] on button "結帳" at bounding box center [364, 320] width 45 height 22
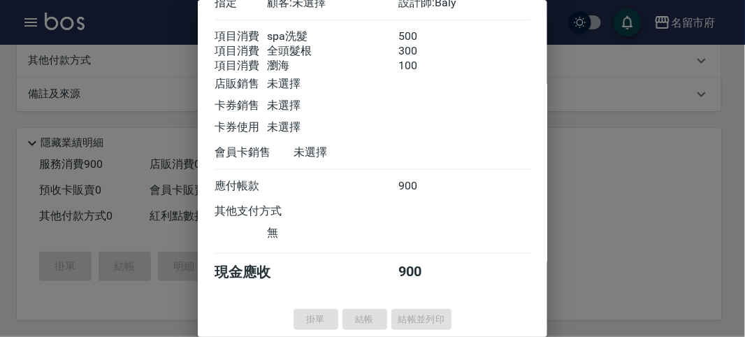
type input "[DATE] 20:59"
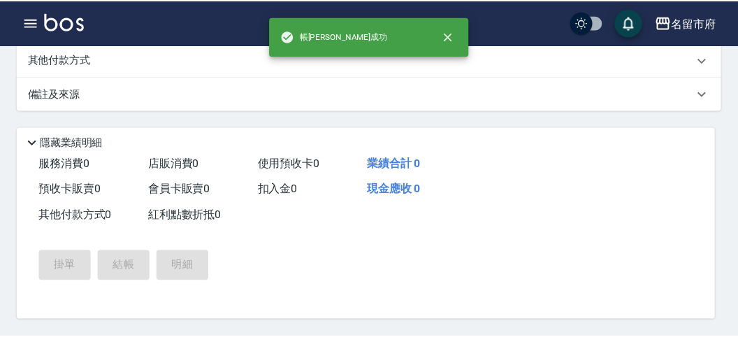
scroll to position [0, 0]
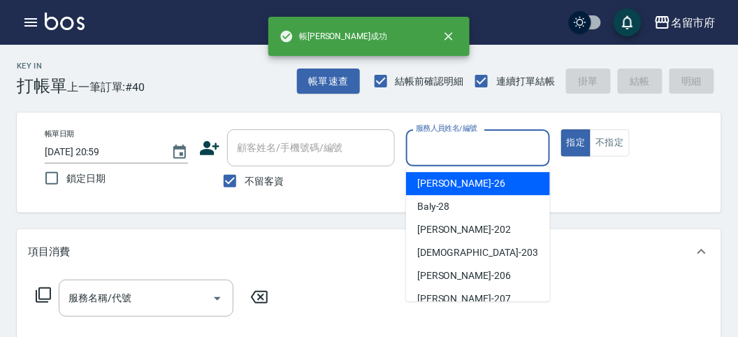
drag, startPoint x: 461, startPoint y: 154, endPoint x: 474, endPoint y: 241, distance: 88.2
click at [462, 154] on input "服務人員姓名/編號" at bounding box center [477, 148] width 131 height 24
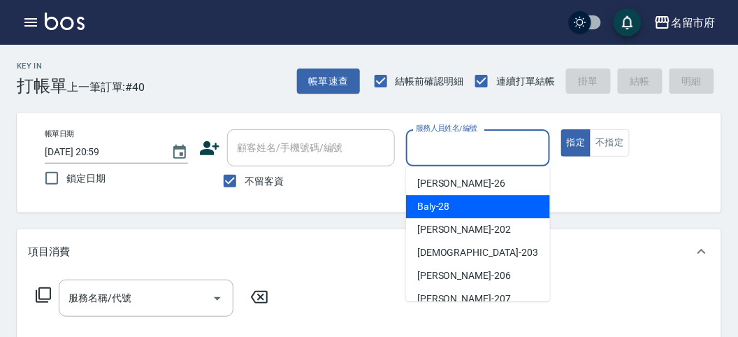
drag, startPoint x: 469, startPoint y: 207, endPoint x: 448, endPoint y: 214, distance: 22.1
click at [465, 210] on div "Baly -28" at bounding box center [478, 206] width 144 height 23
type input "Baly-28"
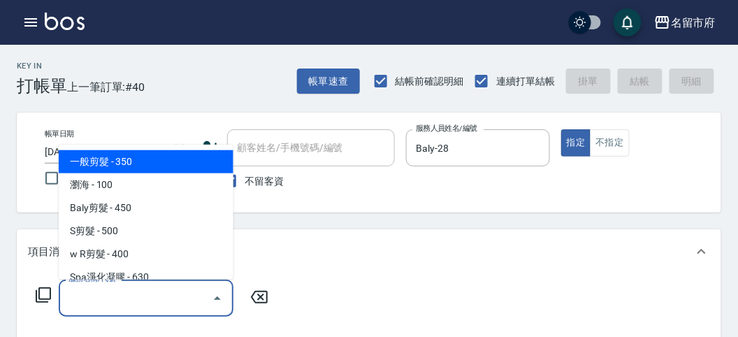
drag, startPoint x: 113, startPoint y: 295, endPoint x: 157, endPoint y: 198, distance: 107.2
click at [113, 295] on input "服務名稱/代號" at bounding box center [135, 298] width 141 height 24
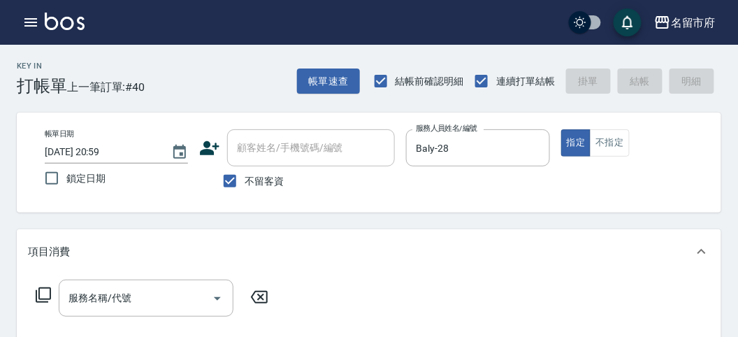
click at [35, 288] on icon at bounding box center [43, 294] width 17 height 17
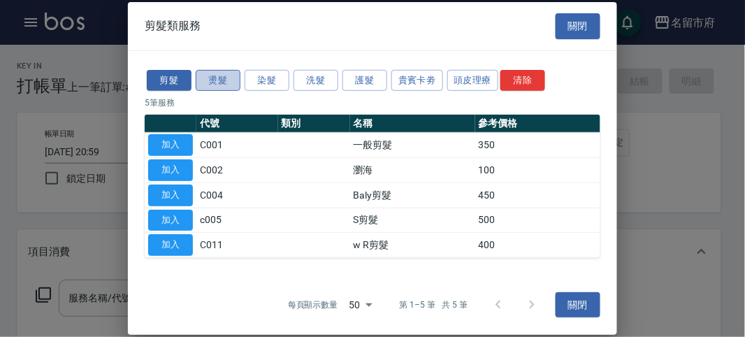
click at [226, 78] on button "燙髮" at bounding box center [218, 80] width 45 height 22
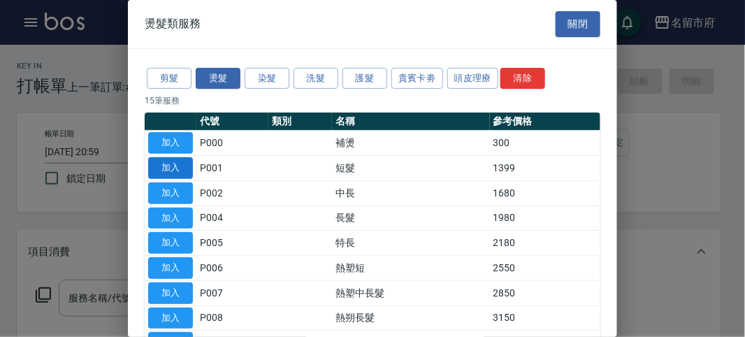
click at [161, 166] on button "加入" at bounding box center [170, 168] width 45 height 22
type input "短髮(P001)"
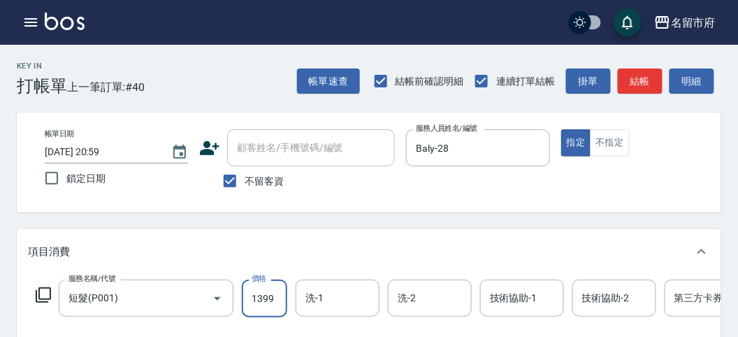
click at [273, 307] on input "1399" at bounding box center [264, 298] width 45 height 38
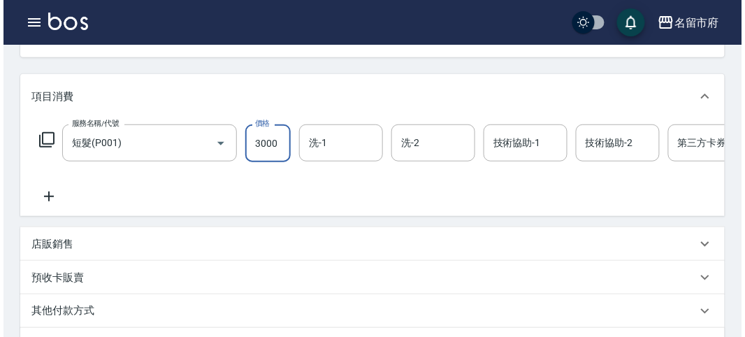
scroll to position [422, 0]
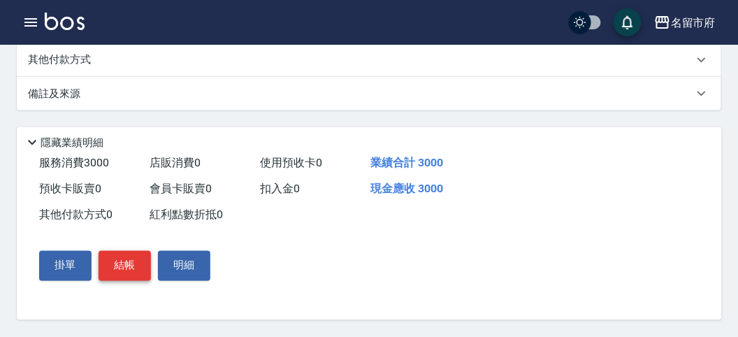
type input "3000"
drag, startPoint x: 133, startPoint y: 273, endPoint x: 193, endPoint y: 258, distance: 61.8
click at [133, 273] on button "結帳" at bounding box center [124, 265] width 52 height 29
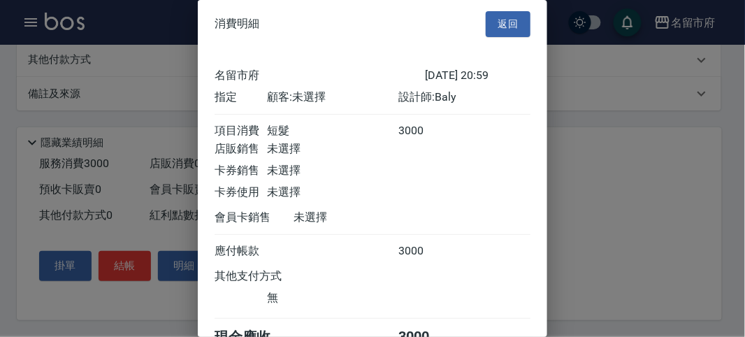
scroll to position [78, 0]
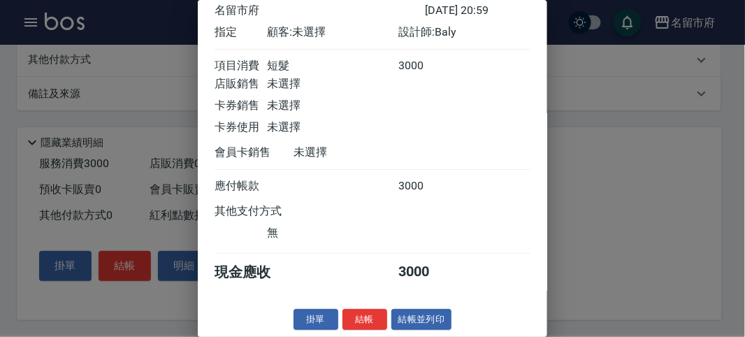
click at [358, 312] on button "結帳" at bounding box center [364, 320] width 45 height 22
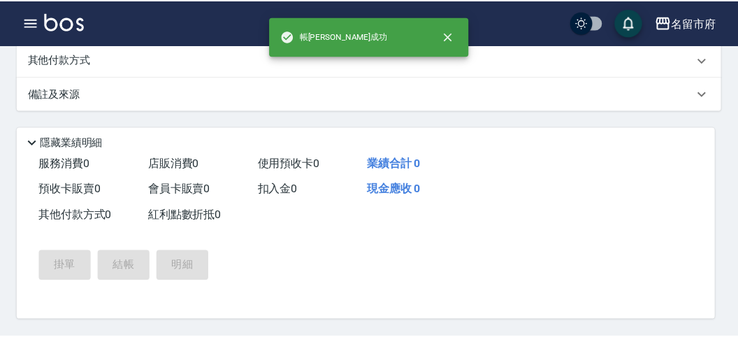
scroll to position [0, 0]
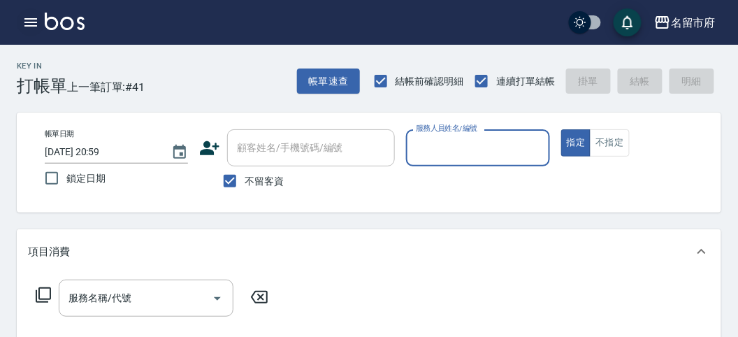
click at [35, 24] on icon "button" at bounding box center [30, 22] width 17 height 17
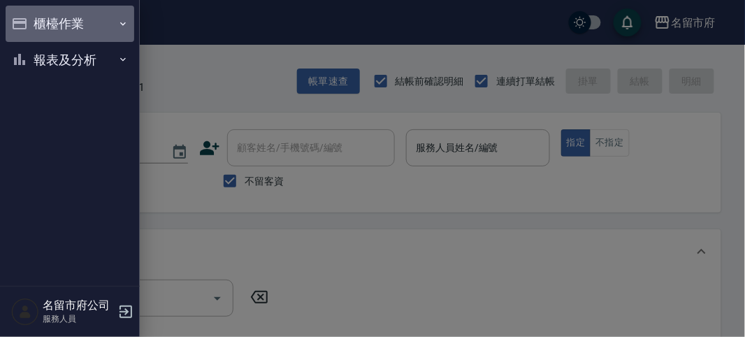
click at [35, 24] on button "櫃檯作業" at bounding box center [70, 24] width 129 height 36
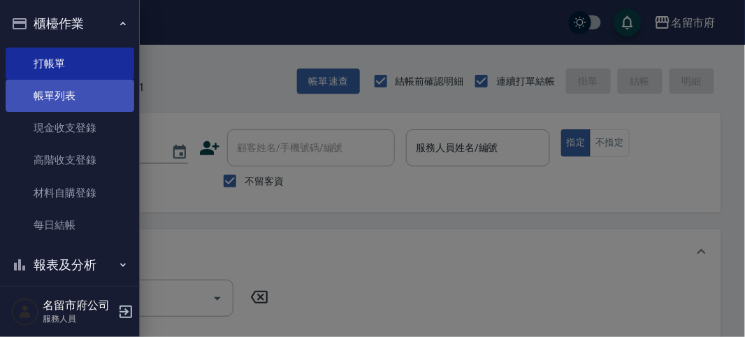
click at [45, 93] on link "帳單列表" at bounding box center [70, 96] width 129 height 32
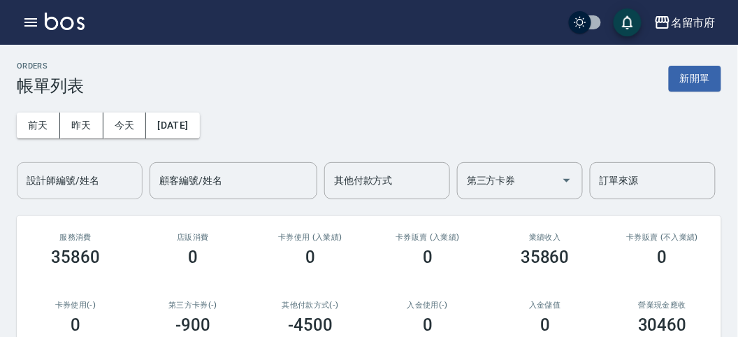
click at [75, 186] on input "設計師編號/姓名" at bounding box center [79, 180] width 113 height 24
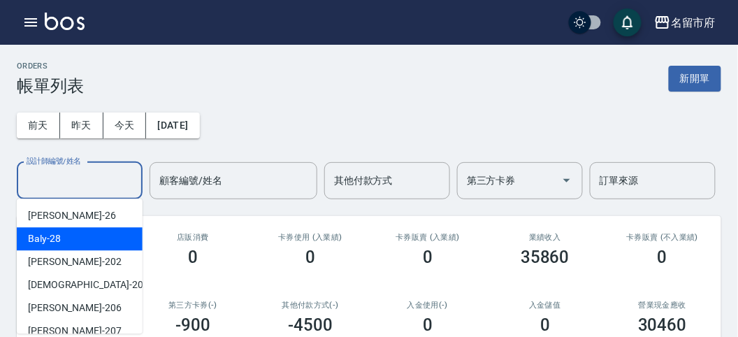
click at [77, 243] on div "Baly -28" at bounding box center [80, 238] width 126 height 23
type input "Baly-28"
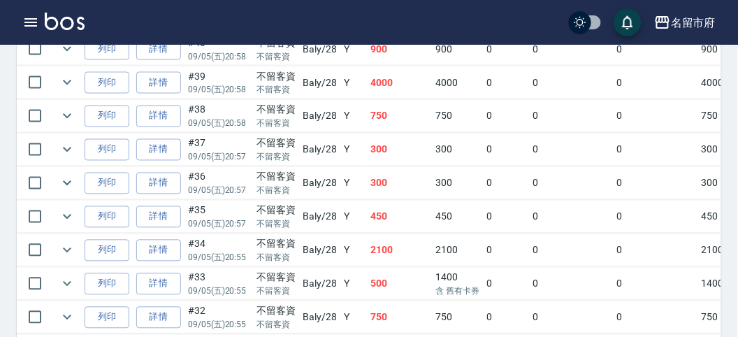
scroll to position [543, 0]
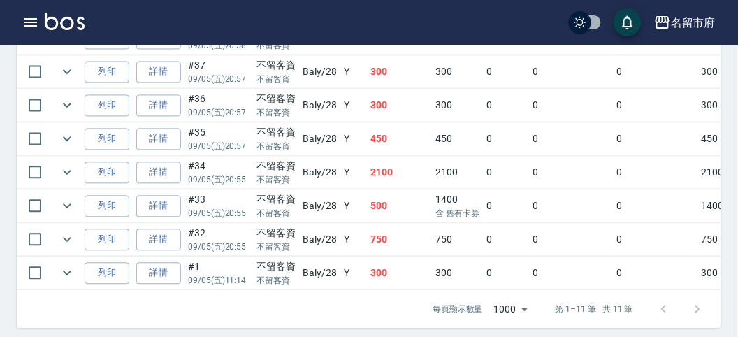
click at [172, 164] on link "詳情" at bounding box center [158, 173] width 45 height 22
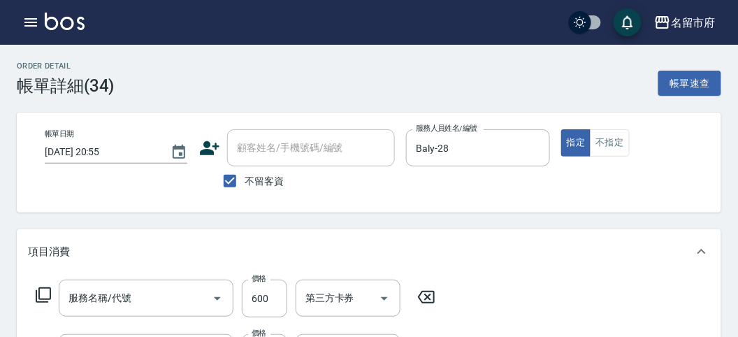
type input "[DATE] 20:55"
checkbox input "true"
type input "Baly-28"
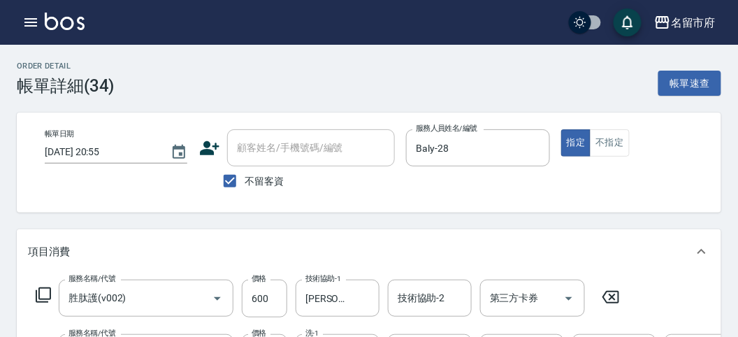
type input "胜肽護(v002)"
type input "一般(短)(R000)"
click at [31, 20] on icon "button" at bounding box center [30, 22] width 17 height 17
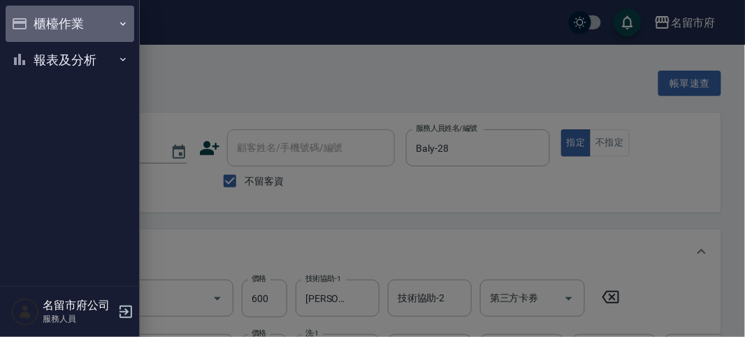
click at [31, 20] on button "櫃檯作業" at bounding box center [70, 24] width 129 height 36
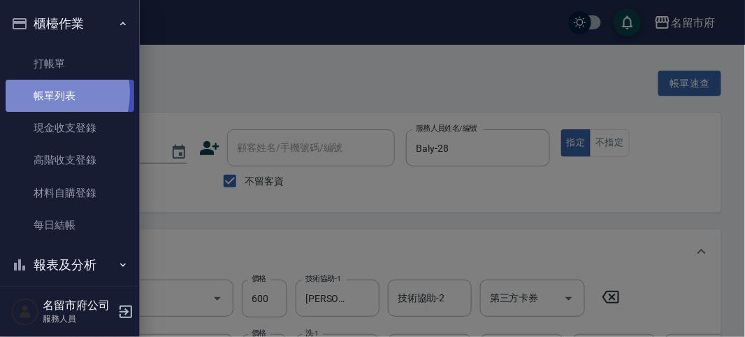
click at [43, 93] on link "帳單列表" at bounding box center [70, 96] width 129 height 32
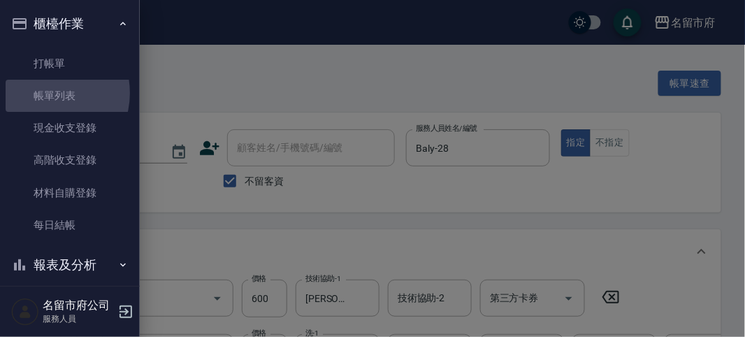
click at [45, 92] on link "帳單列表" at bounding box center [70, 96] width 129 height 32
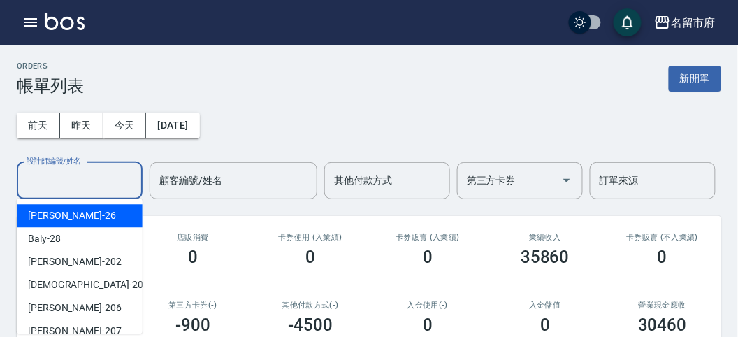
click at [61, 180] on input "設計師編號/姓名" at bounding box center [79, 180] width 113 height 24
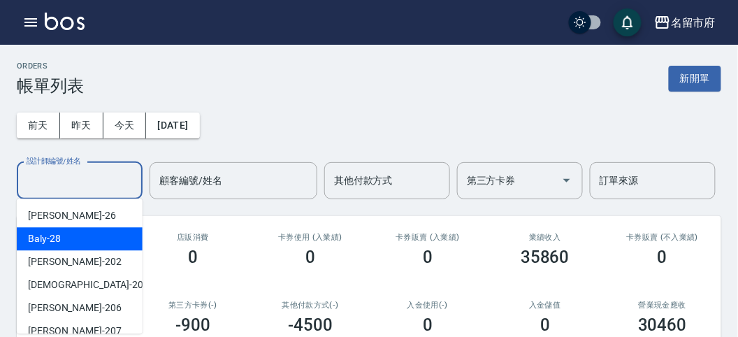
click at [66, 232] on div "Baly -28" at bounding box center [80, 238] width 126 height 23
type input "Baly-28"
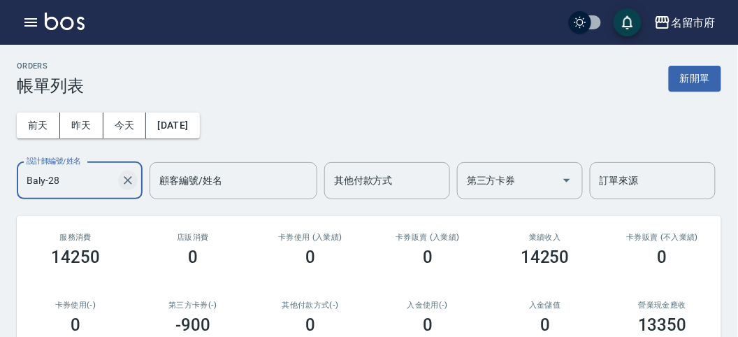
click at [129, 176] on icon "Clear" at bounding box center [128, 180] width 14 height 14
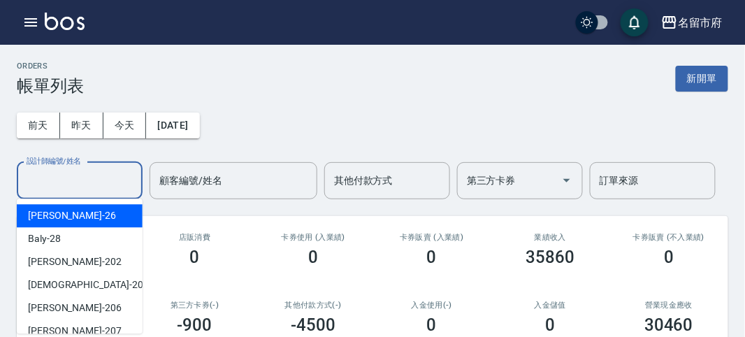
click at [95, 184] on input "設計師編號/姓名" at bounding box center [79, 180] width 113 height 24
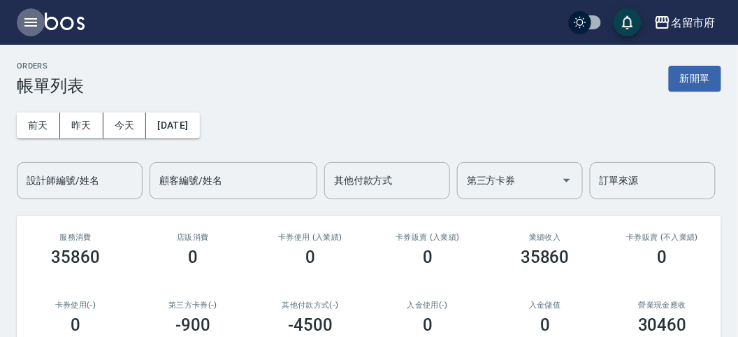
click at [36, 21] on icon "button" at bounding box center [30, 22] width 17 height 17
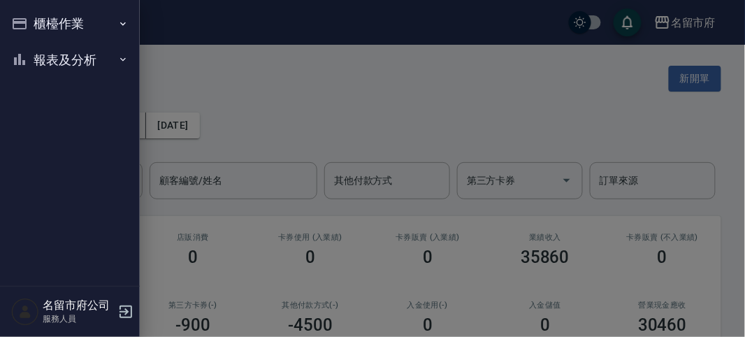
click at [36, 21] on div "櫃檯作業 打帳單 帳單列表 現金收支登錄 高階收支登錄 材料自購登錄 每日結帳 報表及分析 報表目錄 店家日報表 互助排行榜 互助點數明細 設計師日報表 設計…" at bounding box center [70, 168] width 140 height 337
click at [62, 61] on button "報表及分析" at bounding box center [70, 60] width 129 height 36
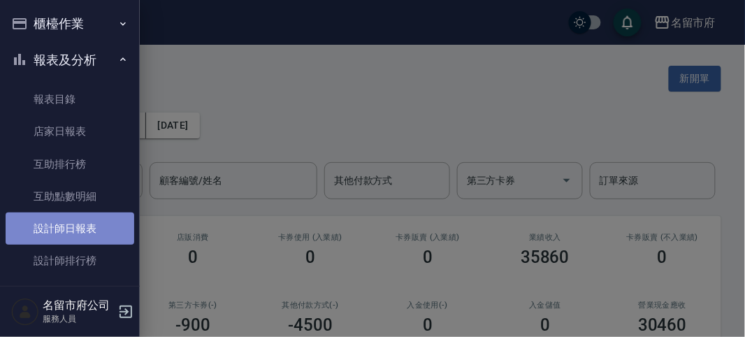
click at [83, 226] on link "設計師日報表" at bounding box center [70, 228] width 129 height 32
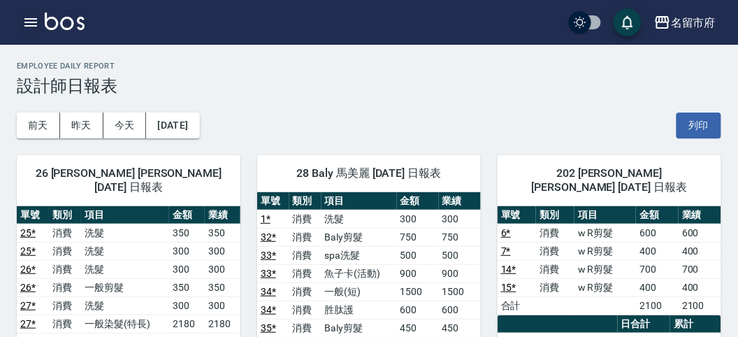
click at [36, 21] on icon "button" at bounding box center [30, 22] width 17 height 17
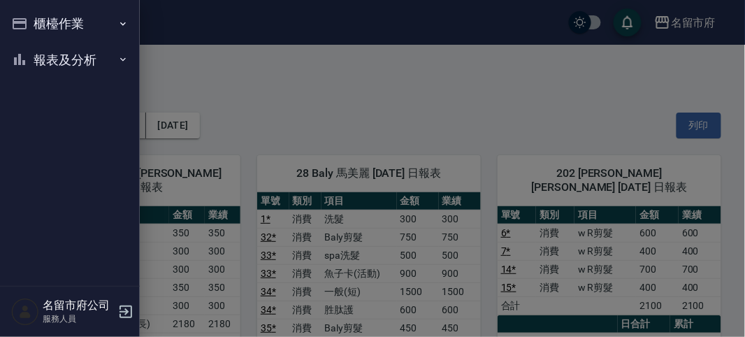
click at [35, 21] on div "櫃檯作業 打帳單 帳單列表 現金收支登錄 高階收支登錄 材料自購登錄 每日結帳 報表及分析 報表目錄 店家日報表 互助排行榜 互助點數明細 設計師日報表 設計…" at bounding box center [70, 168] width 140 height 337
click at [61, 31] on button "櫃檯作業" at bounding box center [70, 24] width 129 height 36
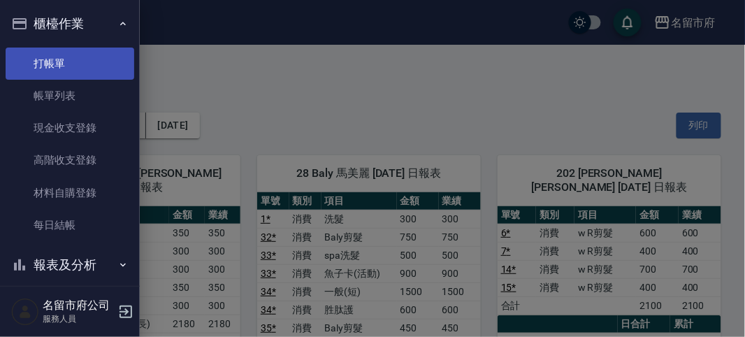
click at [68, 63] on link "打帳單" at bounding box center [70, 63] width 129 height 32
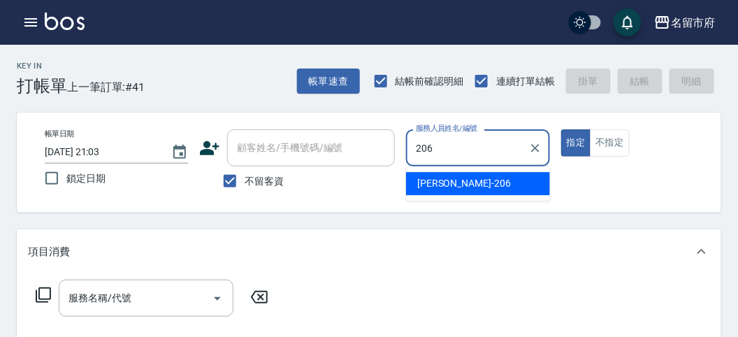
type input "[PERSON_NAME]-206"
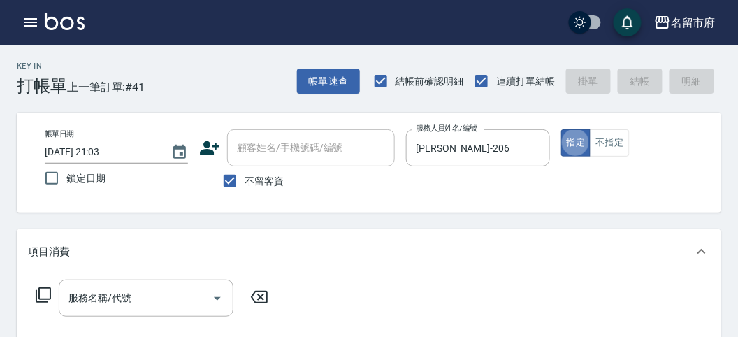
type button "true"
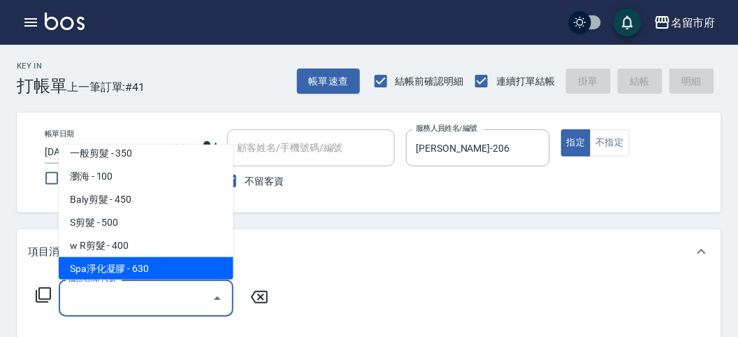
scroll to position [31, 0]
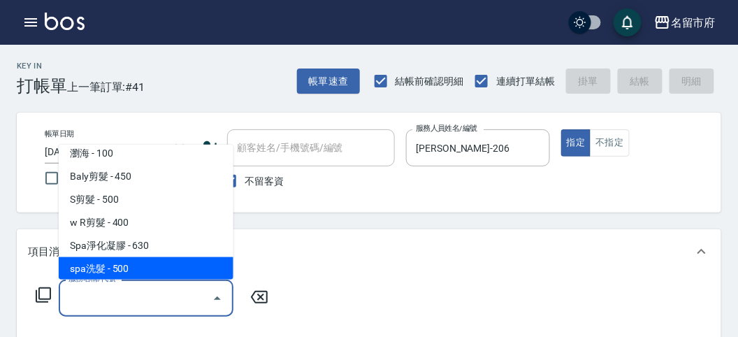
type input "spa洗髮(k003)"
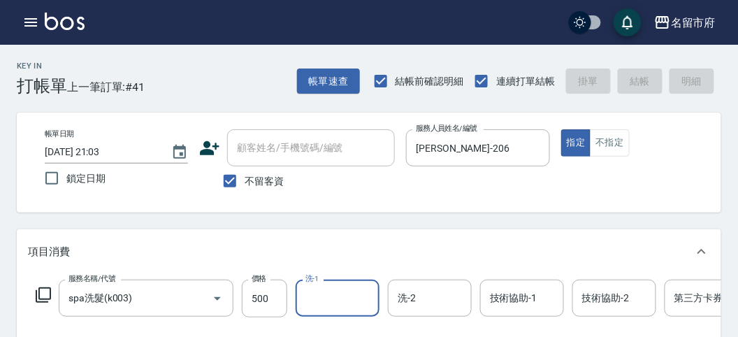
type input "[DATE] 21:06"
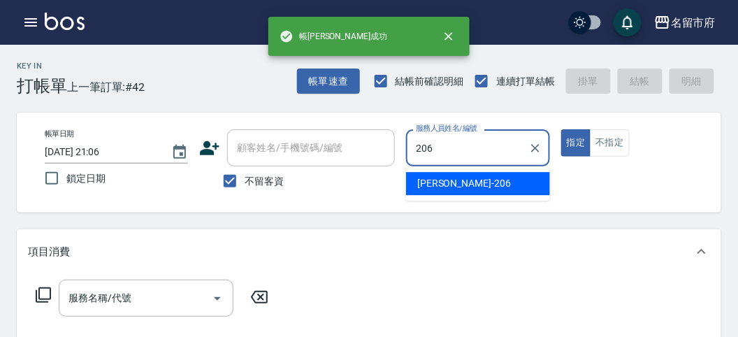
type input "[PERSON_NAME]-206"
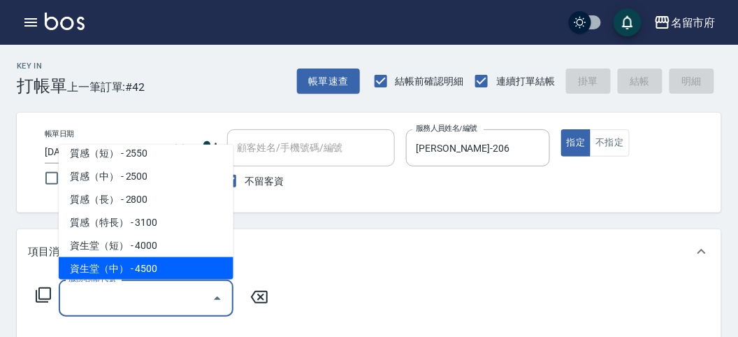
scroll to position [423, 0]
type input "一般(短)(R000)"
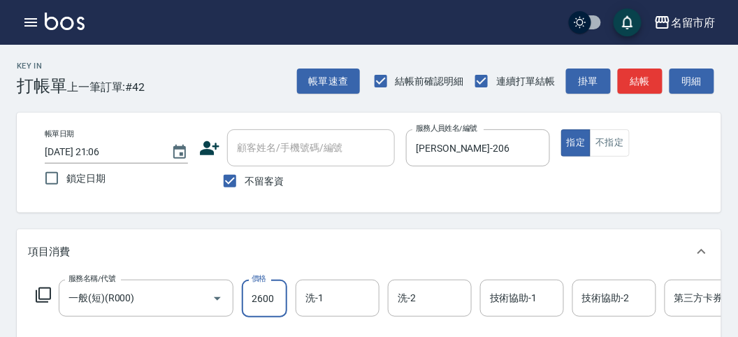
type input "2600"
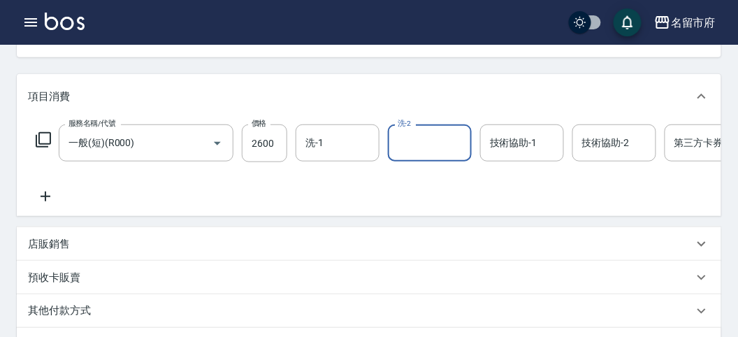
scroll to position [233, 0]
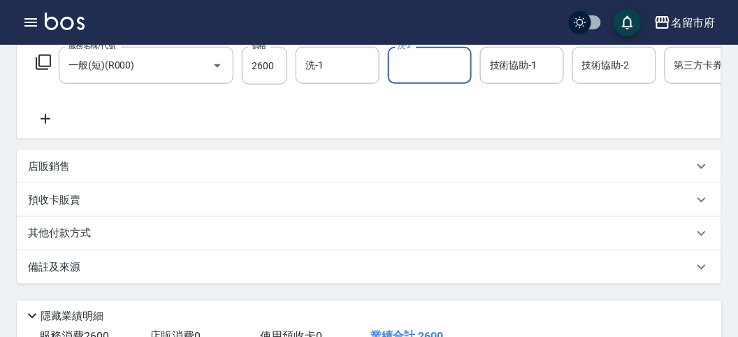
click at [172, 250] on div "其他付款方式" at bounding box center [369, 234] width 704 height 34
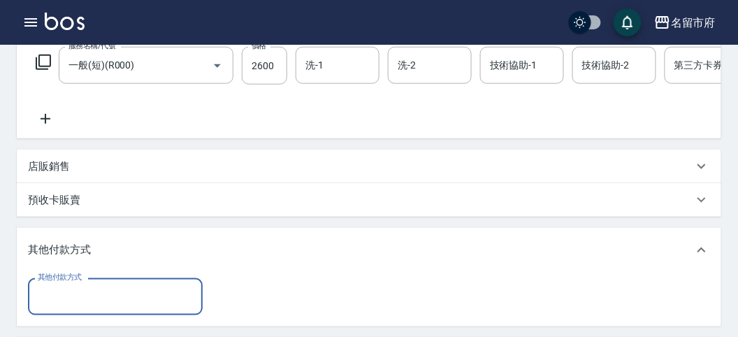
scroll to position [0, 0]
click at [159, 302] on input "其他付款方式" at bounding box center [115, 296] width 162 height 24
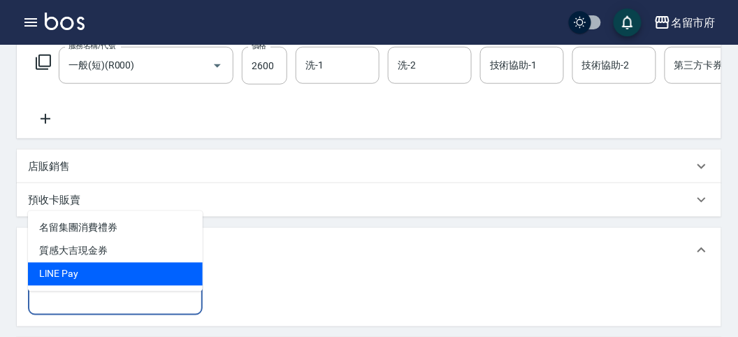
click at [136, 278] on span "LlNE Pay" at bounding box center [115, 274] width 175 height 23
type input "LlNE Pay"
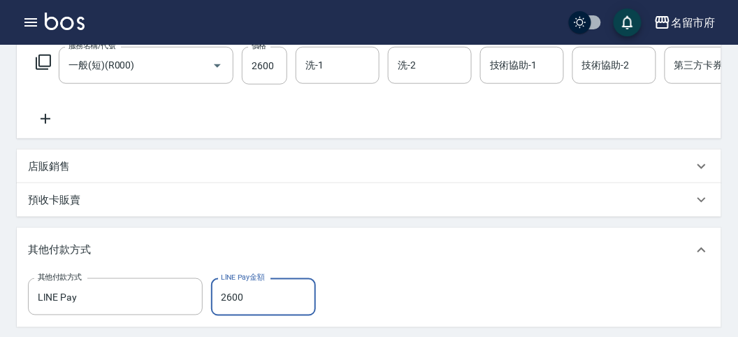
type input "2600"
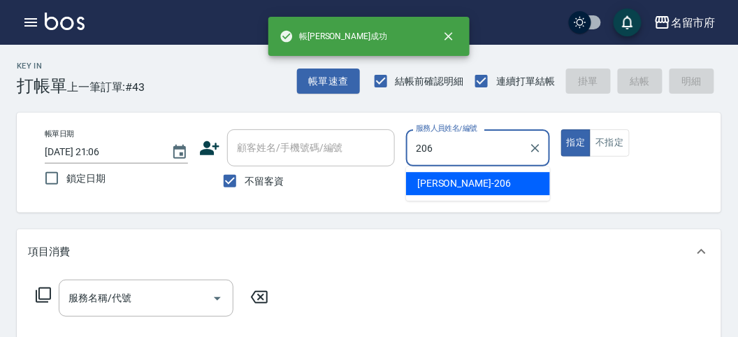
type input "[PERSON_NAME]-206"
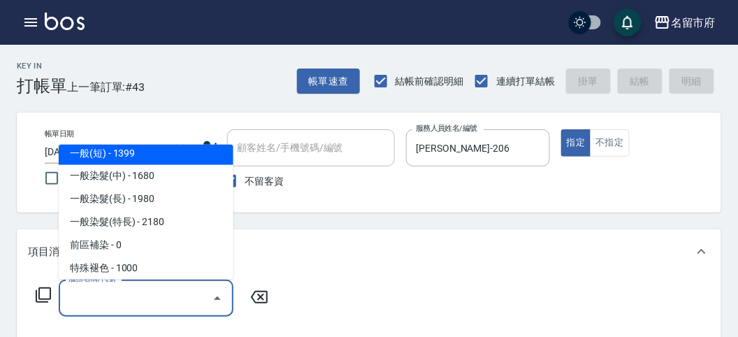
scroll to position [535, 0]
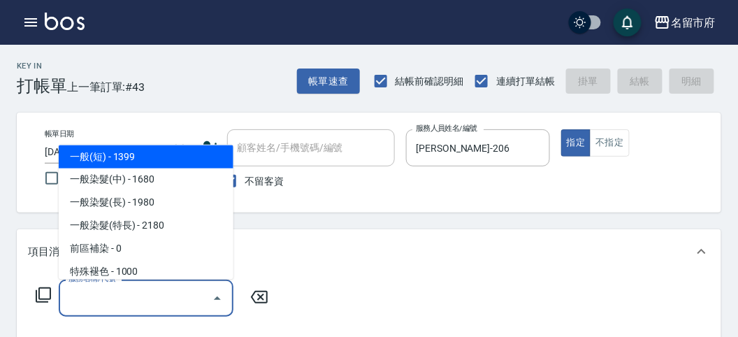
type input "一般(短)(R000)"
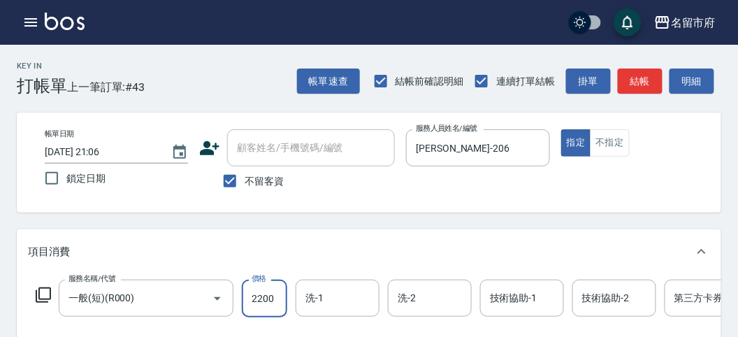
type input "2200"
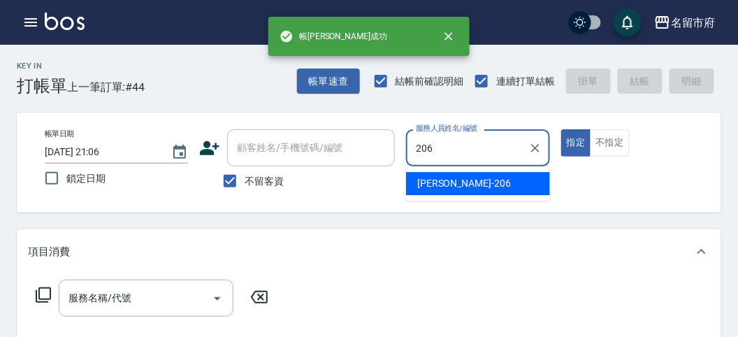
type input "[PERSON_NAME]-206"
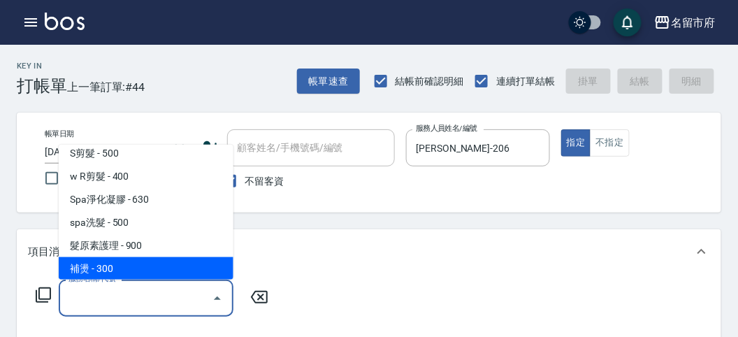
scroll to position [101, 0]
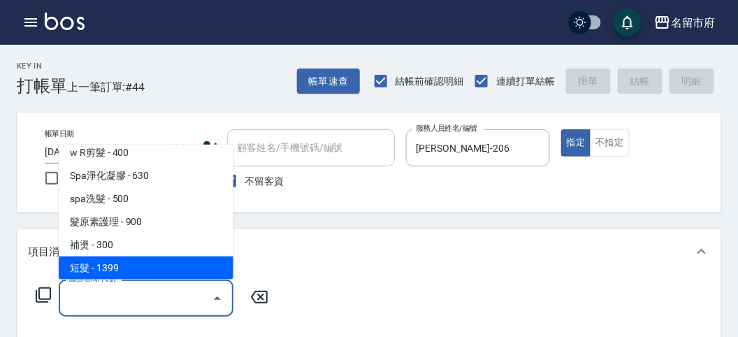
type input "短髮(P001)"
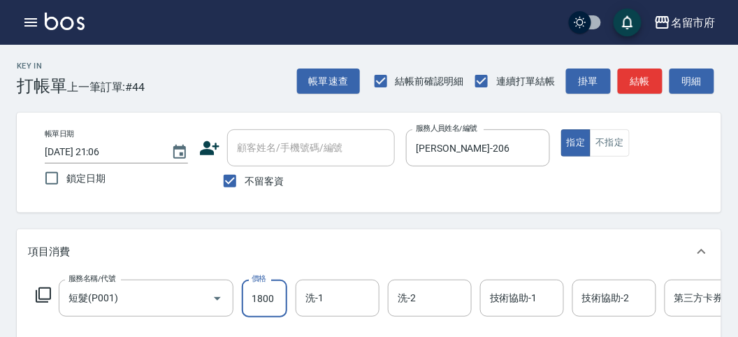
type input "1800"
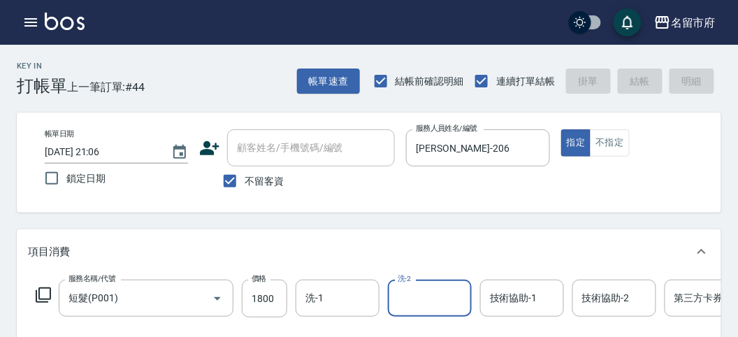
type input "[DATE] 21:07"
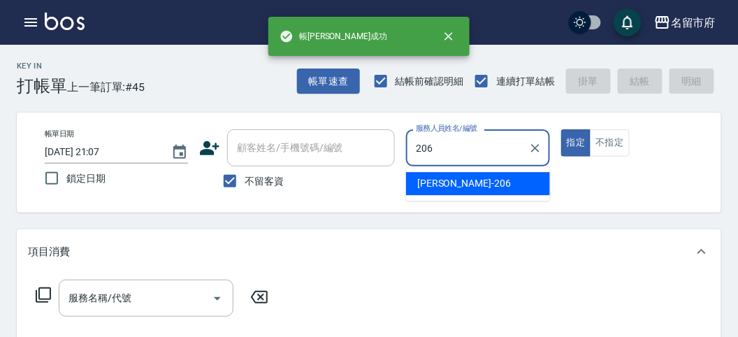
type input "[PERSON_NAME]-206"
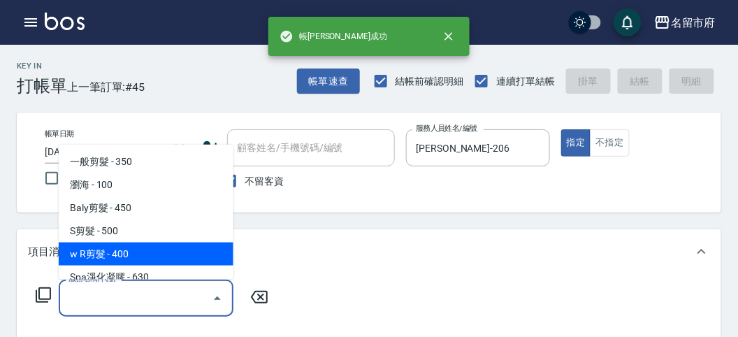
type input "w R剪髮(C011)"
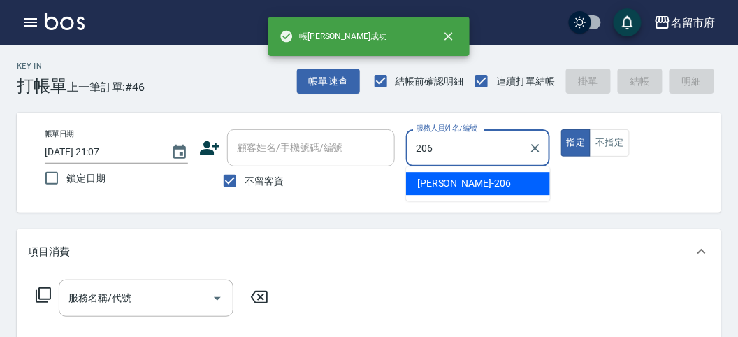
type input "[PERSON_NAME]-206"
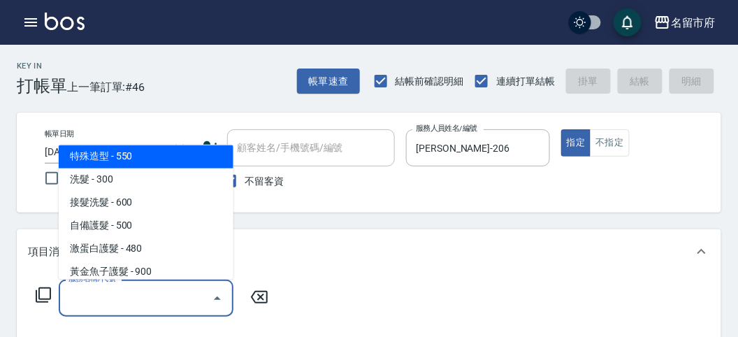
scroll to position [812, 0]
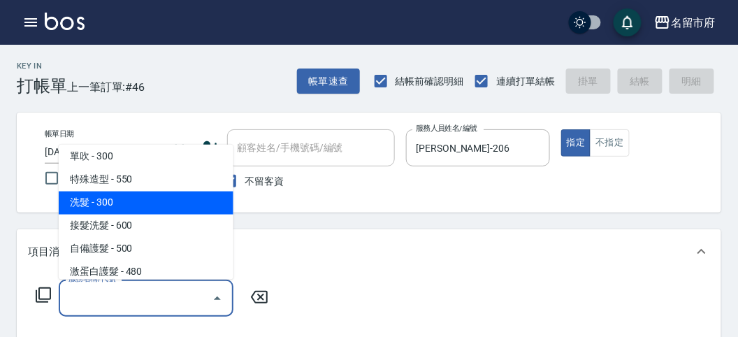
type input "洗髮(S011)"
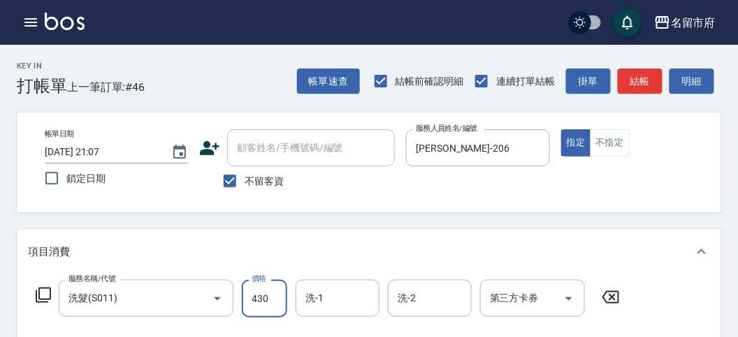
type input "430"
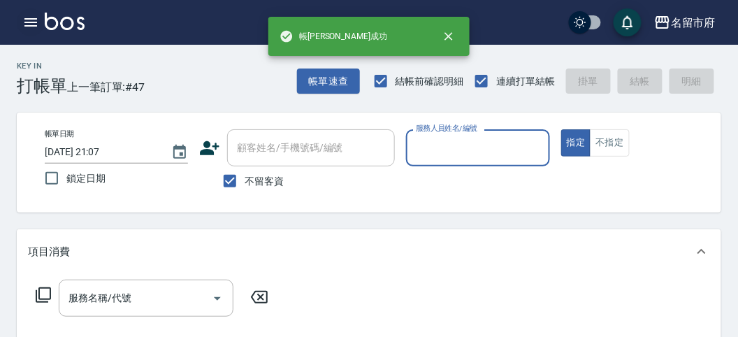
click at [24, 17] on icon "button" at bounding box center [30, 22] width 17 height 17
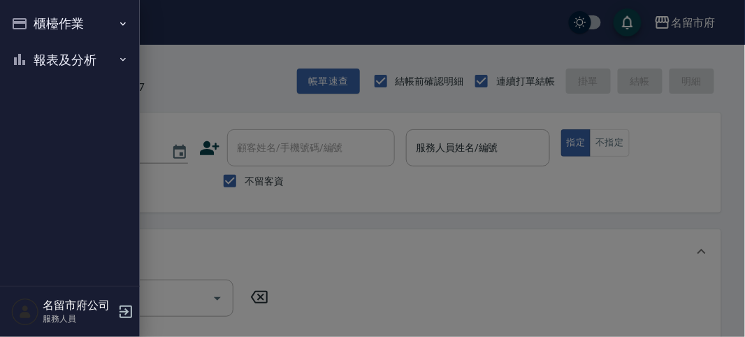
click at [25, 21] on button "櫃檯作業" at bounding box center [70, 24] width 129 height 36
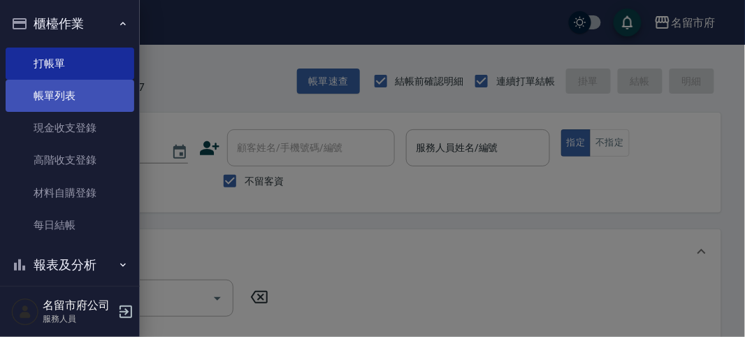
click at [54, 92] on link "帳單列表" at bounding box center [70, 96] width 129 height 32
click at [54, 85] on link "帳單列表" at bounding box center [70, 96] width 129 height 32
click at [54, 87] on link "帳單列表" at bounding box center [70, 96] width 129 height 32
click at [54, 98] on link "帳單列表" at bounding box center [70, 96] width 129 height 32
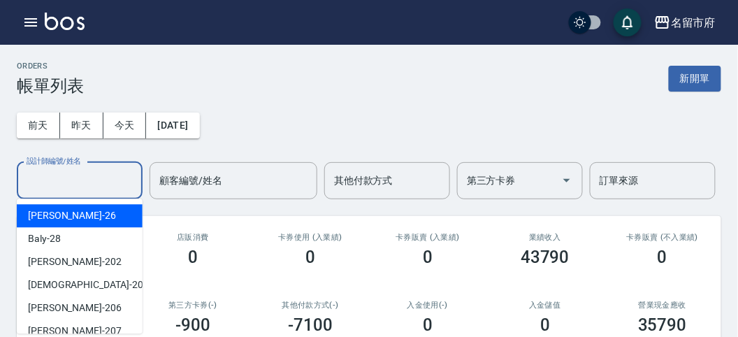
click at [65, 185] on input "設計師編號/姓名" at bounding box center [79, 180] width 113 height 24
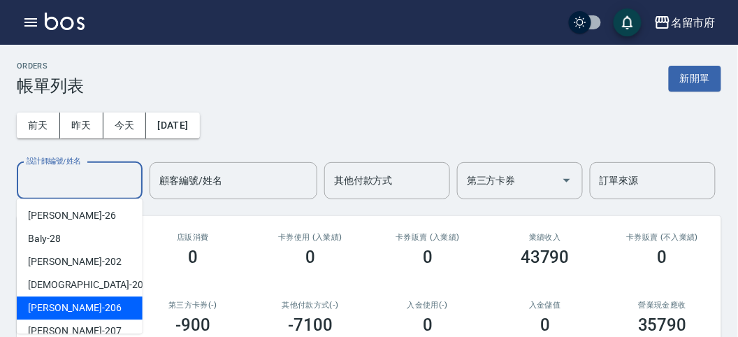
click at [86, 306] on div "[PERSON_NAME] -206" at bounding box center [80, 307] width 126 height 23
type input "[PERSON_NAME]-206"
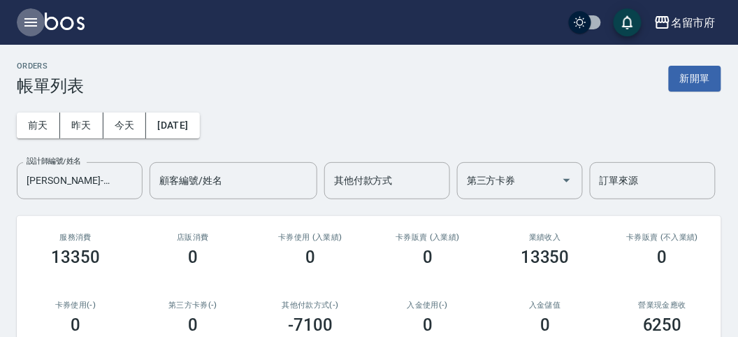
click at [37, 24] on icon "button" at bounding box center [30, 22] width 17 height 17
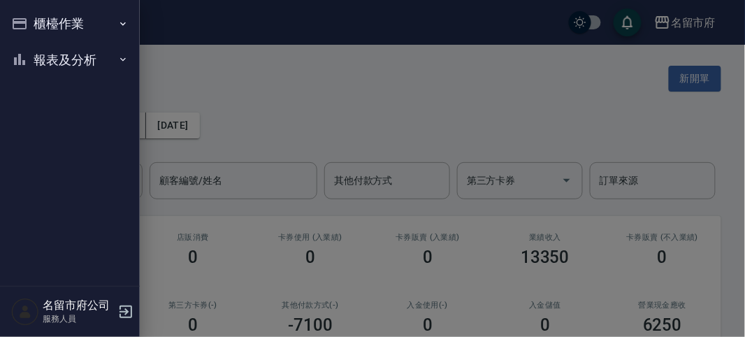
click at [38, 22] on button "櫃檯作業" at bounding box center [70, 24] width 129 height 36
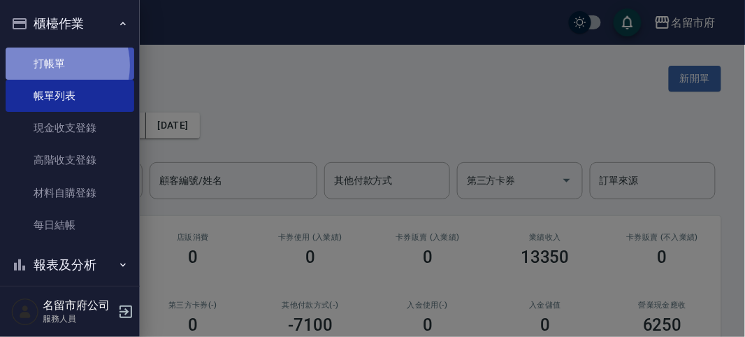
click at [55, 65] on link "打帳單" at bounding box center [70, 63] width 129 height 32
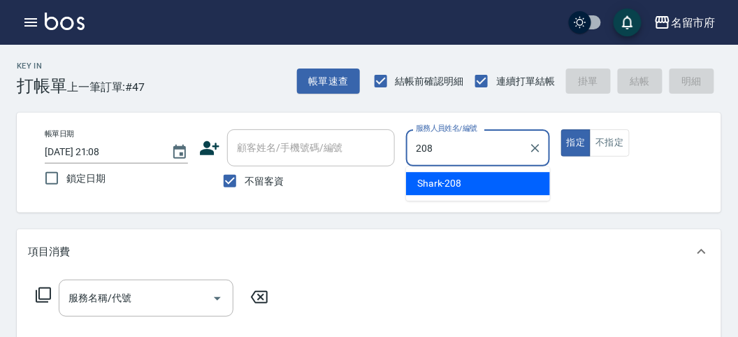
click at [459, 173] on div "Shark -208" at bounding box center [478, 183] width 144 height 23
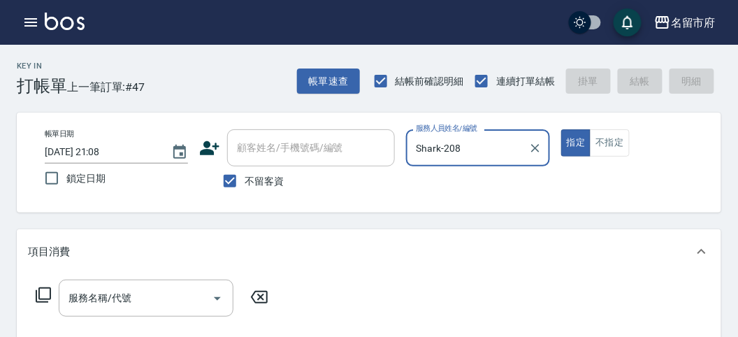
type input "Shark-208"
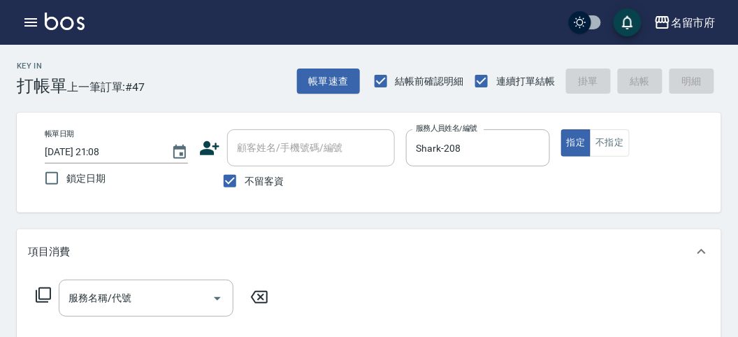
click at [37, 291] on icon at bounding box center [43, 294] width 17 height 17
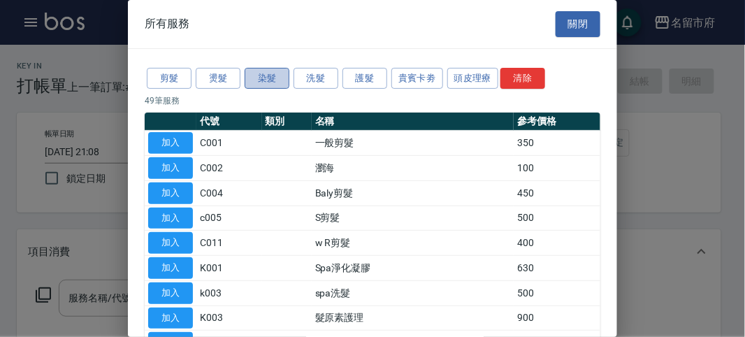
click at [265, 70] on button "染髮" at bounding box center [266, 79] width 45 height 22
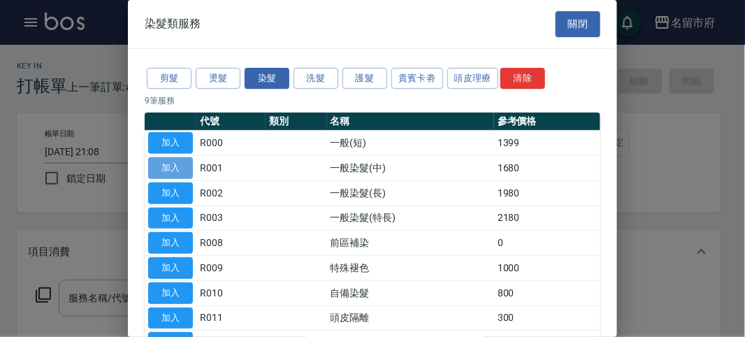
click at [179, 166] on button "加入" at bounding box center [170, 168] width 45 height 22
type input "一般染髮(中)(R001)"
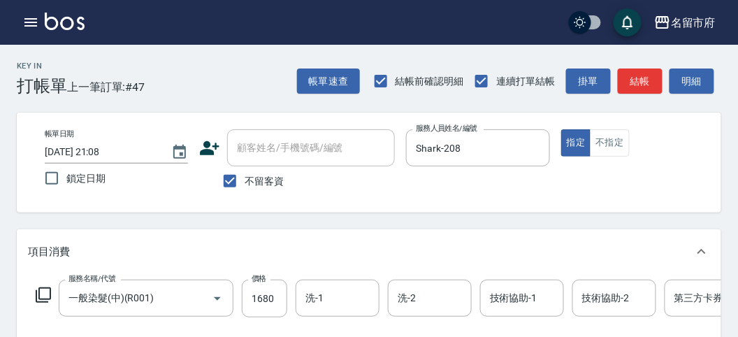
click at [38, 291] on icon at bounding box center [43, 294] width 17 height 17
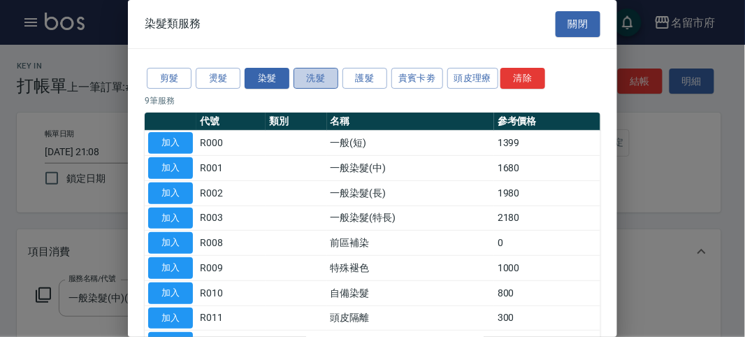
click at [316, 79] on button "洗髮" at bounding box center [315, 79] width 45 height 22
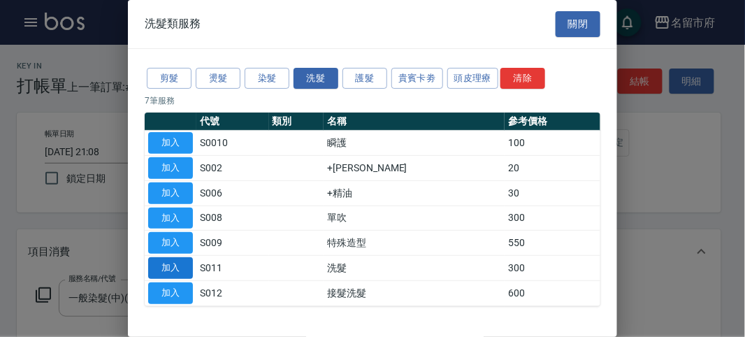
click at [175, 264] on button "加入" at bounding box center [170, 268] width 45 height 22
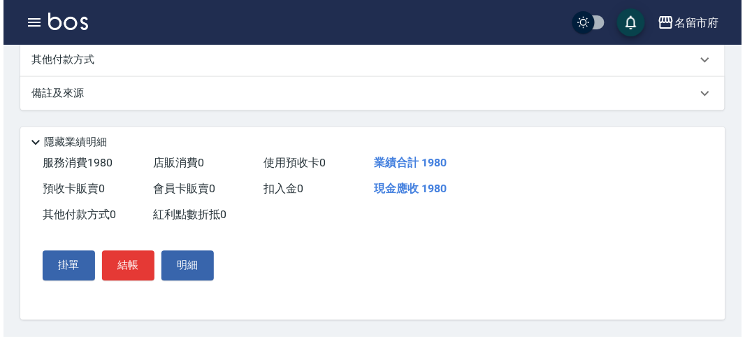
scroll to position [476, 0]
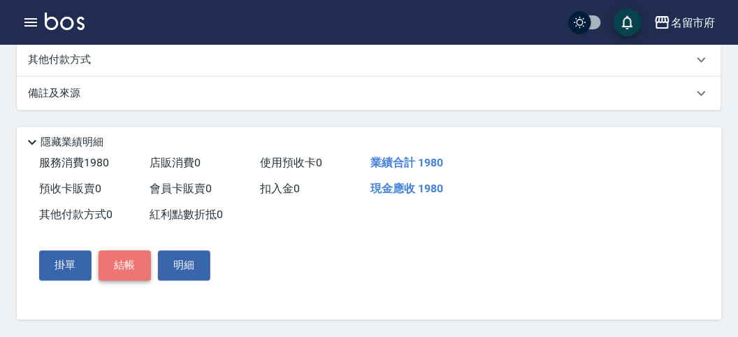
click at [126, 265] on button "結帳" at bounding box center [124, 265] width 52 height 29
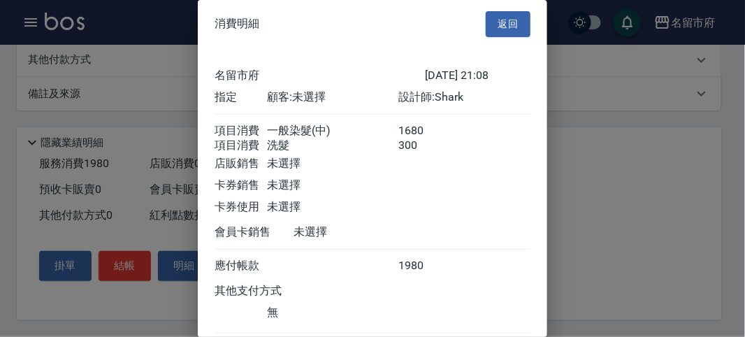
scroll to position [93, 0]
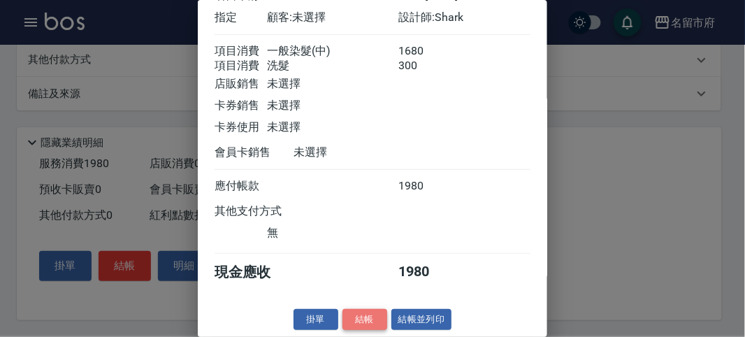
click at [355, 315] on button "結帳" at bounding box center [364, 320] width 45 height 22
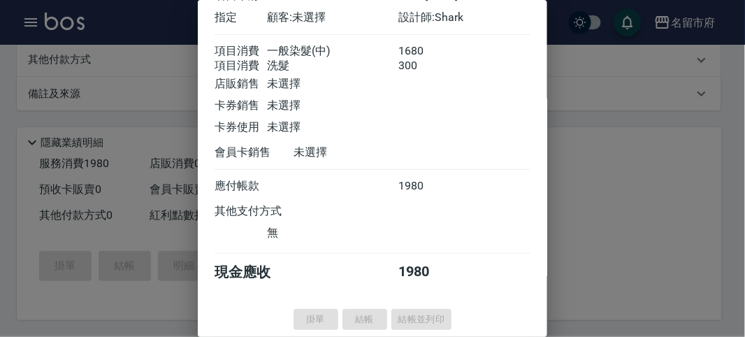
type input "[DATE] 21:30"
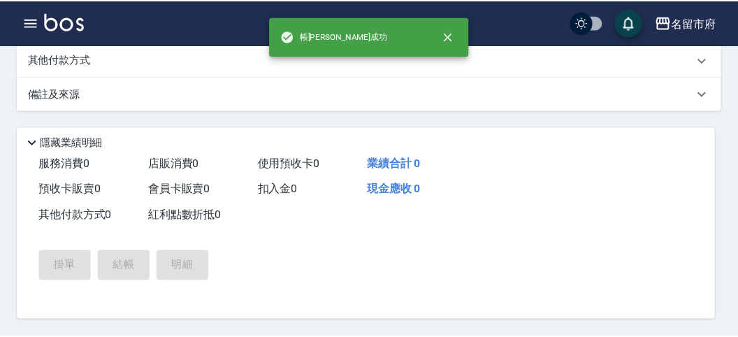
scroll to position [0, 0]
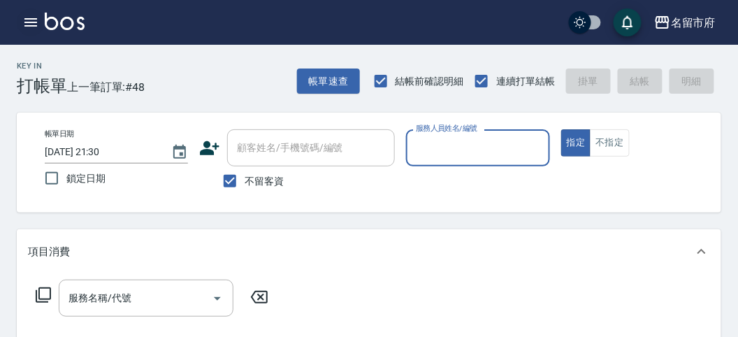
click at [27, 20] on icon "button" at bounding box center [30, 22] width 17 height 17
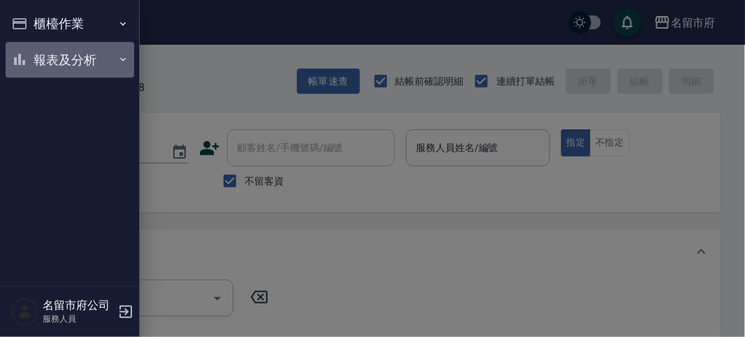
click at [73, 55] on button "報表及分析" at bounding box center [70, 60] width 129 height 36
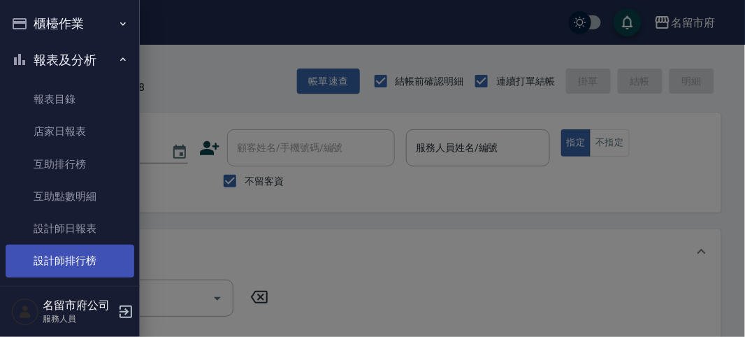
click at [94, 264] on link "設計師排行榜" at bounding box center [70, 260] width 129 height 32
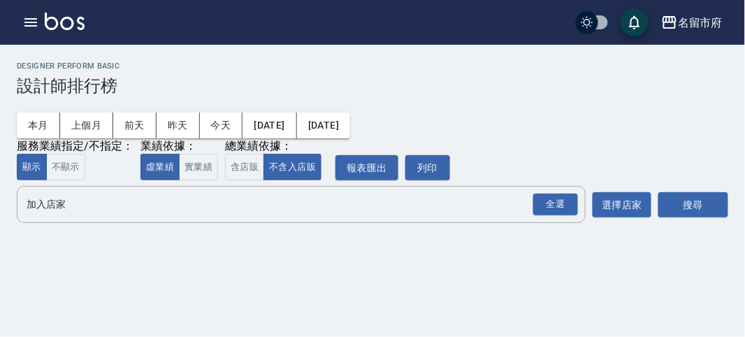
click at [165, 68] on h2 "Designer Perform Basic" at bounding box center [372, 65] width 711 height 9
click at [519, 124] on div "本月 上個月 [DATE] [DATE] [DATE] [DATE] [DATE] 服務業績指定/不指定： 顯示 不顯示 業績依據： 虛業績 實業績 總業績依…" at bounding box center [372, 138] width 711 height 85
click at [261, 73] on div "Designer Perform Basic 設計師排行榜" at bounding box center [372, 78] width 711 height 34
click at [186, 73] on div "Designer Perform Basic 設計師排行榜" at bounding box center [372, 78] width 711 height 34
click at [562, 101] on div "本月 上個月 [DATE] [DATE] [DATE] [DATE] [DATE] 服務業績指定/不指定： 顯示 不顯示 業績依據： 虛業績 實業績 總業績依…" at bounding box center [372, 138] width 711 height 85
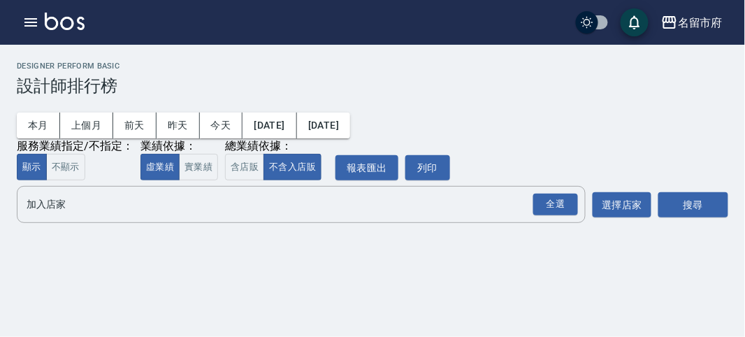
click at [473, 123] on div "本月 上個月 [DATE] [DATE] [DATE] [DATE] [DATE] 服務業績指定/不指定： 顯示 不顯示 業績依據： 虛業績 實業績 總業績依…" at bounding box center [372, 138] width 711 height 85
click at [502, 108] on div "本月 上個月 [DATE] [DATE] [DATE] [DATE] [DATE] 服務業績指定/不指定： 顯示 不顯示 業績依據： 虛業績 實業績 總業績依…" at bounding box center [372, 138] width 711 height 85
drag, startPoint x: 505, startPoint y: 101, endPoint x: 505, endPoint y: 94, distance: 7.7
click at [505, 94] on div "名留市府 [DATE] - [DATE] 設計師排行榜 列印時間： [DATE][PHONE_NUMBER]:31 Designer Perform Basi…" at bounding box center [372, 145] width 745 height 200
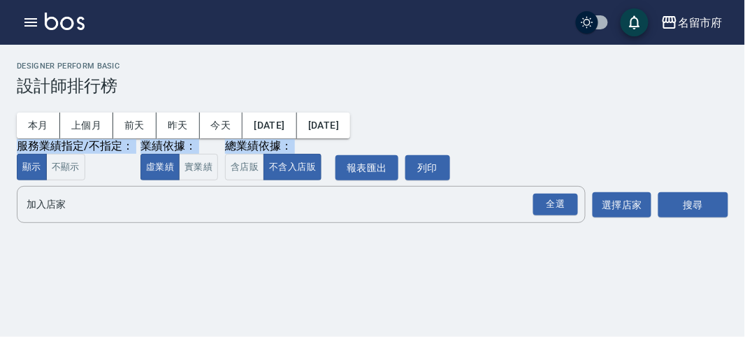
click at [221, 80] on h3 "設計師排行榜" at bounding box center [372, 86] width 711 height 20
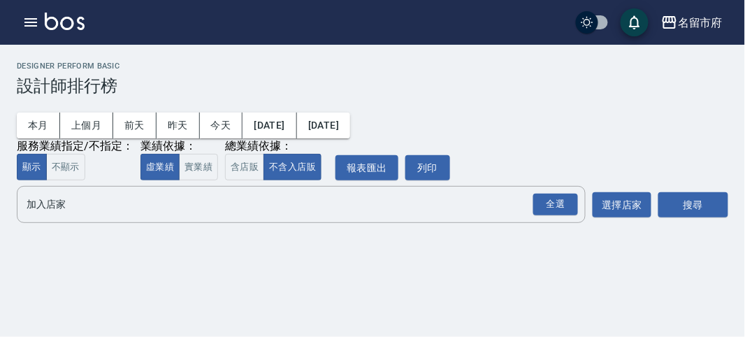
drag, startPoint x: 580, startPoint y: 110, endPoint x: 469, endPoint y: 68, distance: 118.5
click at [580, 106] on div "本月 上個月 [DATE] [DATE] [DATE] [DATE] [DATE] 服務業績指定/不指定： 顯示 不顯示 業績依據： 虛業績 實業績 總業績依…" at bounding box center [372, 138] width 711 height 85
click at [157, 65] on h2 "Designer Perform Basic" at bounding box center [372, 65] width 711 height 9
click at [190, 72] on div "Designer Perform Basic 設計師排行榜" at bounding box center [372, 78] width 711 height 34
click at [120, 78] on h3 "設計師排行榜" at bounding box center [372, 86] width 711 height 20
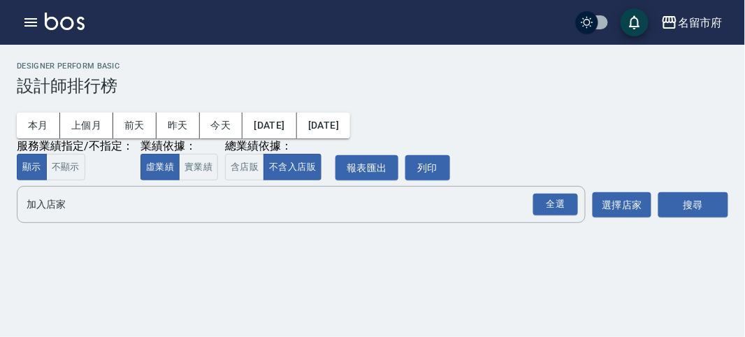
click at [478, 94] on h3 "設計師排行榜" at bounding box center [372, 86] width 711 height 20
click at [580, 84] on h3 "設計師排行榜" at bounding box center [372, 86] width 711 height 20
click at [418, 95] on div "名留市府 [DATE] - [DATE] 設計師排行榜 列印時間： [DATE][PHONE_NUMBER]:31 Designer Perform Basi…" at bounding box center [372, 145] width 745 height 200
click at [427, 94] on h3 "設計師排行榜" at bounding box center [372, 86] width 711 height 20
click at [468, 113] on div "本月 上個月 [DATE] [DATE] [DATE] [DATE] [DATE] 服務業績指定/不指定： 顯示 不顯示 業績依據： 虛業績 實業績 總業績依…" at bounding box center [372, 138] width 711 height 85
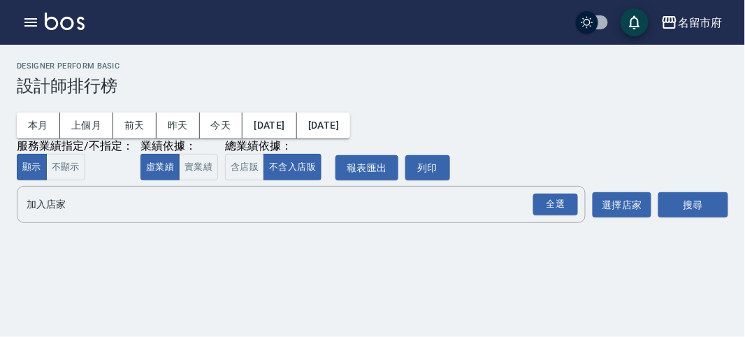
click at [469, 113] on div "本月 上個月 [DATE] [DATE] [DATE] [DATE] [DATE] 服務業績指定/不指定： 顯示 不顯示 業績依據： 虛業績 實業績 總業績依…" at bounding box center [372, 138] width 711 height 85
click at [346, 81] on div "Designer Perform Basic 設計師排行榜" at bounding box center [372, 78] width 711 height 34
click at [291, 65] on h2 "Designer Perform Basic" at bounding box center [372, 65] width 711 height 9
click at [339, 80] on h3 "設計師排行榜" at bounding box center [372, 86] width 711 height 20
click at [32, 20] on icon "button" at bounding box center [30, 22] width 17 height 17
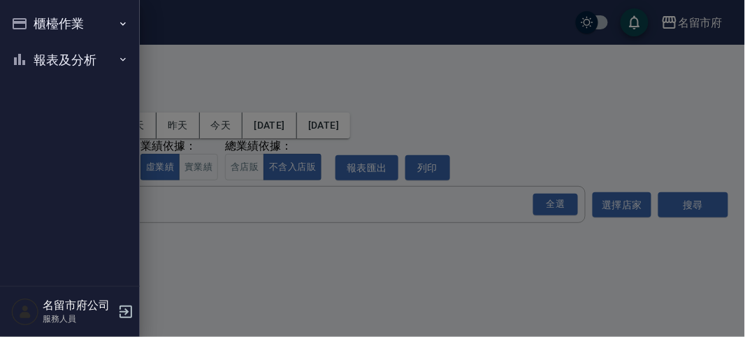
click at [32, 19] on button "櫃檯作業" at bounding box center [70, 24] width 129 height 36
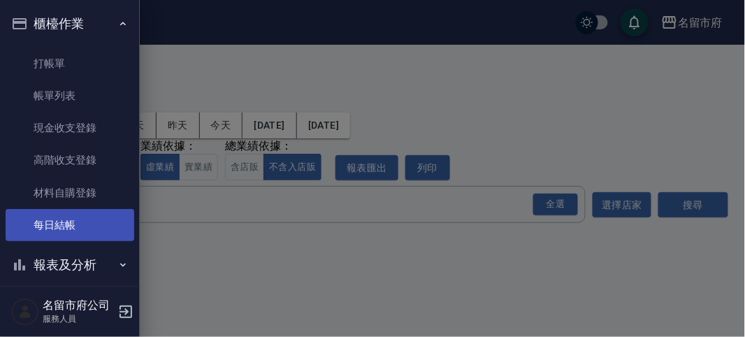
click at [110, 223] on link "每日結帳" at bounding box center [70, 225] width 129 height 32
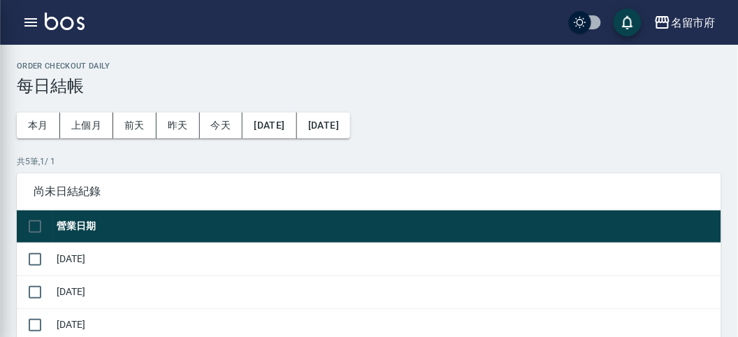
click at [196, 67] on h2 "Order checkout daily" at bounding box center [369, 65] width 704 height 9
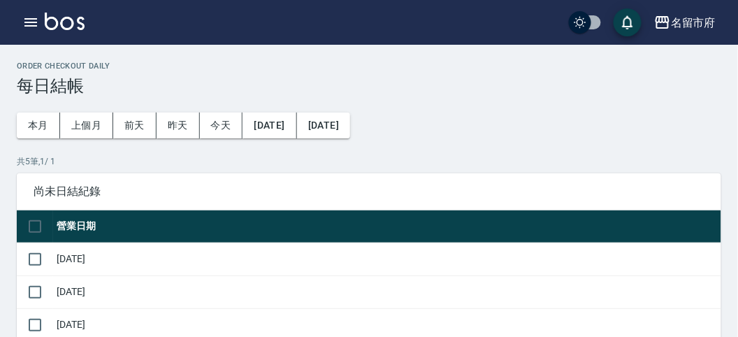
click at [322, 69] on h2 "Order checkout daily" at bounding box center [369, 65] width 704 height 9
drag, startPoint x: 278, startPoint y: 173, endPoint x: 156, endPoint y: 42, distance: 178.4
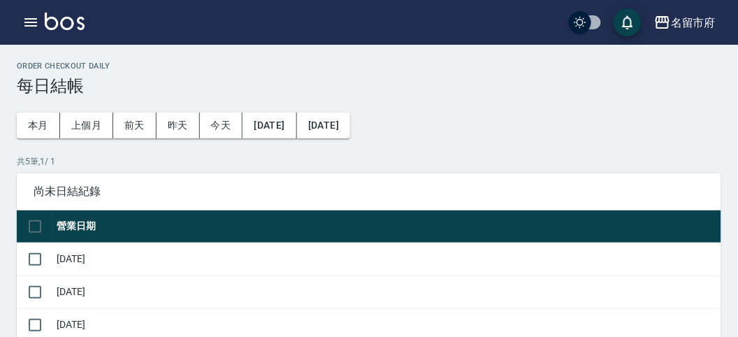
click at [281, 171] on div "共 5 筆, 1 / 1 尚未日結紀錄 營業日期 [DATE] [DATE] [DATE] [DATE] [DATE] 每頁顯示數量 50 50 第 1–5 …" at bounding box center [369, 300] width 704 height 290
